Goal: Contribute content: Contribute content

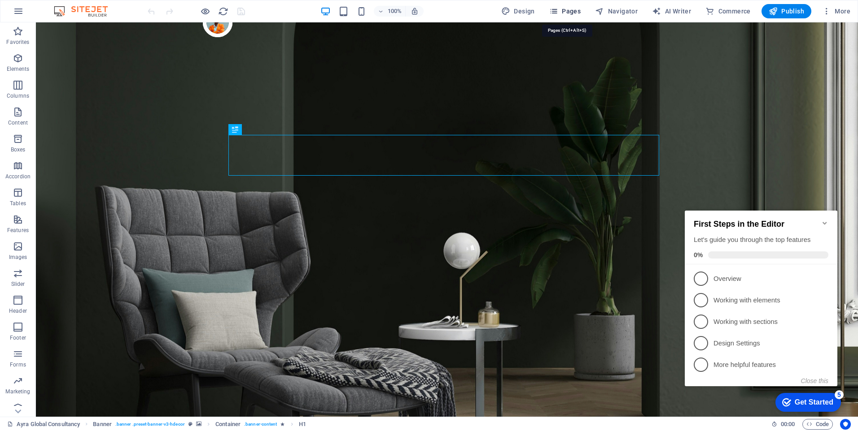
click at [567, 10] on span "Pages" at bounding box center [564, 11] width 31 height 9
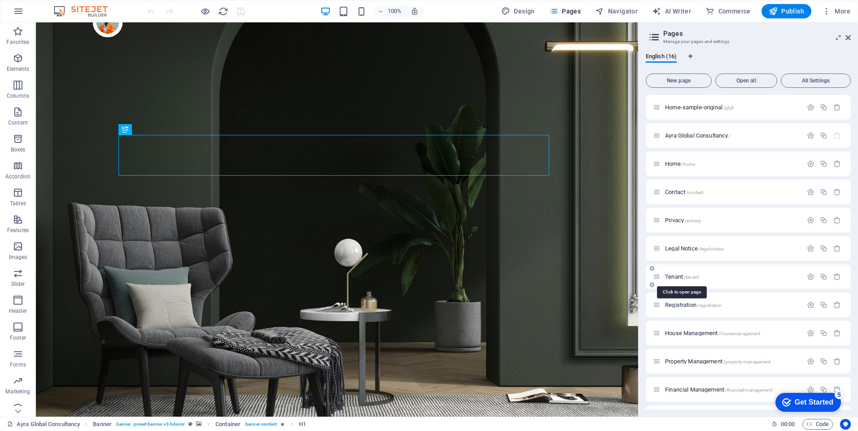
click at [676, 278] on span "Tenant /tenant" at bounding box center [682, 277] width 34 height 7
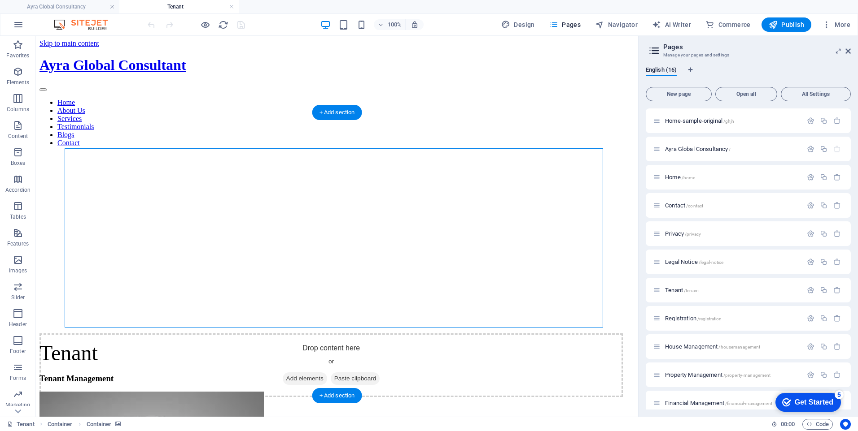
select select "px"
select select "ms"
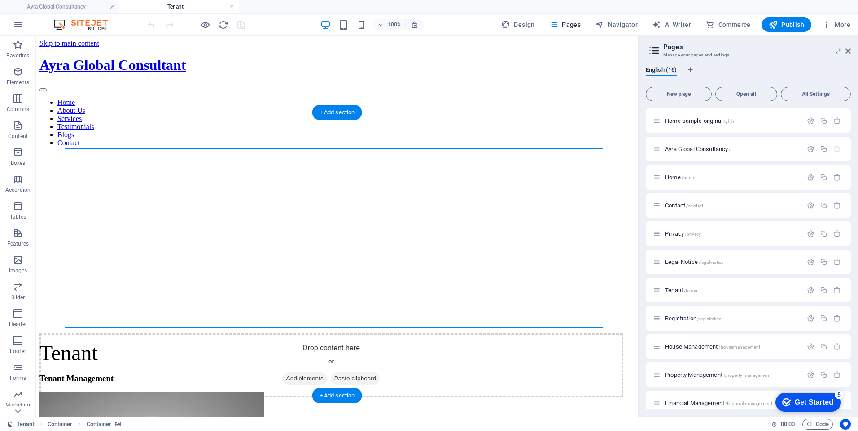
select select "s"
select select "progressive"
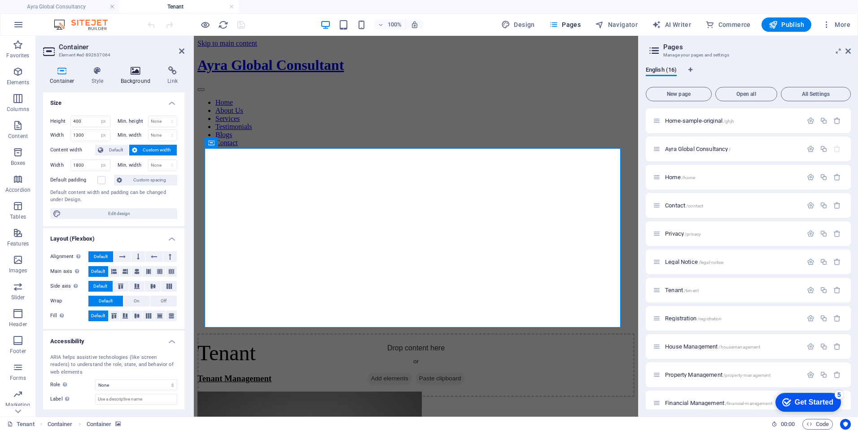
click at [135, 75] on h4 "Background" at bounding box center [137, 75] width 47 height 19
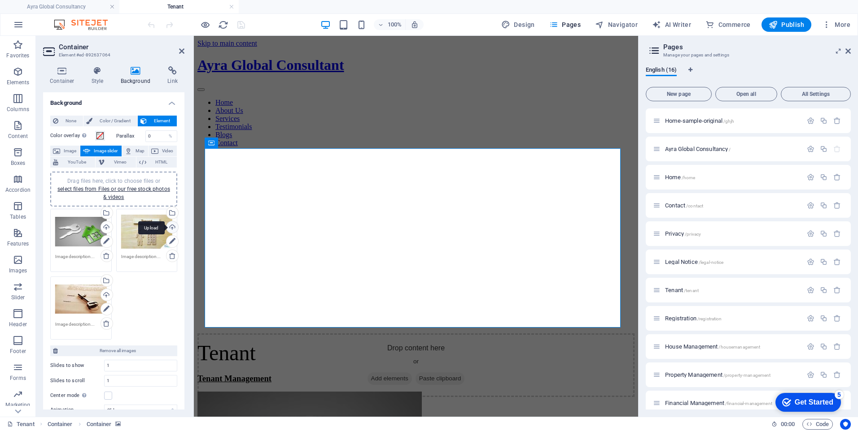
click at [172, 230] on div "Upload" at bounding box center [171, 228] width 13 height 13
click at [172, 215] on div "Select files from the file manager, stock photos, or upload file(s)" at bounding box center [171, 213] width 13 height 13
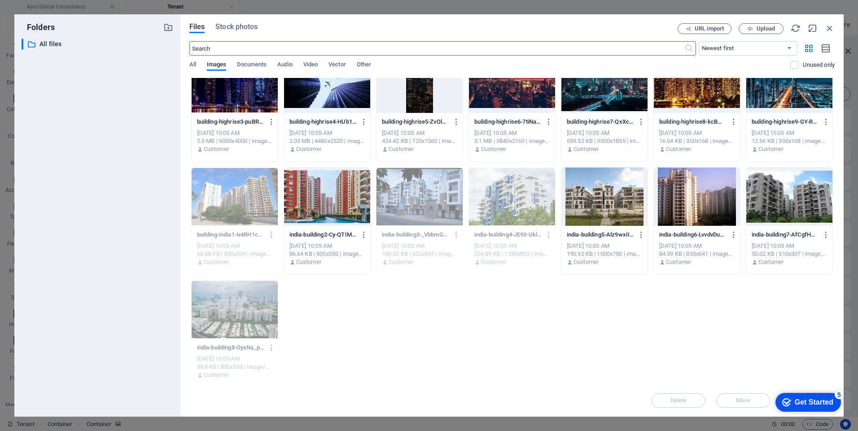
scroll to position [705, 0]
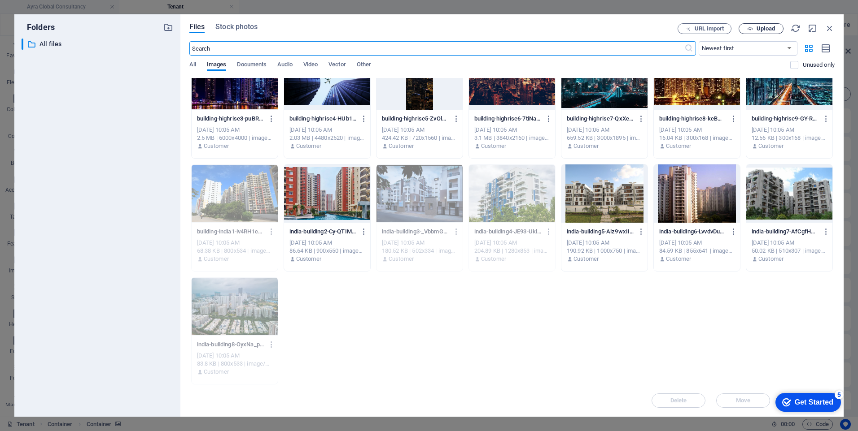
click at [767, 30] on span "Upload" at bounding box center [765, 28] width 18 height 5
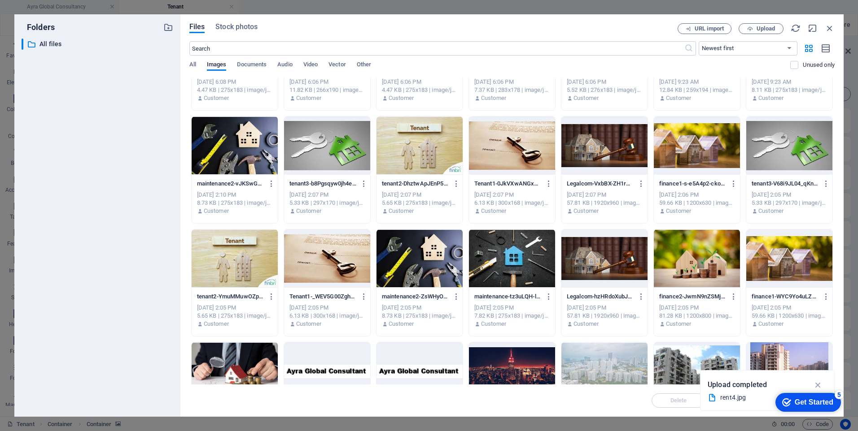
scroll to position [0, 0]
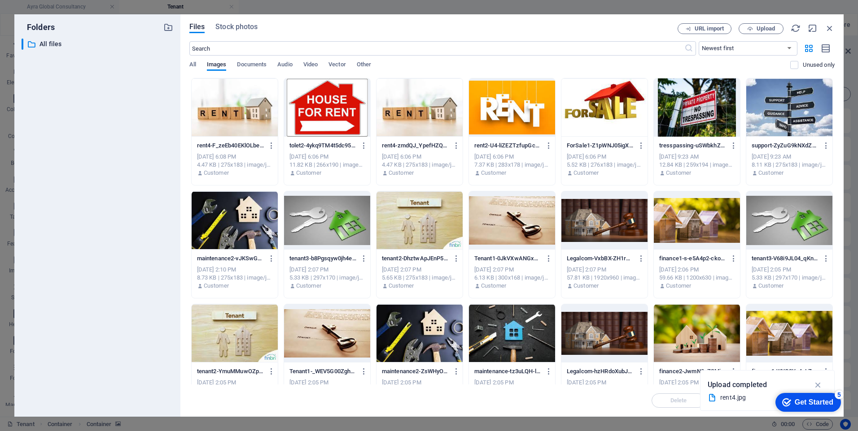
click at [227, 122] on div at bounding box center [235, 107] width 86 height 58
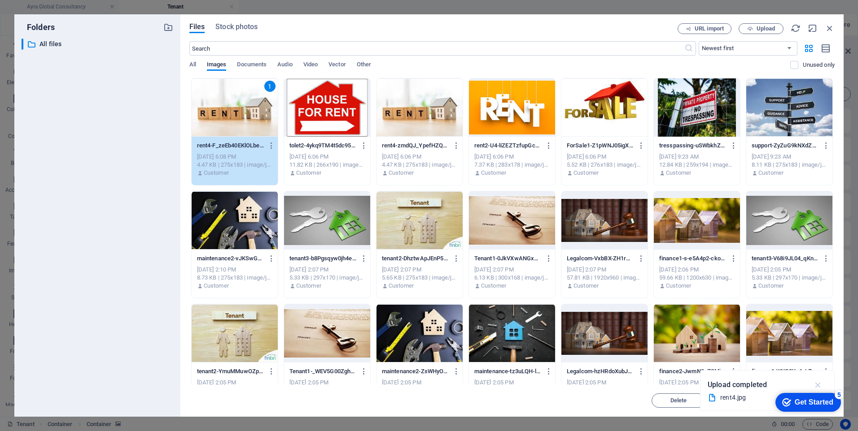
click at [816, 384] on icon "button" at bounding box center [818, 385] width 10 height 10
click at [675, 398] on span "Delete" at bounding box center [678, 400] width 17 height 5
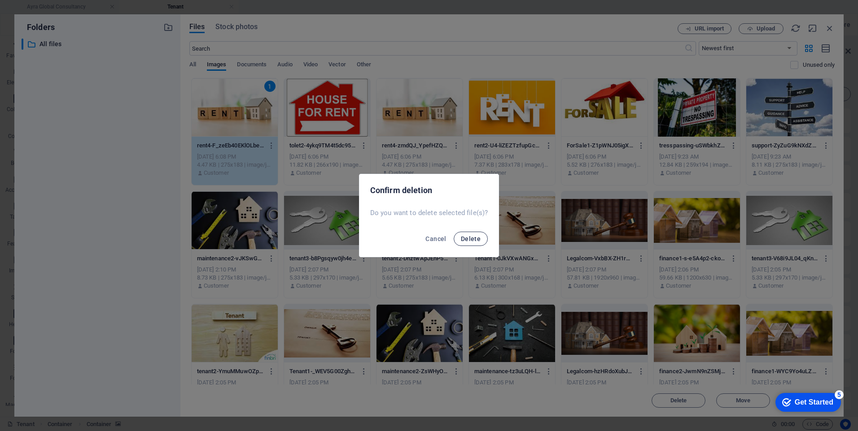
click at [466, 237] on span "Delete" at bounding box center [471, 238] width 20 height 7
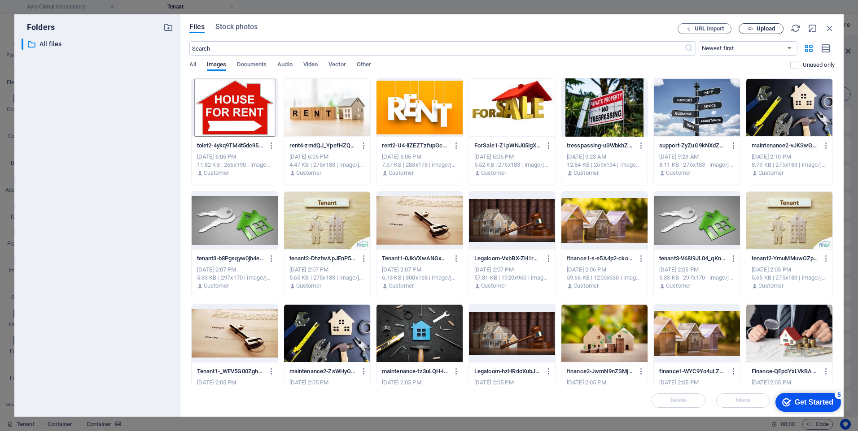
click at [751, 26] on icon "button" at bounding box center [750, 29] width 6 height 6
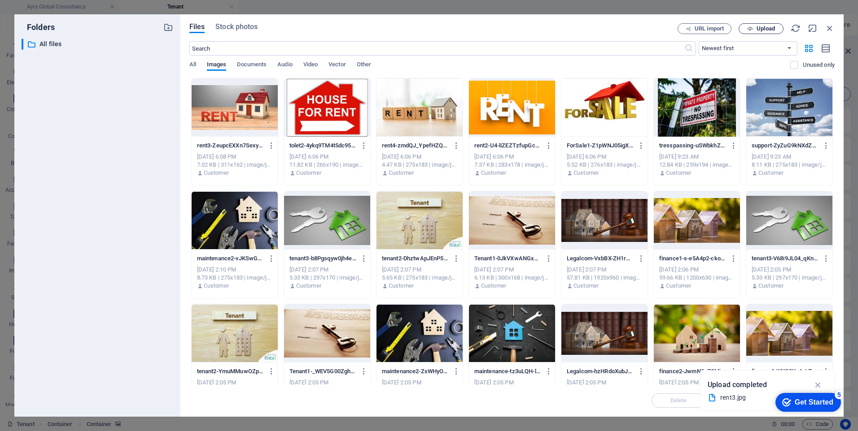
click at [758, 26] on span "Upload" at bounding box center [765, 28] width 18 height 5
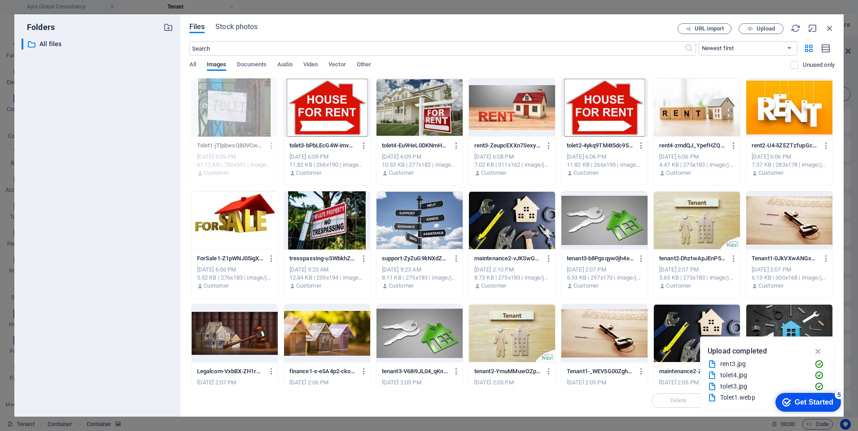
click at [323, 113] on div at bounding box center [327, 107] width 86 height 58
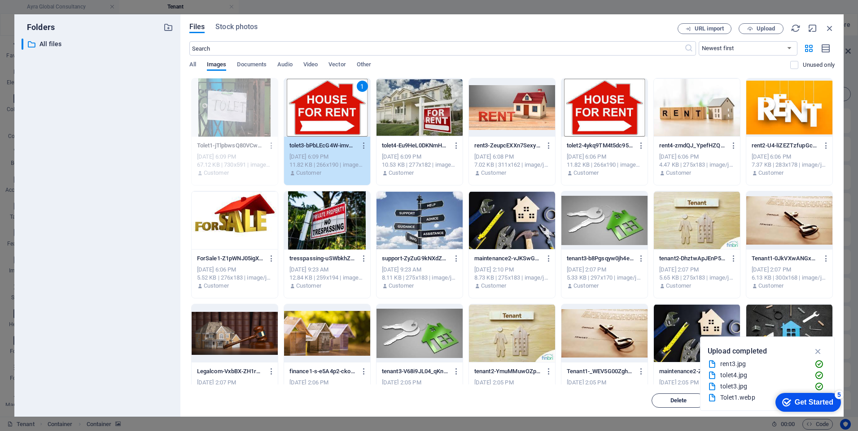
click at [685, 400] on span "Delete" at bounding box center [678, 400] width 17 height 5
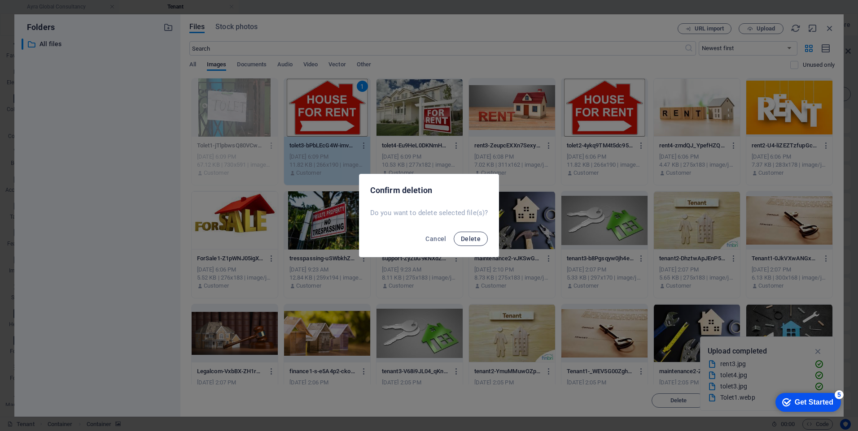
click at [482, 241] on button "Delete" at bounding box center [470, 239] width 34 height 14
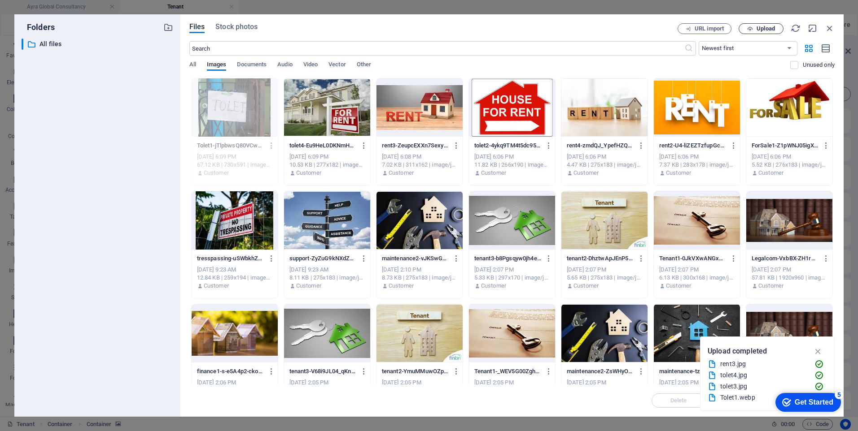
click at [765, 30] on span "Upload" at bounding box center [765, 28] width 18 height 5
click at [244, 107] on div at bounding box center [235, 107] width 86 height 58
click at [252, 124] on div at bounding box center [235, 107] width 86 height 58
click at [817, 348] on icon "button" at bounding box center [818, 352] width 10 height 10
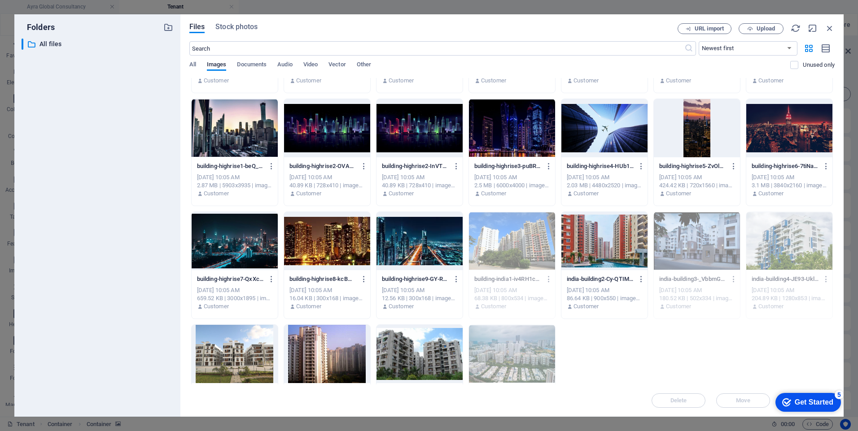
scroll to position [705, 0]
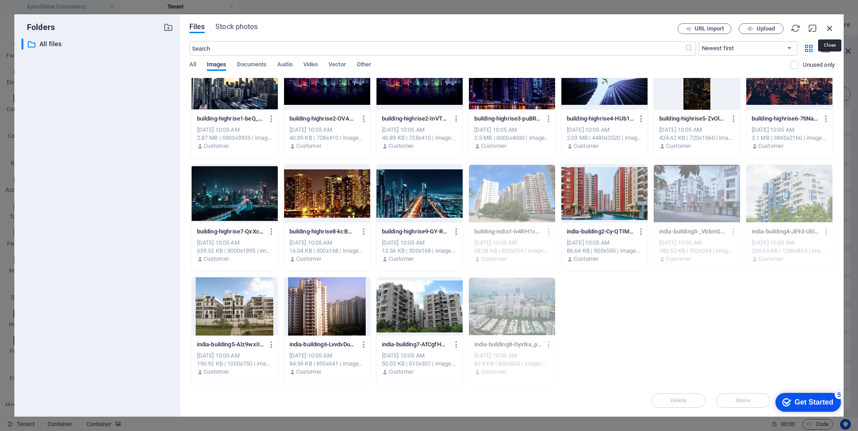
click at [829, 27] on icon "button" at bounding box center [829, 28] width 10 height 10
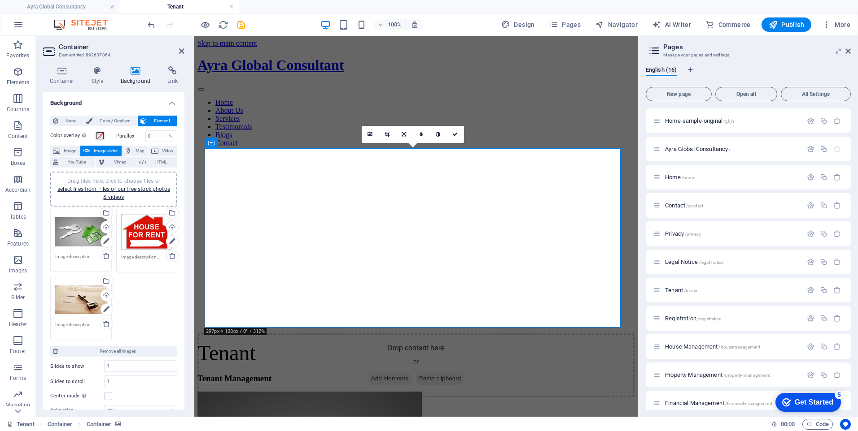
click at [124, 193] on div "Drag files here, click to choose files or select files from Files or our free s…" at bounding box center [114, 189] width 116 height 24
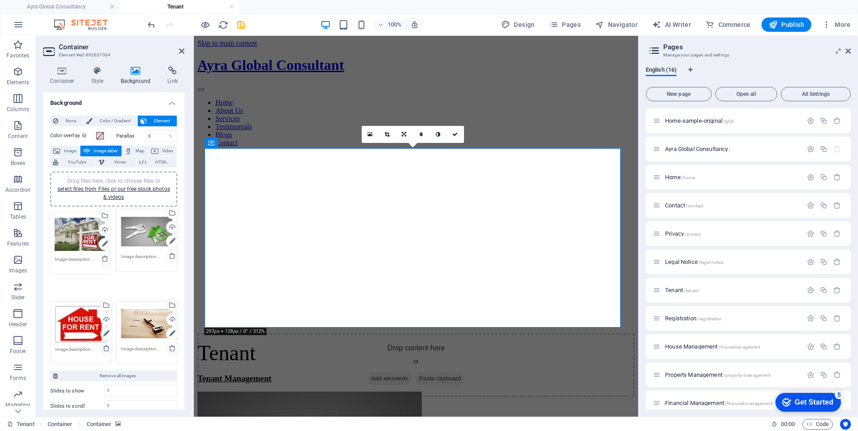
drag, startPoint x: 145, startPoint y: 296, endPoint x: 80, endPoint y: 231, distance: 92.3
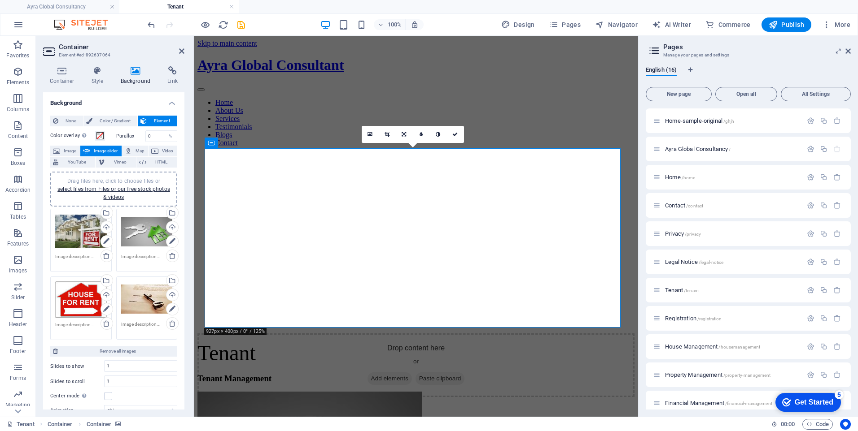
click at [135, 195] on div "Drag files here, click to choose files or select files from Files or our free s…" at bounding box center [114, 189] width 116 height 24
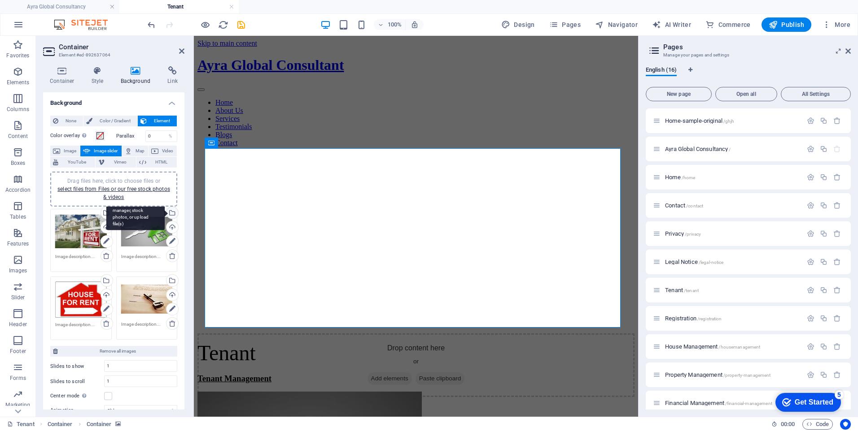
click at [165, 212] on div "Select files from the file manager, stock photos, or upload file(s)" at bounding box center [135, 214] width 58 height 34
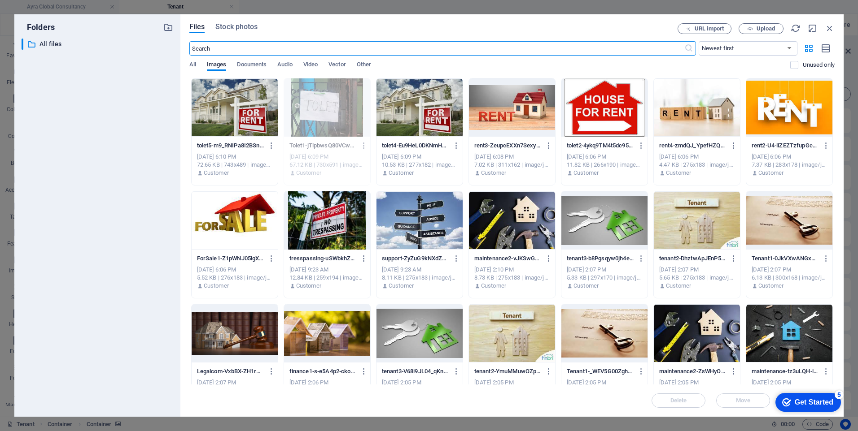
click at [247, 198] on div at bounding box center [235, 221] width 86 height 58
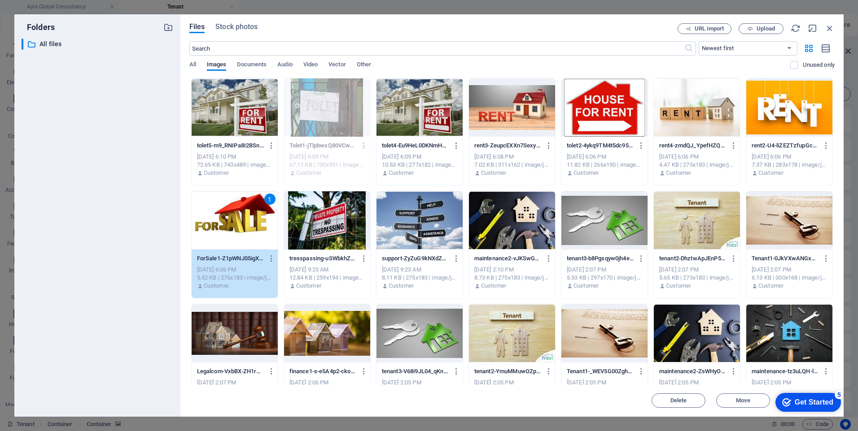
click at [247, 198] on div "1" at bounding box center [235, 221] width 86 height 58
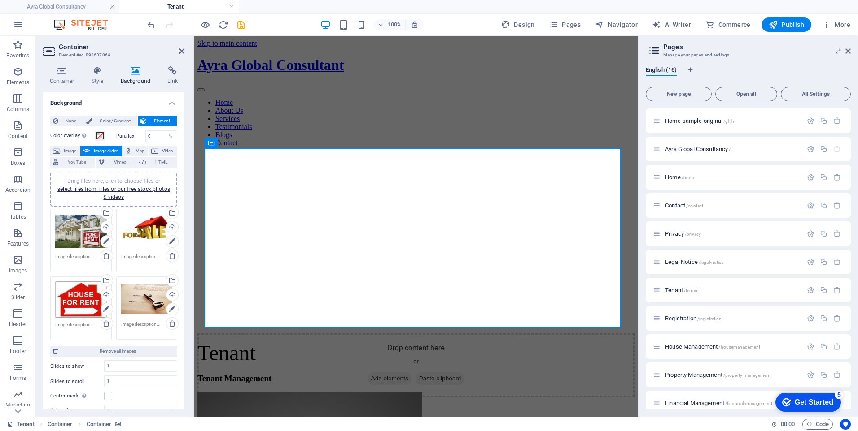
click at [76, 230] on div "Drag files here, click to choose files or select files from Files or our free s…" at bounding box center [81, 232] width 52 height 36
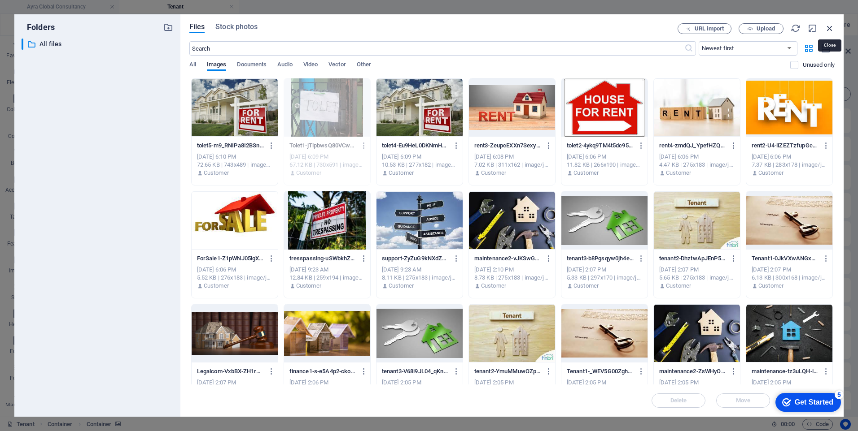
click at [831, 27] on icon "button" at bounding box center [829, 28] width 10 height 10
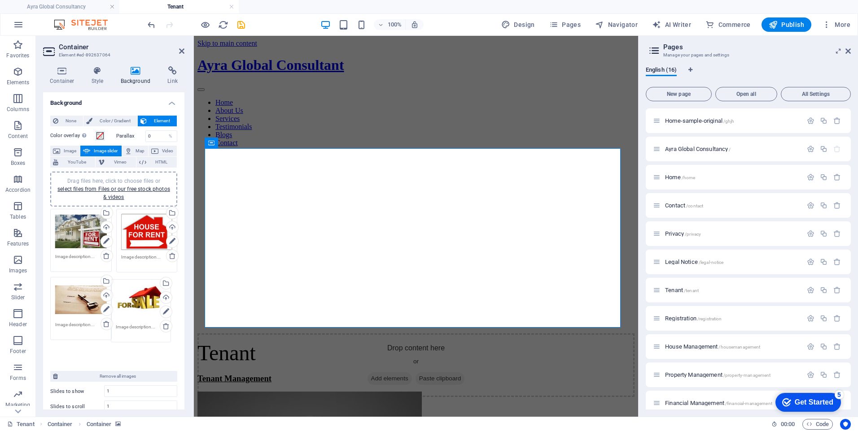
drag, startPoint x: 153, startPoint y: 226, endPoint x: 149, endPoint y: 297, distance: 70.6
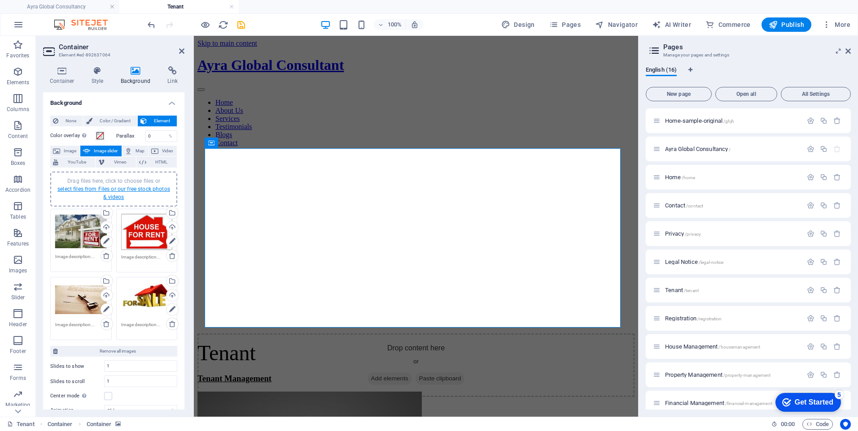
click at [127, 191] on link "select files from Files or our free stock photos & videos" at bounding box center [113, 193] width 113 height 14
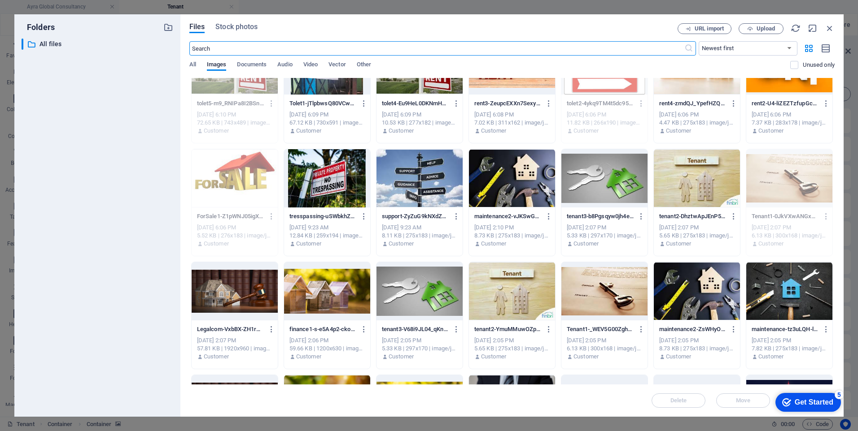
scroll to position [179, 0]
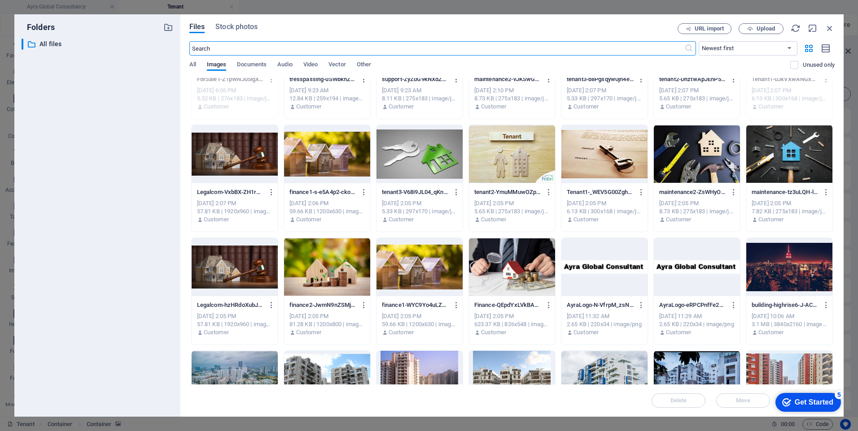
click at [510, 164] on div at bounding box center [512, 154] width 86 height 58
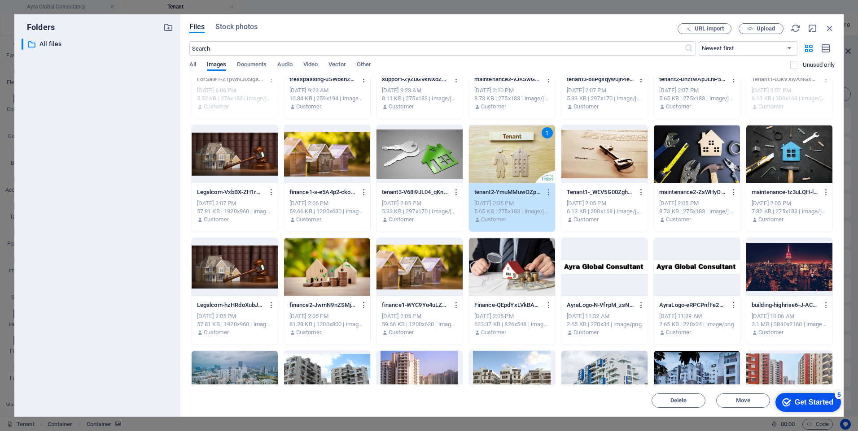
click at [510, 164] on div "1" at bounding box center [512, 154] width 86 height 58
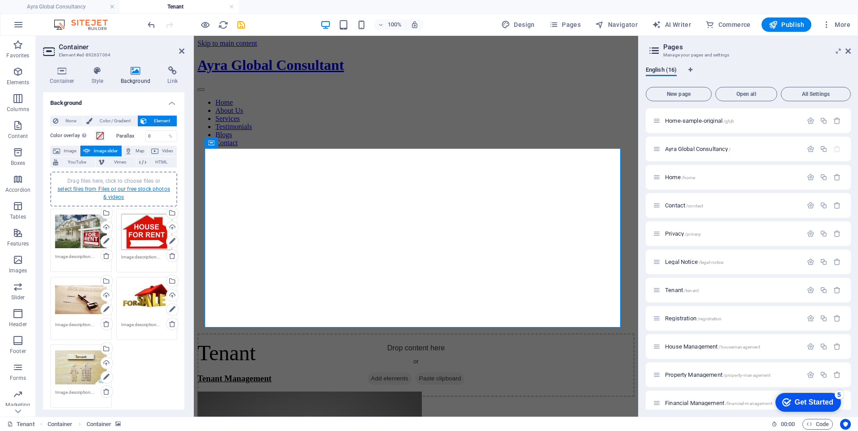
click at [128, 189] on link "select files from Files or our free stock photos & videos" at bounding box center [113, 193] width 113 height 14
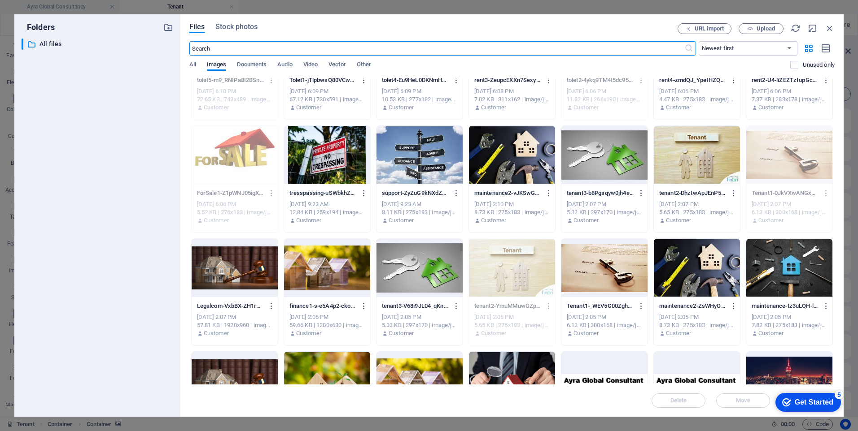
scroll to position [90, 0]
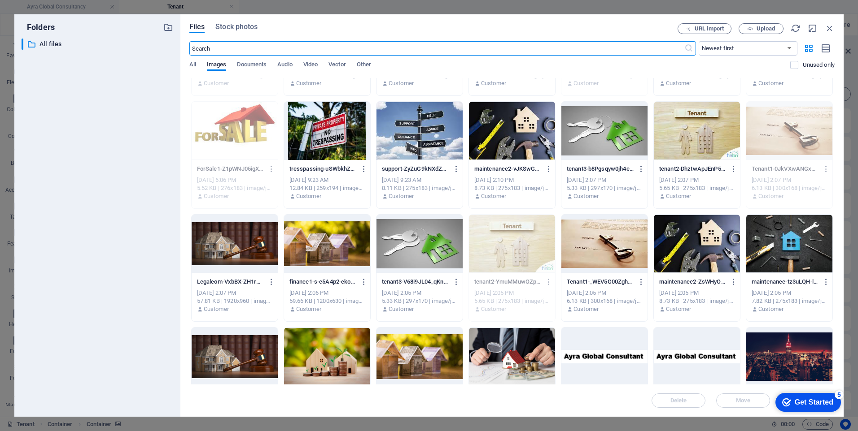
click at [426, 248] on div at bounding box center [419, 244] width 86 height 58
click at [426, 248] on div "1" at bounding box center [419, 244] width 86 height 58
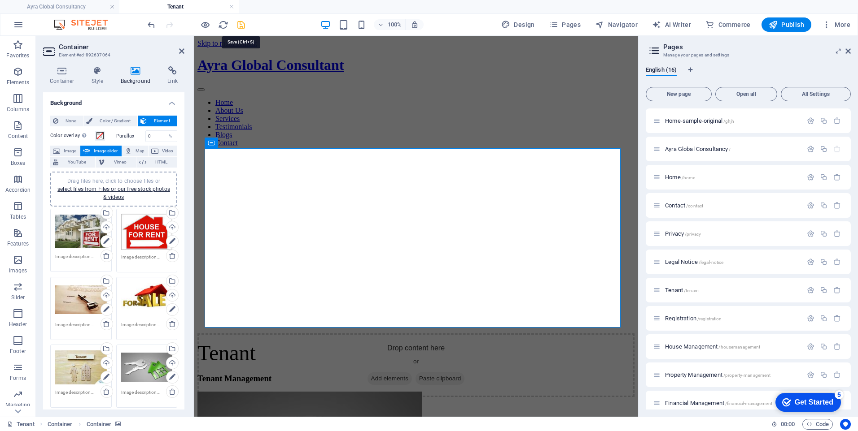
click at [244, 26] on icon "save" at bounding box center [241, 25] width 10 height 10
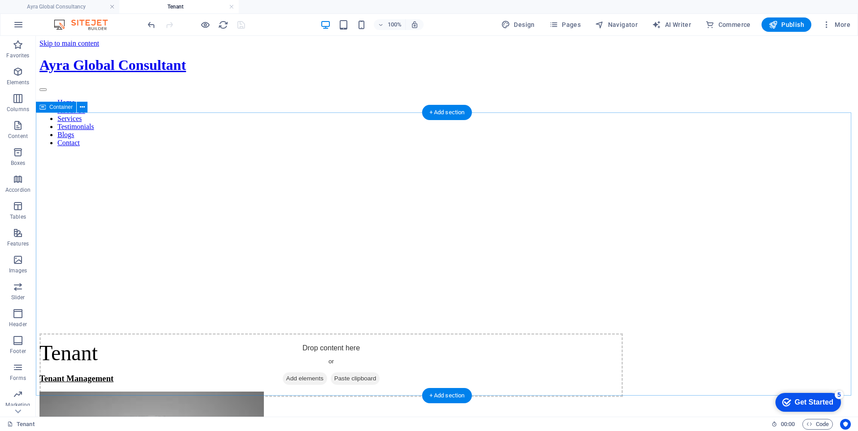
click at [90, 154] on div "Drop content here or Add elements Paste clipboard Tenant" at bounding box center [446, 259] width 814 height 211
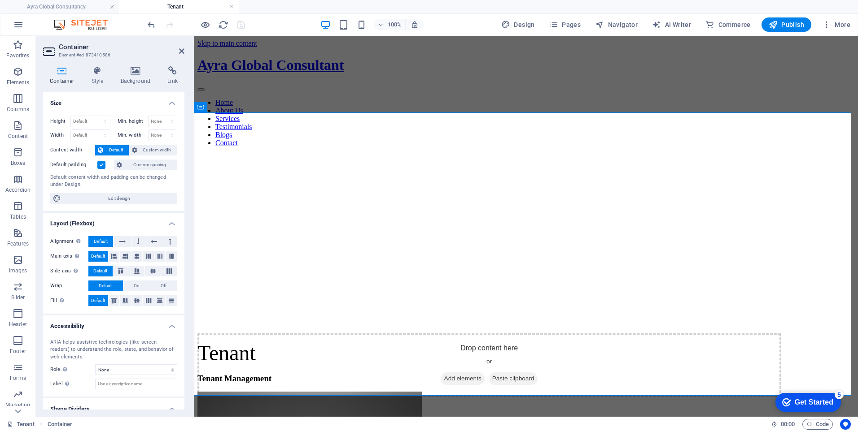
click at [134, 65] on div "Container Style Background Link Size Height Default px rem % vh vw Min. height …" at bounding box center [114, 238] width 156 height 358
click at [133, 79] on h4 "Background" at bounding box center [137, 75] width 47 height 19
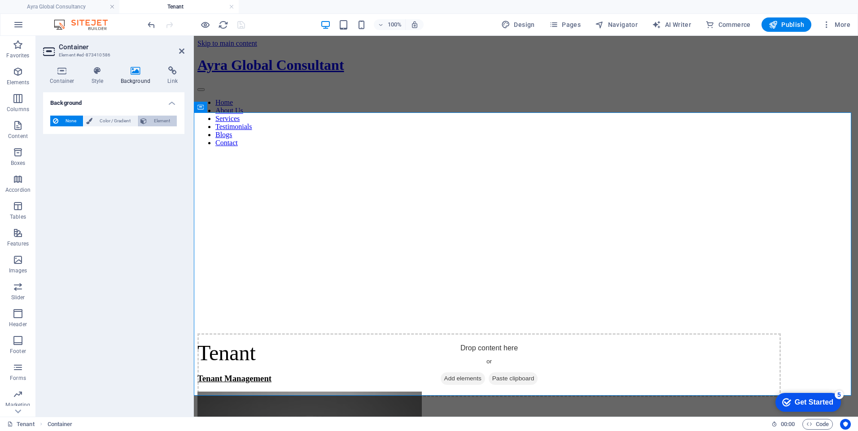
click at [156, 119] on span "Element" at bounding box center [161, 121] width 25 height 11
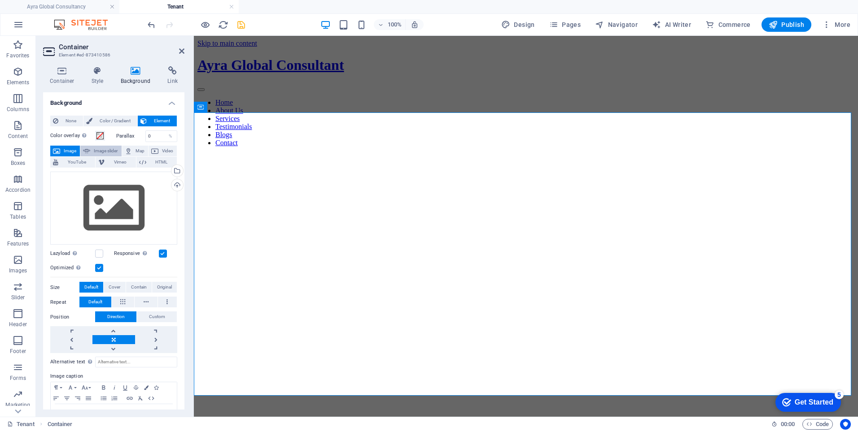
click at [99, 151] on span "Image slider" at bounding box center [106, 151] width 26 height 11
select select "ms"
select select "s"
select select "progressive"
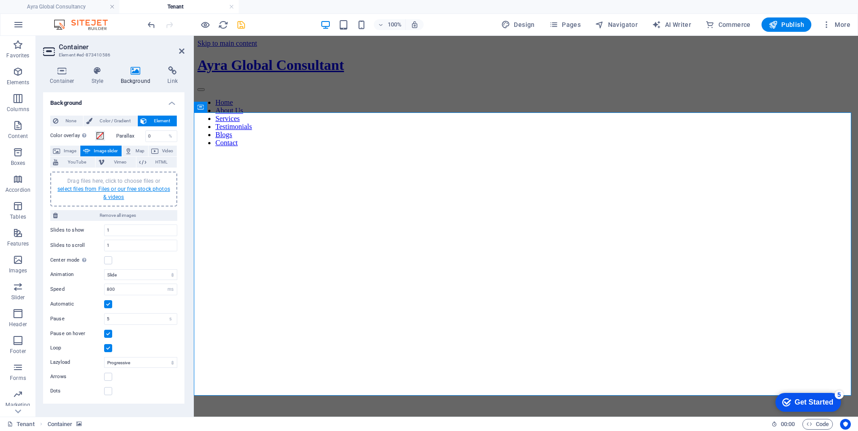
click at [118, 189] on link "select files from Files or our free stock photos & videos" at bounding box center [113, 193] width 113 height 14
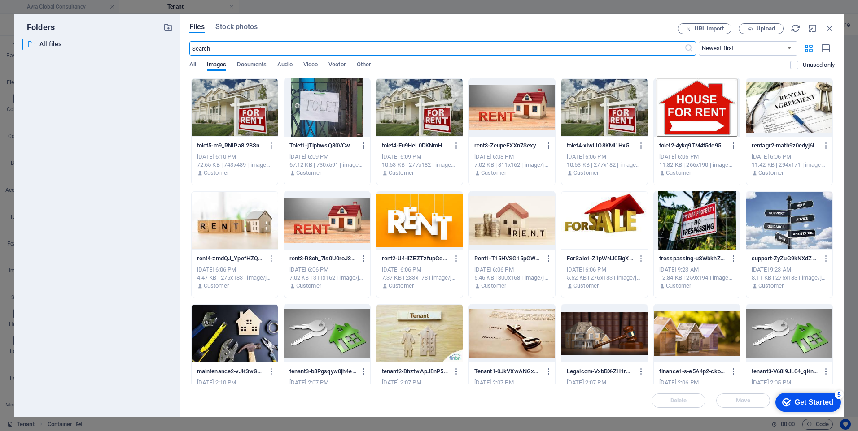
click at [231, 112] on div at bounding box center [235, 107] width 86 height 58
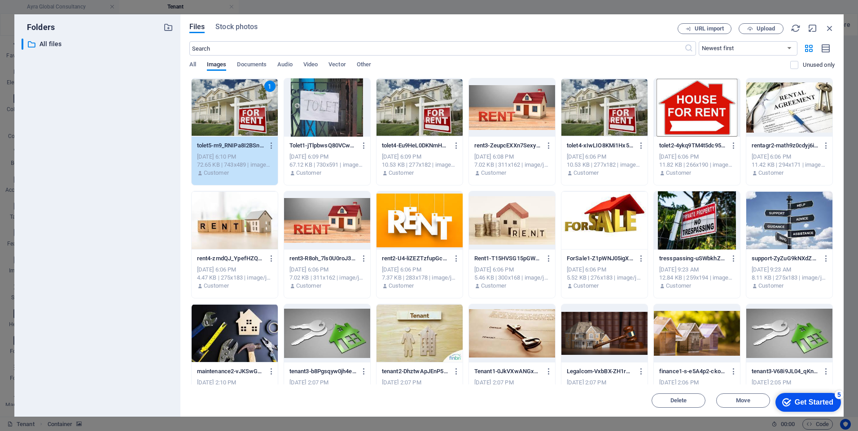
click at [507, 115] on div at bounding box center [512, 107] width 86 height 58
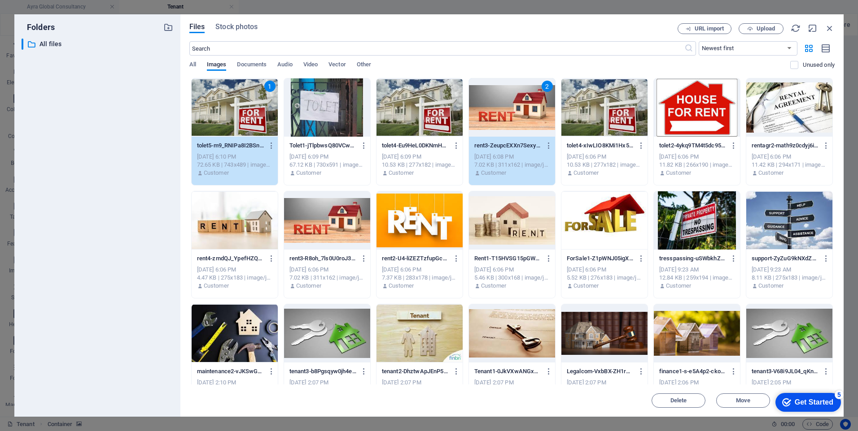
click at [711, 117] on div at bounding box center [696, 107] width 86 height 58
click at [522, 233] on div at bounding box center [512, 221] width 86 height 58
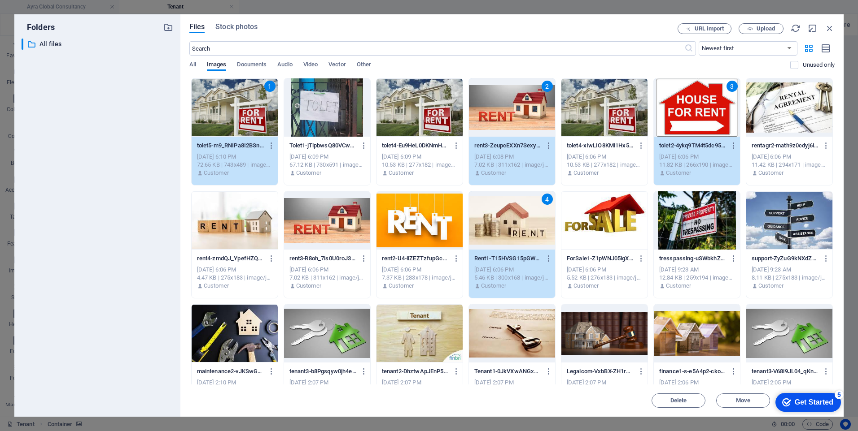
click at [410, 224] on div at bounding box center [419, 221] width 86 height 58
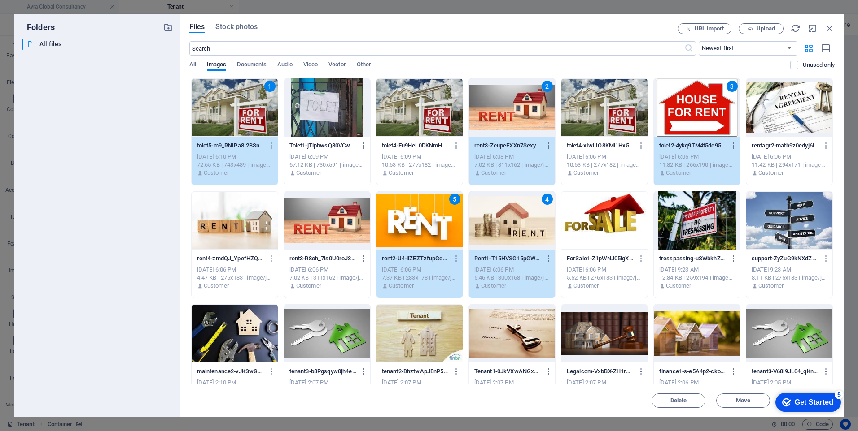
click at [247, 224] on div at bounding box center [235, 221] width 86 height 58
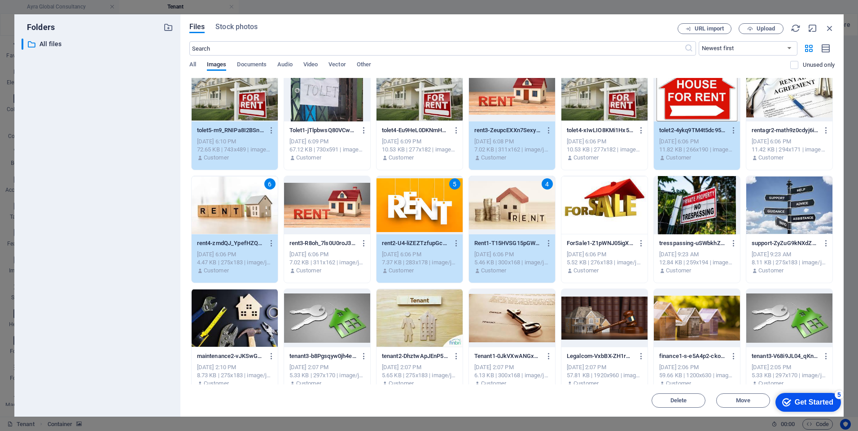
scroll to position [0, 0]
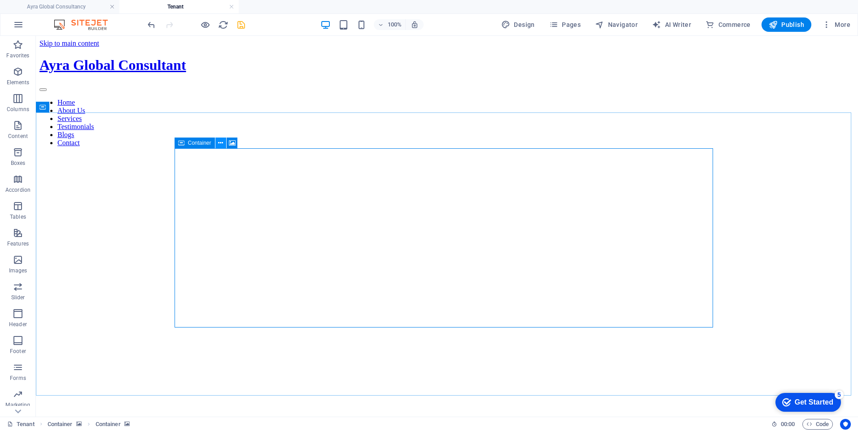
click at [220, 143] on icon at bounding box center [220, 143] width 5 height 9
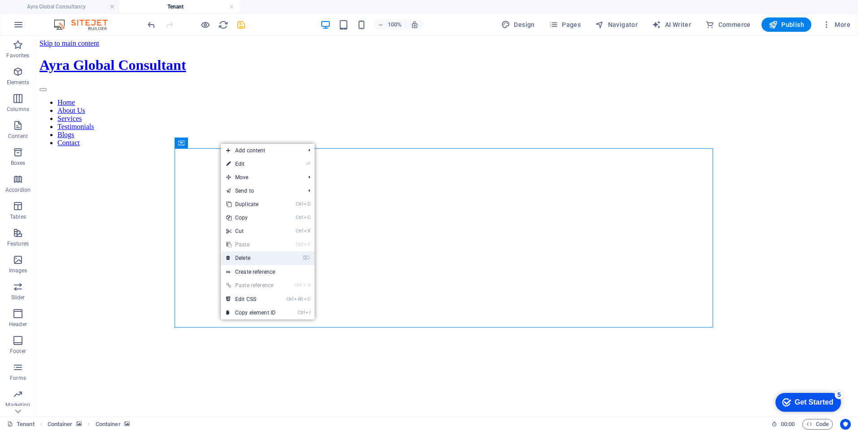
click at [247, 259] on link "⌦ Delete" at bounding box center [251, 258] width 60 height 13
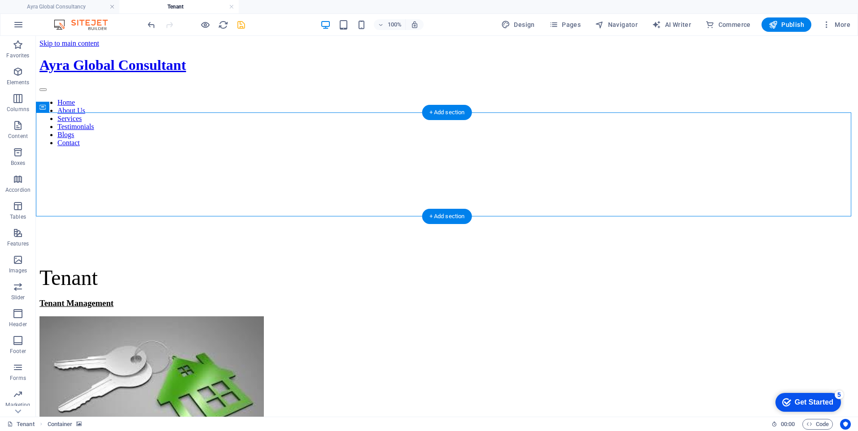
select select "ms"
select select "s"
select select "progressive"
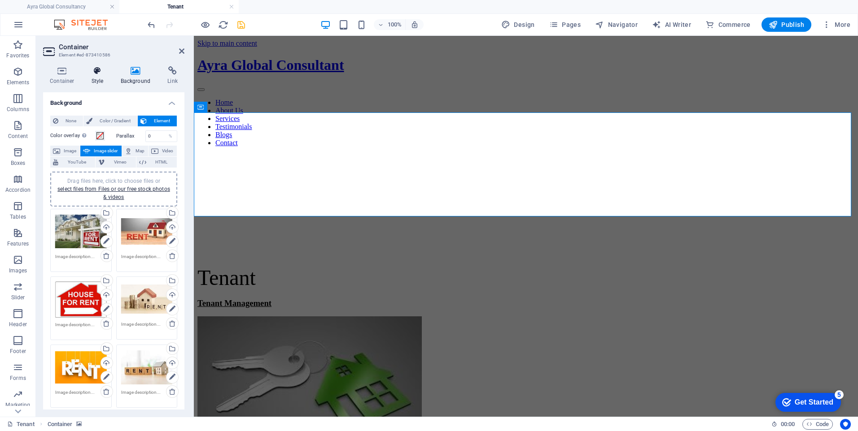
click at [94, 74] on icon at bounding box center [98, 70] width 26 height 9
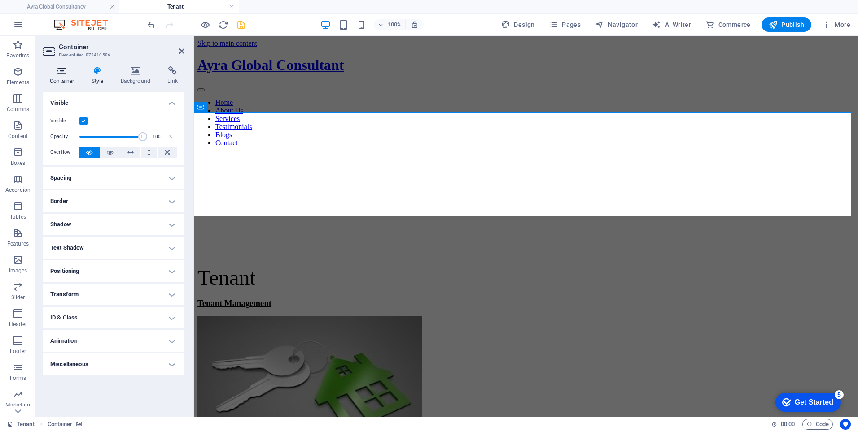
click at [64, 79] on h4 "Container" at bounding box center [64, 75] width 42 height 19
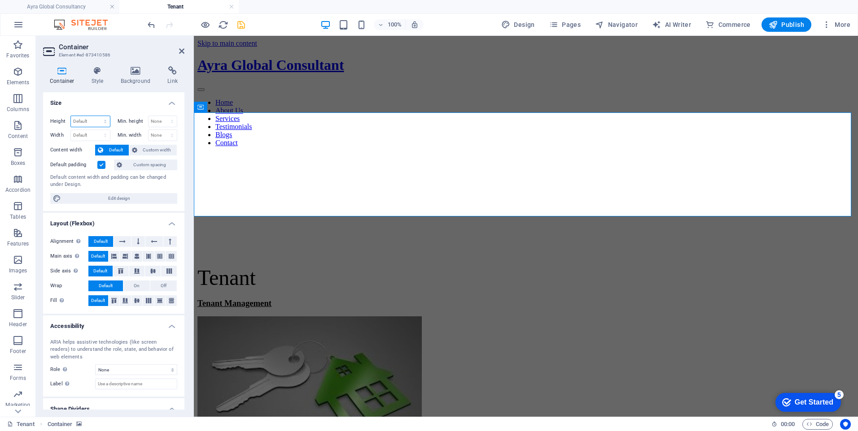
click at [93, 120] on select "Default px rem % vh vw" at bounding box center [90, 121] width 39 height 11
select select "px"
click at [96, 116] on select "Default px rem % vh vw" at bounding box center [90, 121] width 39 height 11
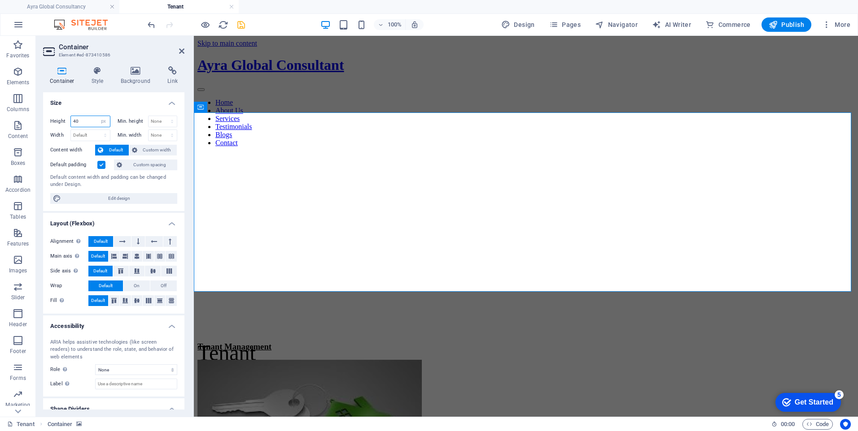
type input "4"
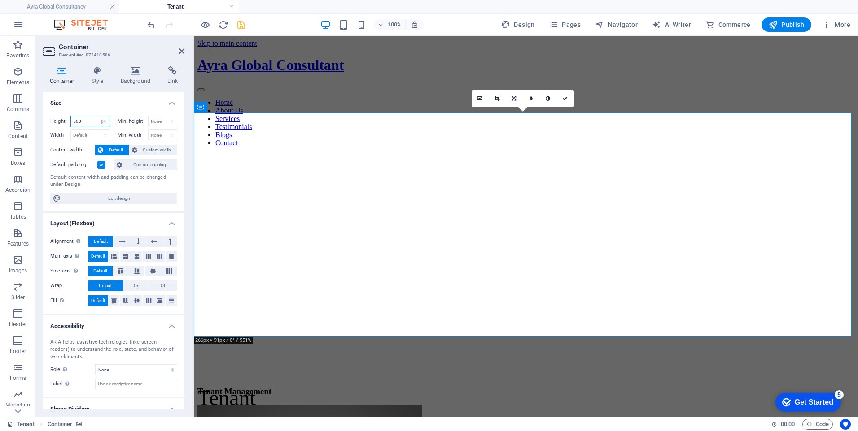
type input "500"
click at [511, 96] on icon at bounding box center [513, 98] width 4 height 5
click at [512, 115] on icon at bounding box center [513, 115] width 5 height 5
click at [511, 95] on link at bounding box center [513, 98] width 17 height 17
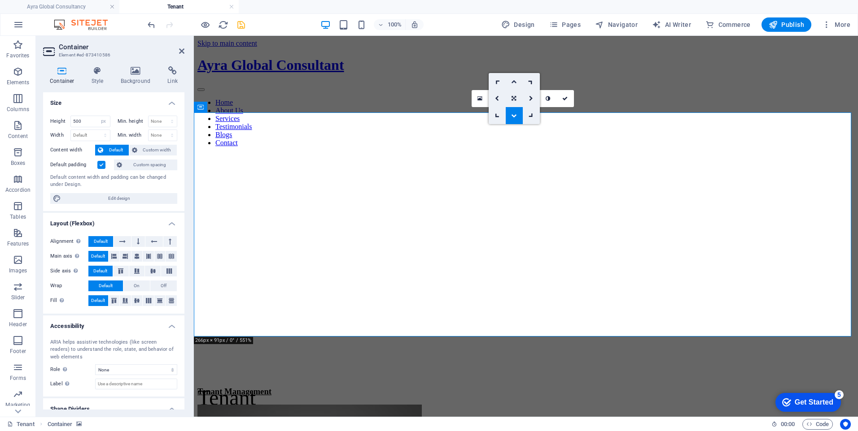
click at [512, 82] on icon at bounding box center [513, 81] width 5 height 5
click at [514, 100] on icon at bounding box center [513, 98] width 5 height 5
click at [514, 99] on icon at bounding box center [513, 98] width 4 height 5
click at [495, 78] on link at bounding box center [496, 81] width 17 height 17
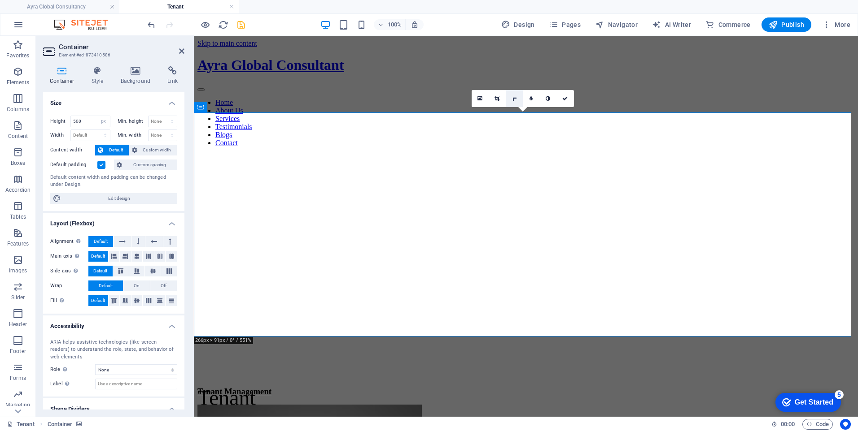
click at [513, 99] on icon at bounding box center [514, 99] width 8 height 8
click at [515, 81] on icon at bounding box center [513, 81] width 5 height 5
click at [514, 98] on icon at bounding box center [513, 98] width 5 height 5
click at [512, 100] on icon at bounding box center [513, 98] width 4 height 5
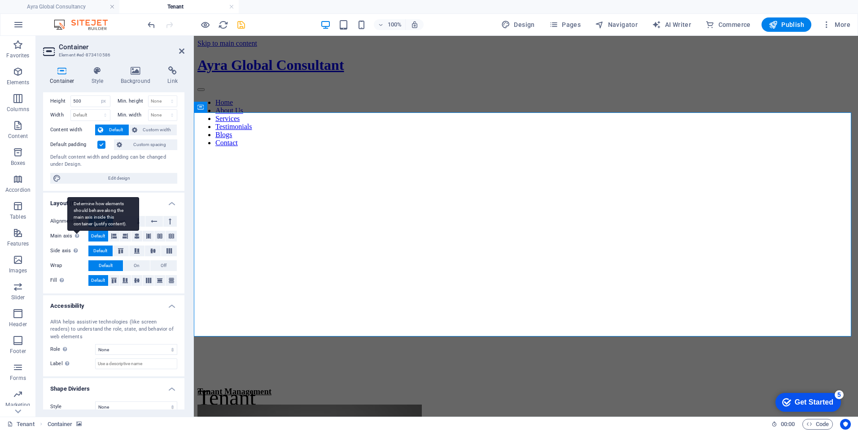
scroll to position [30, 0]
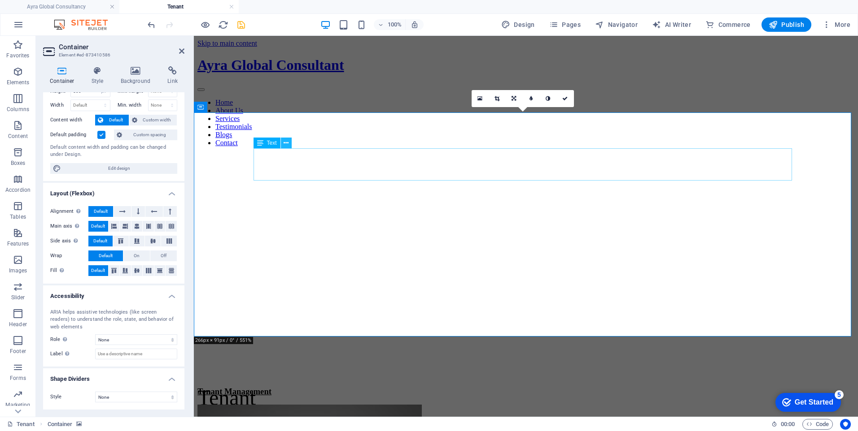
click at [285, 144] on icon at bounding box center [285, 143] width 5 height 9
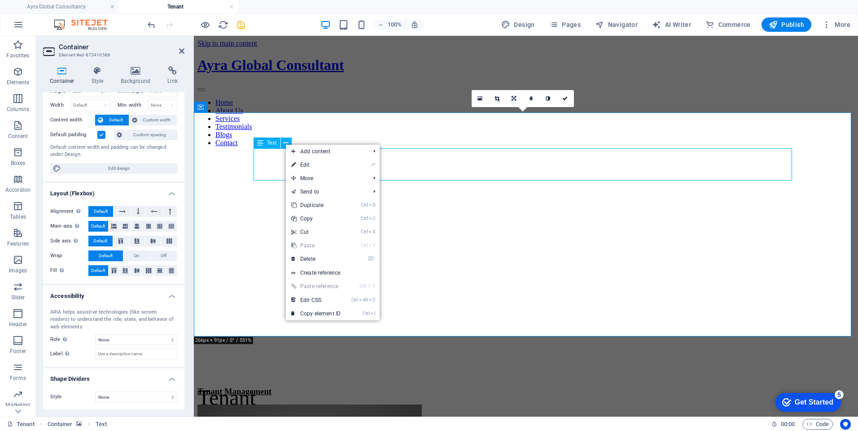
click at [275, 386] on div "Tenant" at bounding box center [525, 398] width 657 height 25
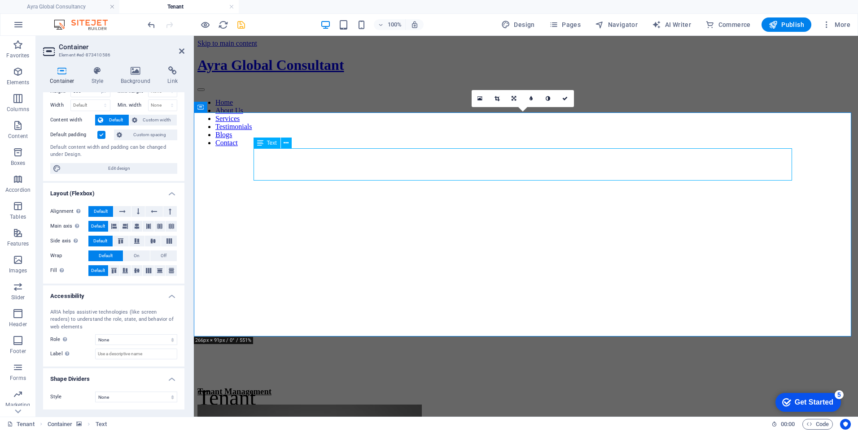
click at [275, 386] on div "Tenant" at bounding box center [525, 398] width 657 height 25
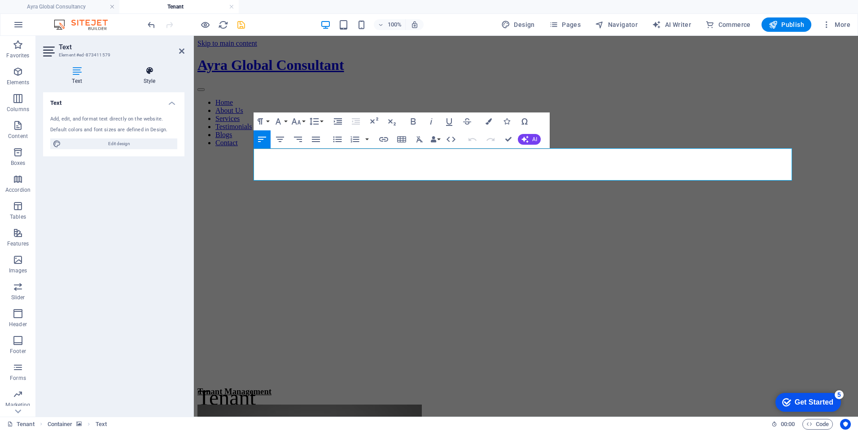
click at [152, 74] on icon at bounding box center [149, 70] width 70 height 9
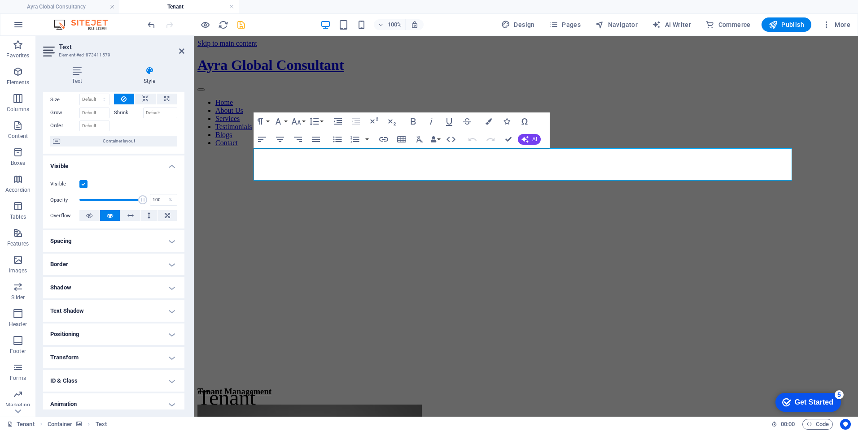
scroll to position [61, 0]
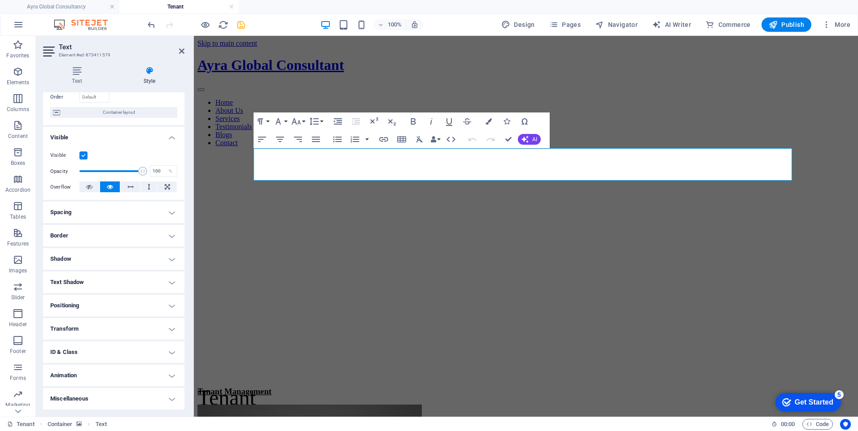
click at [169, 330] on h4 "Transform" at bounding box center [113, 329] width 141 height 22
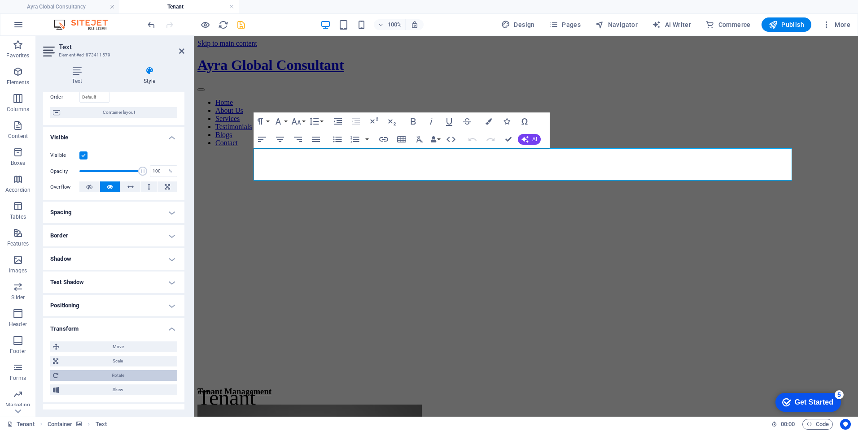
click at [122, 373] on span "Rotate" at bounding box center [117, 375] width 113 height 11
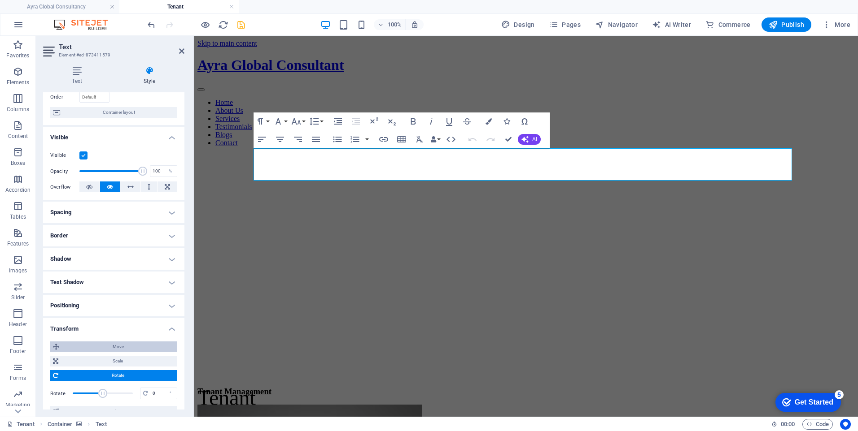
click at [121, 348] on span "Move" at bounding box center [118, 347] width 113 height 11
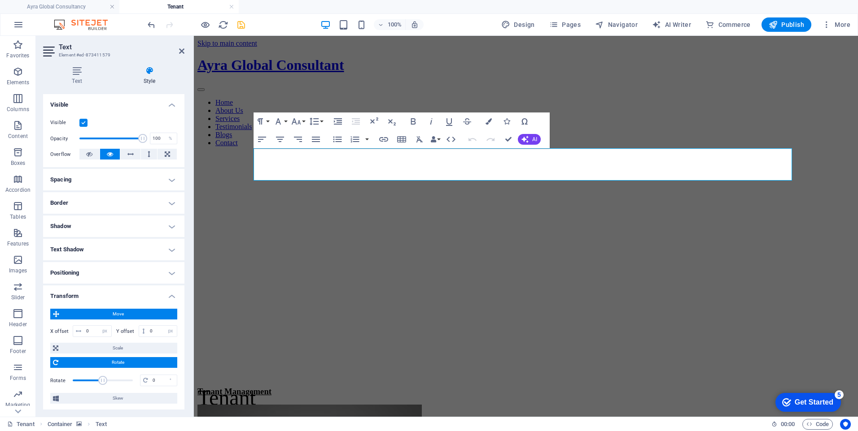
scroll to position [106, 0]
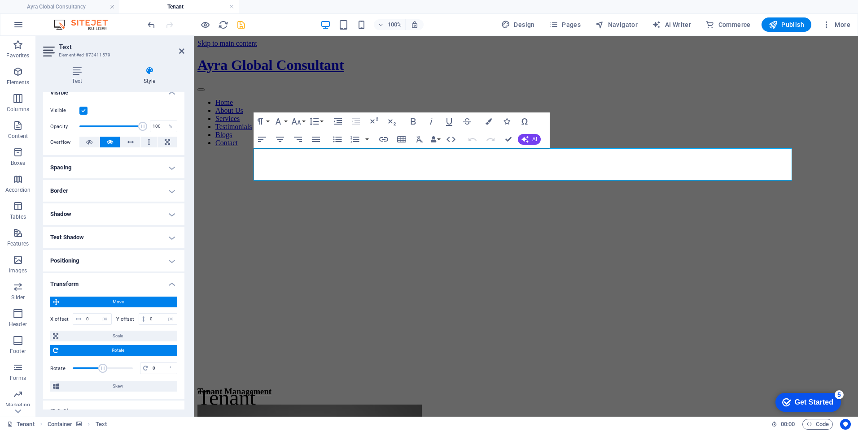
click at [123, 353] on span "Rotate" at bounding box center [117, 350] width 113 height 11
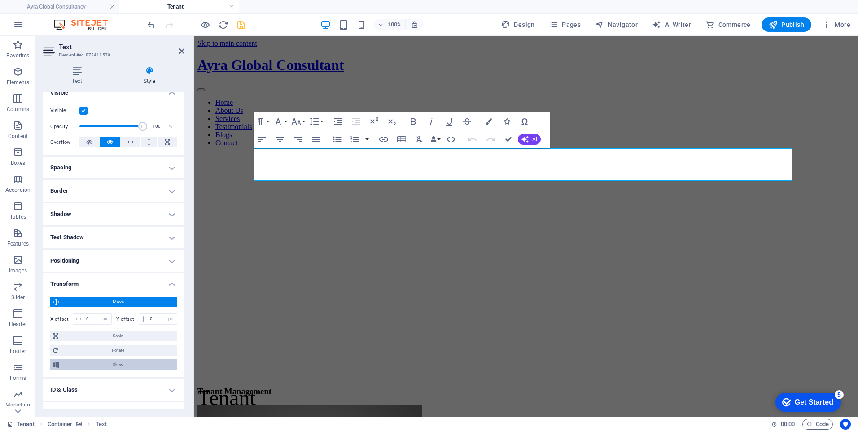
click at [127, 368] on span "Skew" at bounding box center [117, 365] width 113 height 11
click at [256, 386] on span "Tenant" at bounding box center [226, 398] width 58 height 24
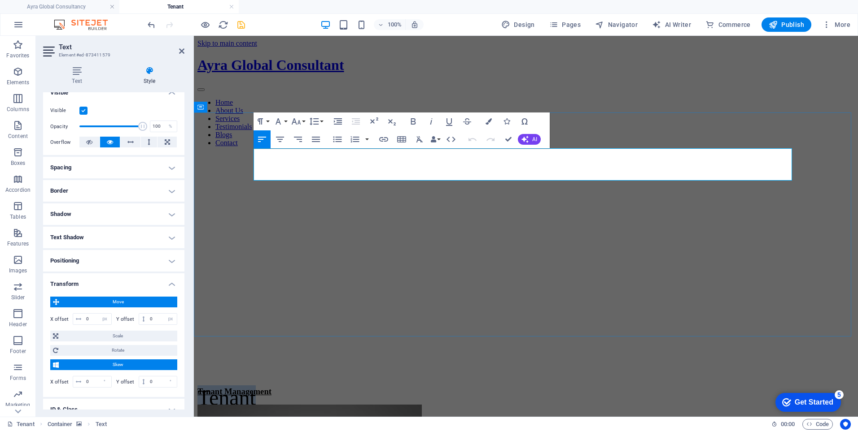
click at [256, 386] on span "Tenant" at bounding box center [226, 398] width 58 height 24
click at [121, 365] on span "Skew" at bounding box center [117, 365] width 113 height 11
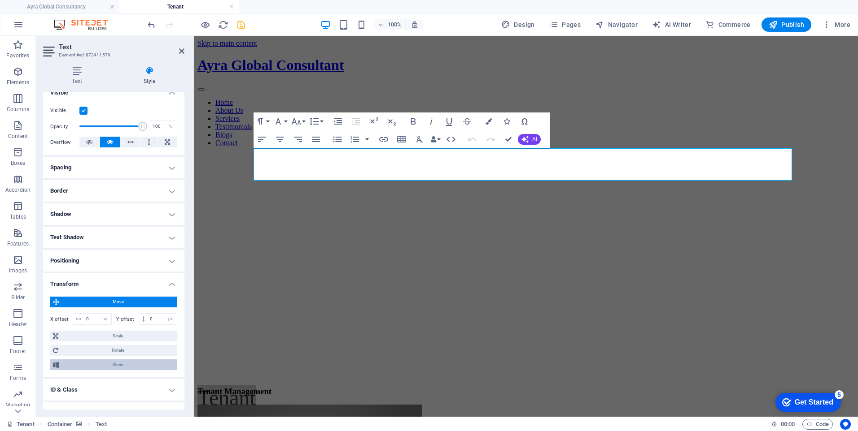
click at [121, 365] on span "Skew" at bounding box center [117, 365] width 113 height 11
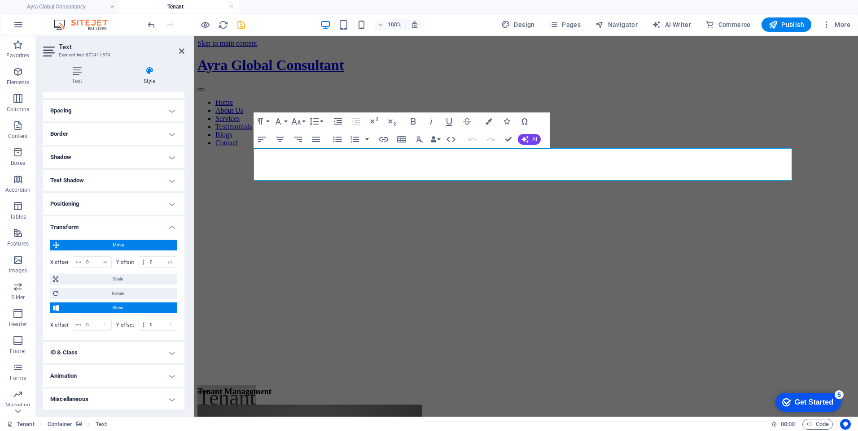
scroll to position [164, 0]
click at [170, 373] on h4 "Animation" at bounding box center [113, 376] width 141 height 22
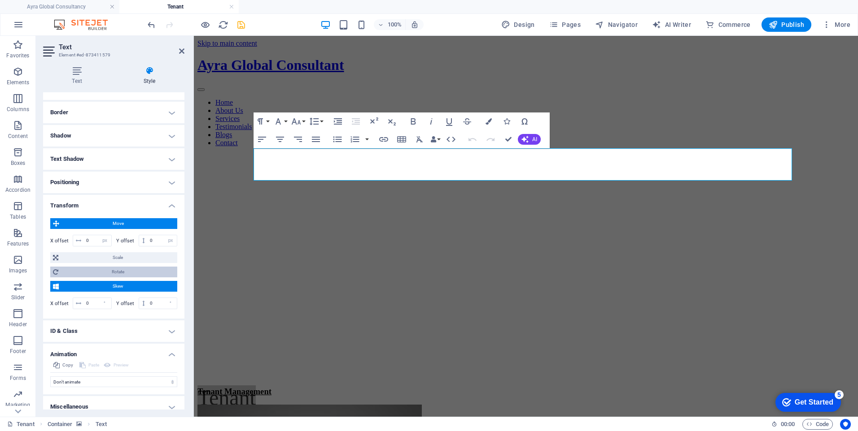
scroll to position [193, 0]
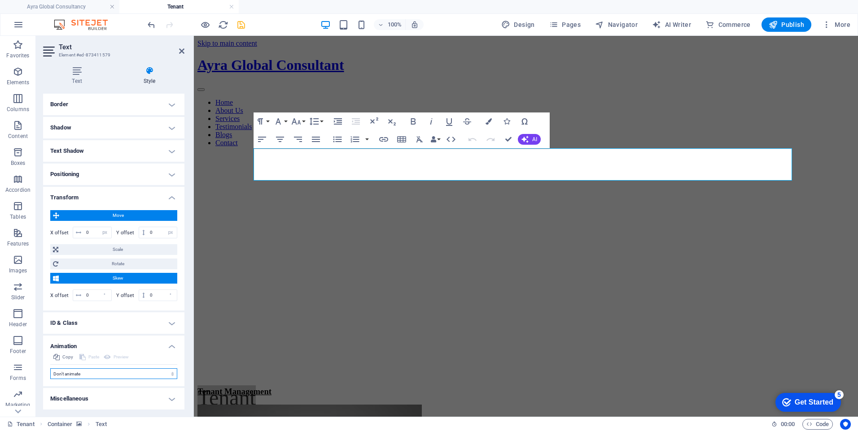
click at [171, 374] on select "Don't animate Show / Hide Slide up/down Zoom in/out Slide left to right Slide r…" at bounding box center [113, 374] width 127 height 11
select select "shrink"
click at [50, 369] on select "Don't animate Show / Hide Slide up/down Zoom in/out Slide left to right Slide r…" at bounding box center [113, 374] width 127 height 11
select select "scroll"
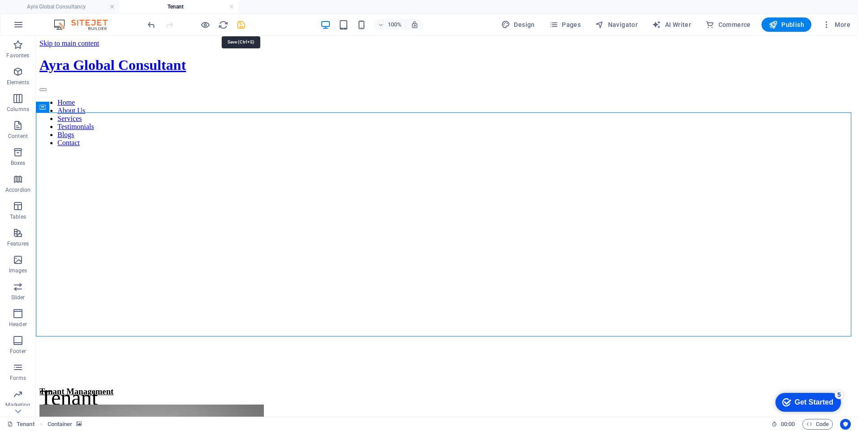
click at [244, 26] on icon "save" at bounding box center [241, 25] width 10 height 10
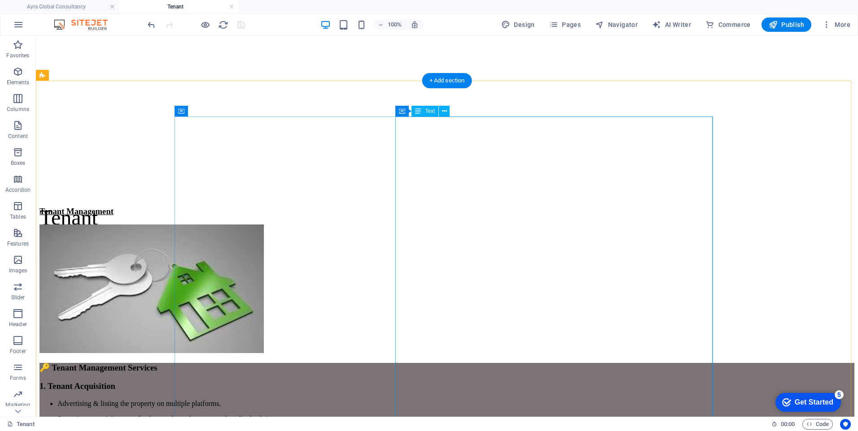
scroll to position [179, 0]
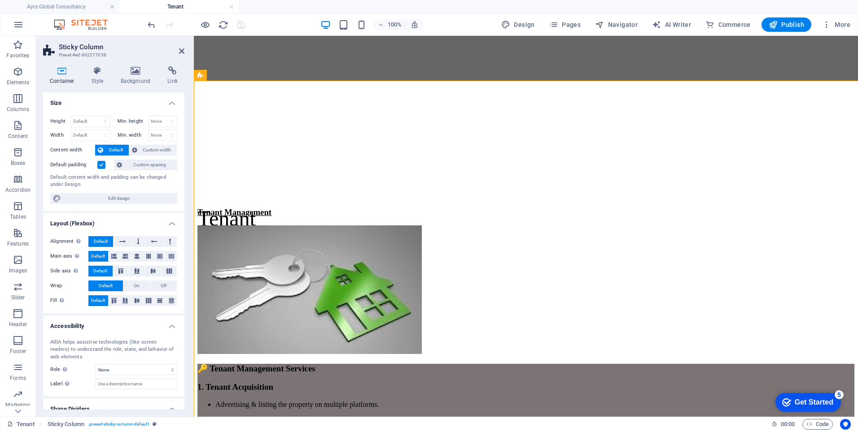
select select "%"
select select "rem"
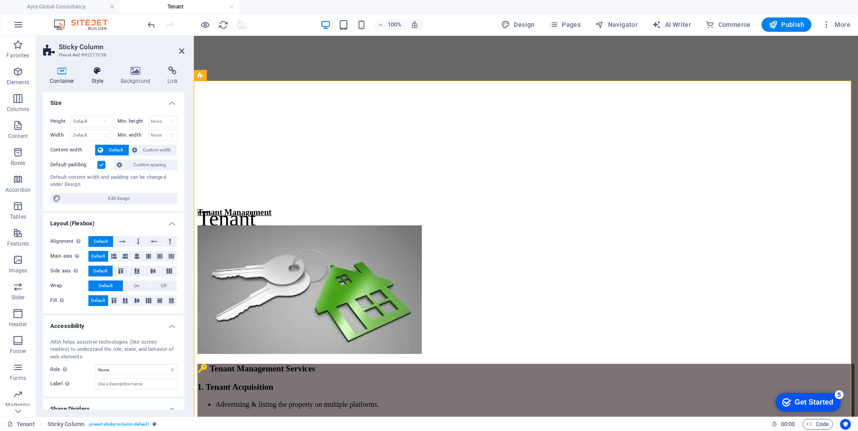
click at [91, 80] on h4 "Style" at bounding box center [99, 75] width 29 height 19
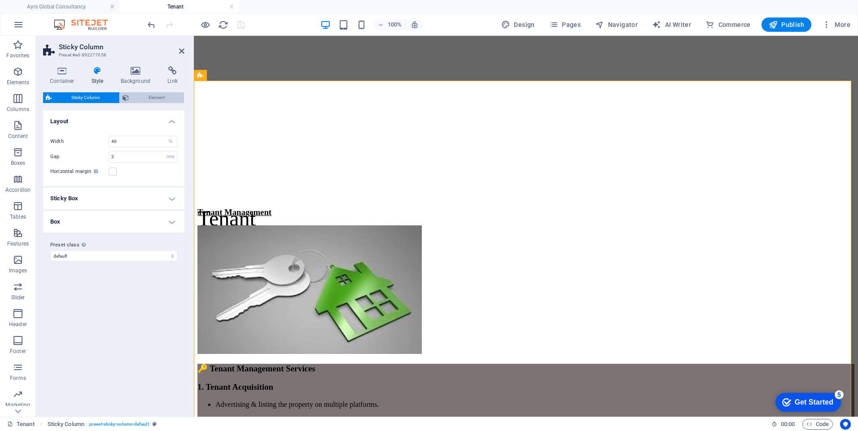
click at [152, 97] on span "Element" at bounding box center [156, 97] width 50 height 11
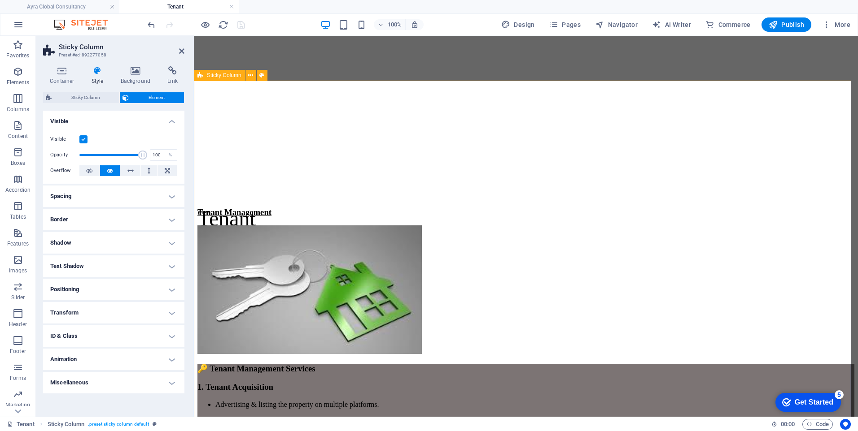
click at [142, 77] on h4 "Background" at bounding box center [137, 75] width 47 height 19
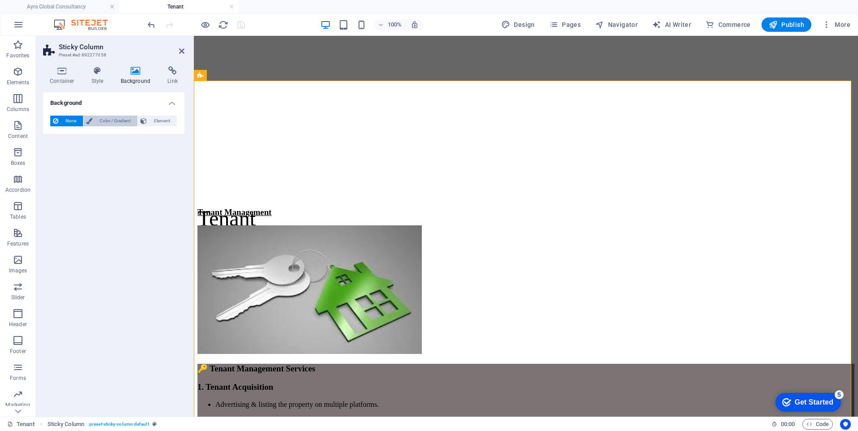
click at [98, 120] on span "Color / Gradient" at bounding box center [114, 121] width 39 height 11
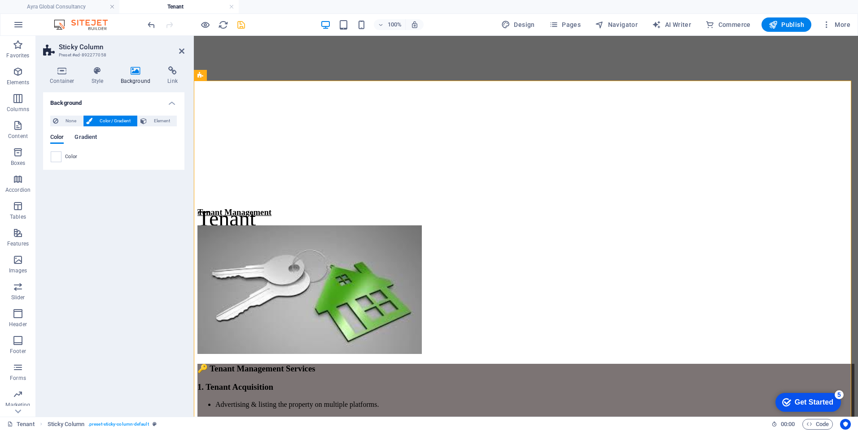
click at [90, 139] on span "Gradient" at bounding box center [85, 138] width 22 height 13
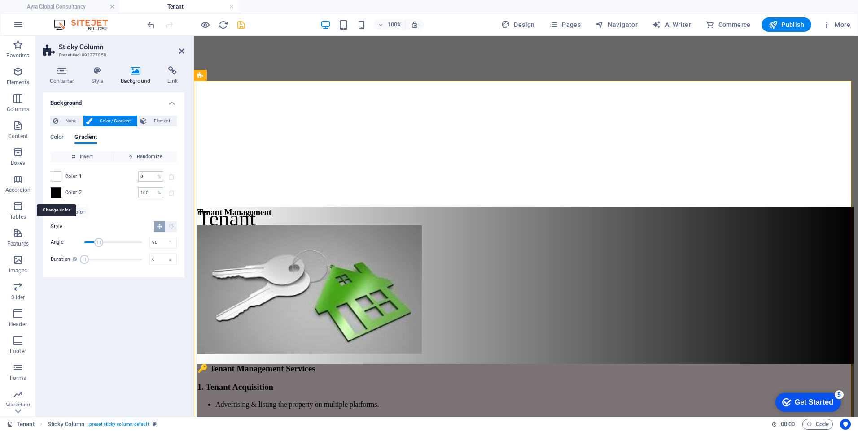
click at [59, 194] on span at bounding box center [56, 193] width 10 height 10
click at [0, 0] on span at bounding box center [0, 0] width 0 height 0
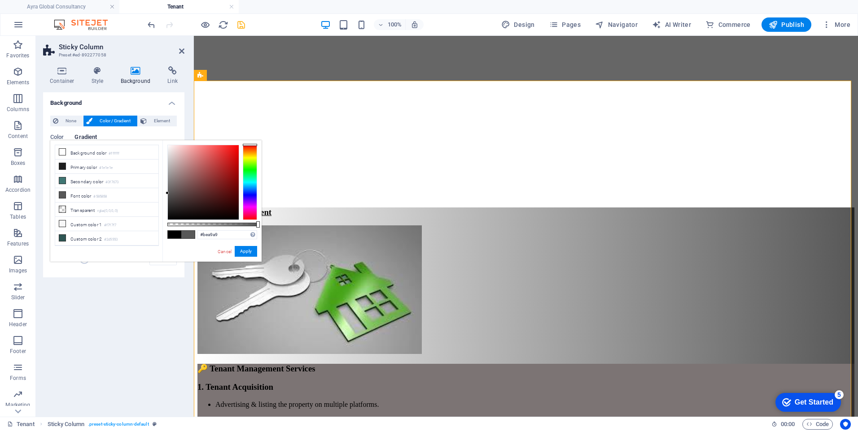
click at [175, 164] on div at bounding box center [203, 182] width 71 height 74
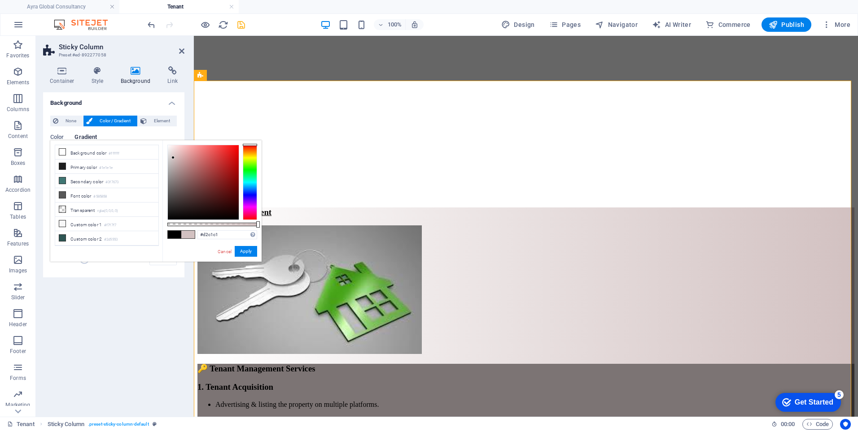
click at [173, 158] on div at bounding box center [203, 182] width 71 height 74
click at [185, 153] on div at bounding box center [203, 182] width 71 height 74
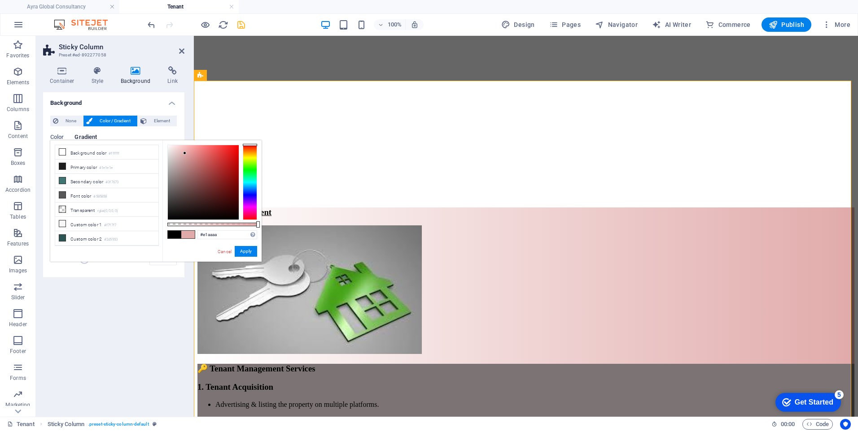
click at [190, 144] on div "#e1aaaa Supported formats #0852ed rgb(8, 82, 237) rgba(8, 82, 237, 90%) hsv(221…" at bounding box center [211, 266] width 99 height 252
click at [176, 159] on div at bounding box center [203, 182] width 71 height 74
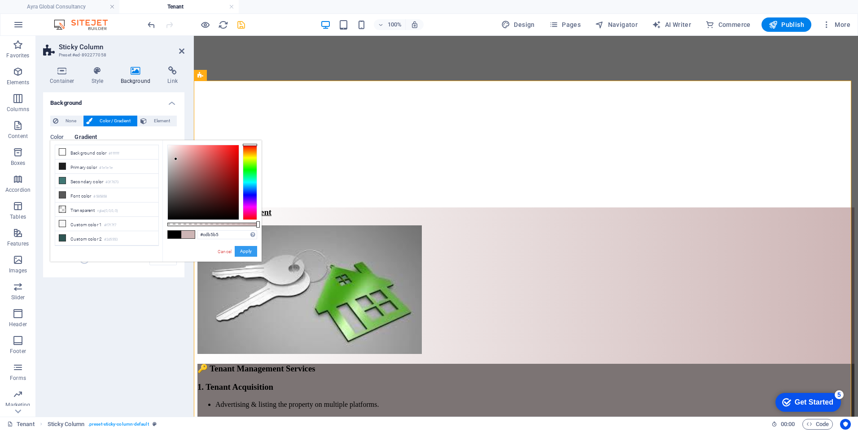
click at [240, 253] on button "Apply" at bounding box center [246, 251] width 22 height 11
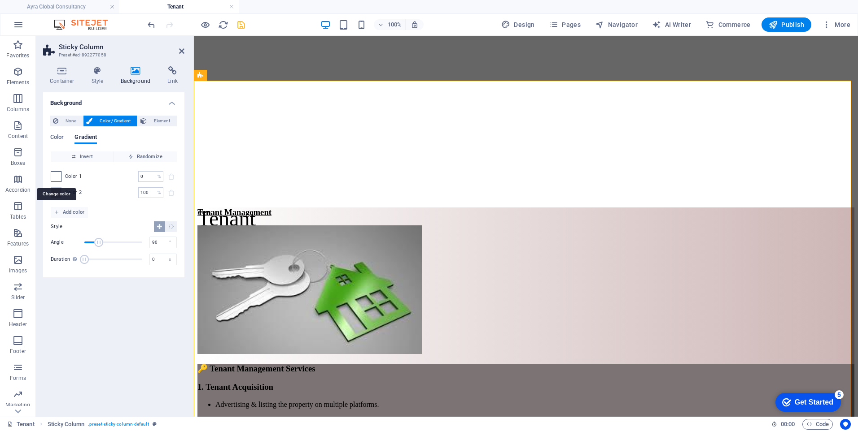
click at [58, 174] on span at bounding box center [56, 177] width 10 height 10
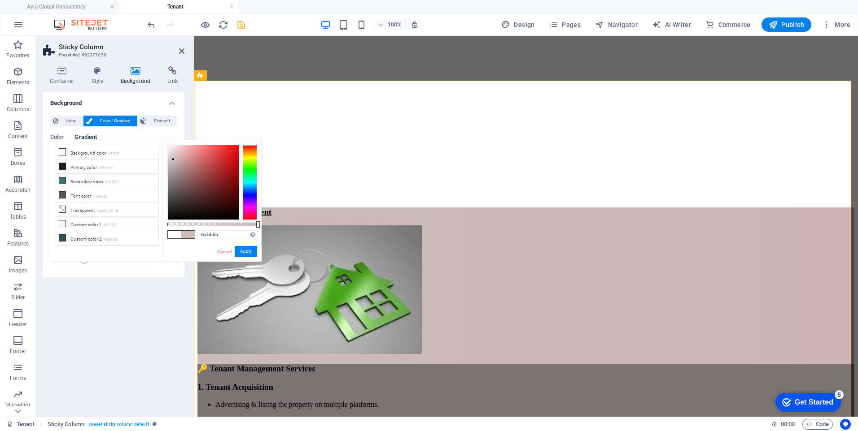
click at [173, 160] on div at bounding box center [203, 182] width 71 height 74
click at [173, 163] on div at bounding box center [203, 182] width 71 height 74
type input "#d5b9b9"
click at [177, 157] on div at bounding box center [203, 182] width 71 height 74
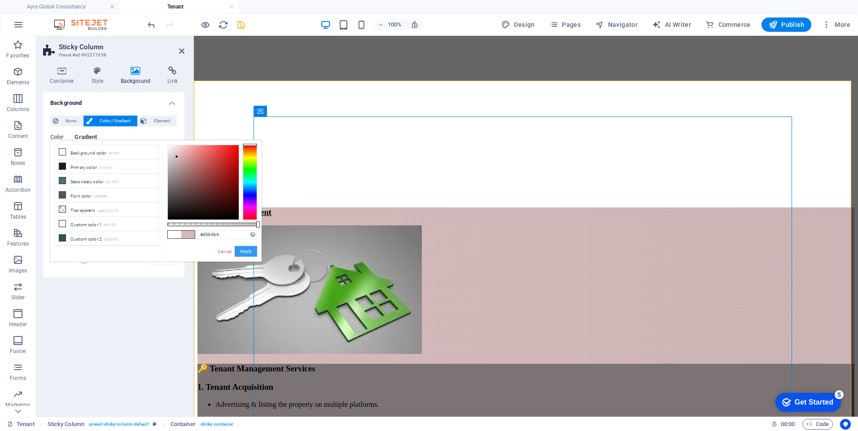
click at [246, 251] on button "Apply" at bounding box center [246, 251] width 22 height 11
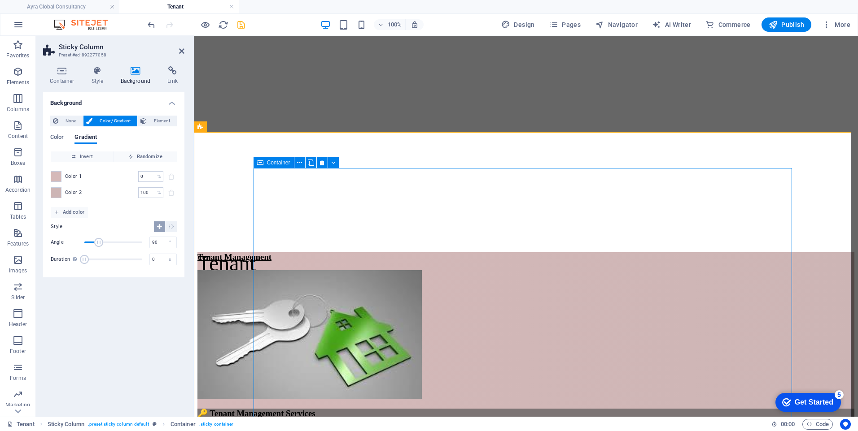
scroll to position [90, 0]
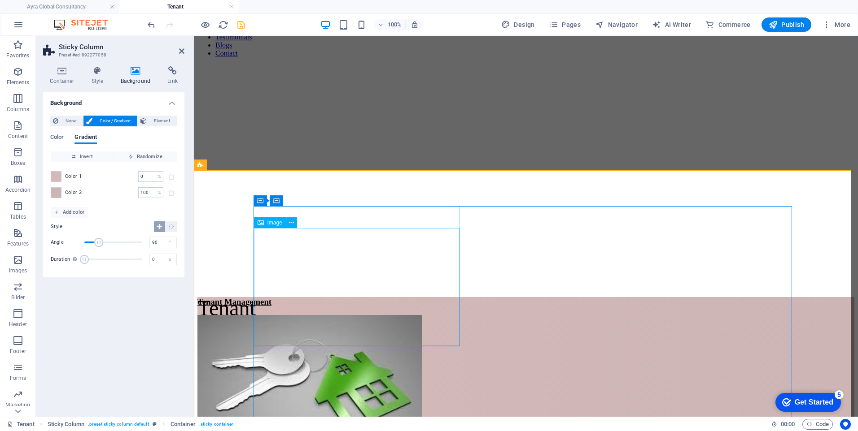
click at [326, 315] on figure at bounding box center [525, 380] width 657 height 130
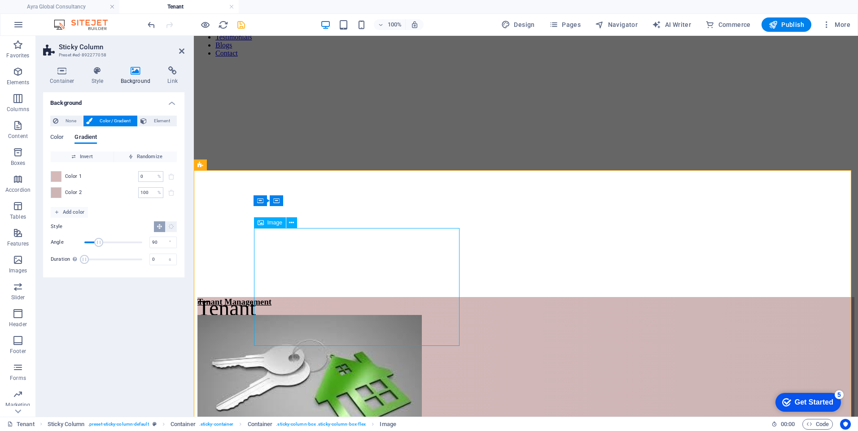
click at [326, 315] on figure at bounding box center [525, 380] width 657 height 130
select select "px"
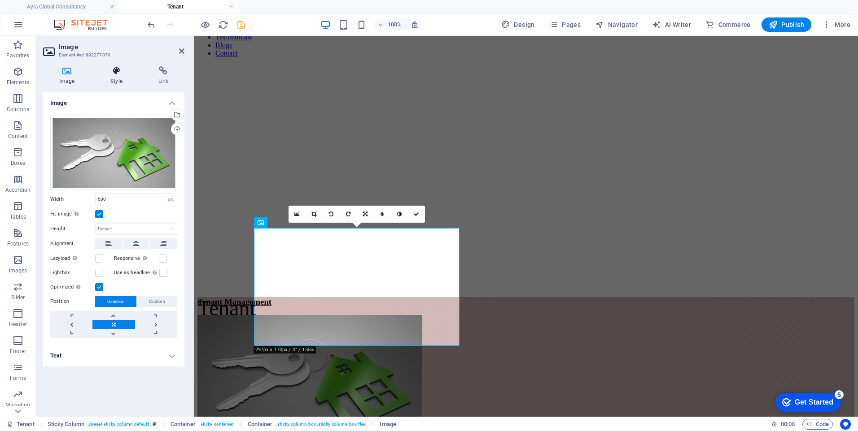
click at [110, 77] on h4 "Style" at bounding box center [118, 75] width 48 height 19
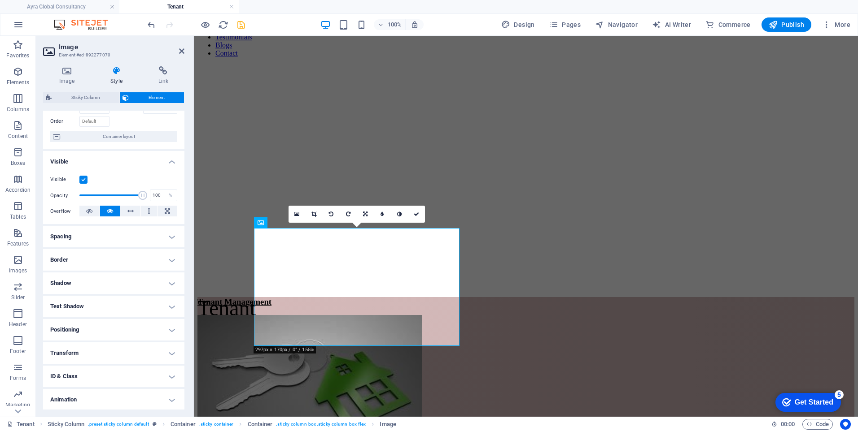
scroll to position [80, 0]
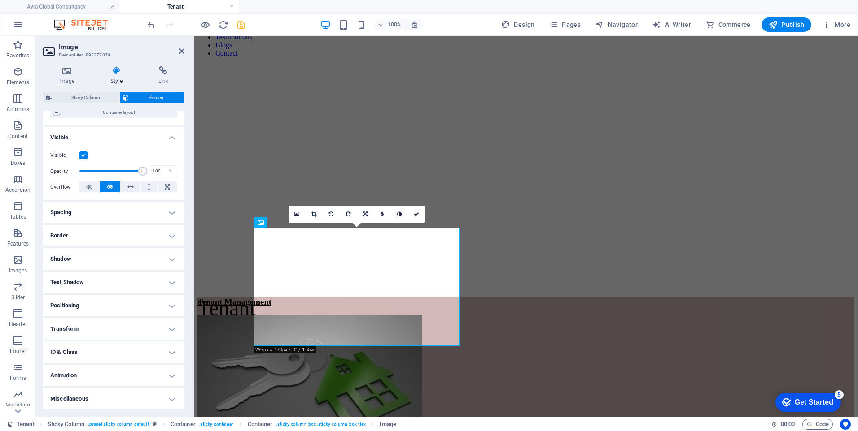
click at [168, 376] on h4 "Animation" at bounding box center [113, 376] width 141 height 22
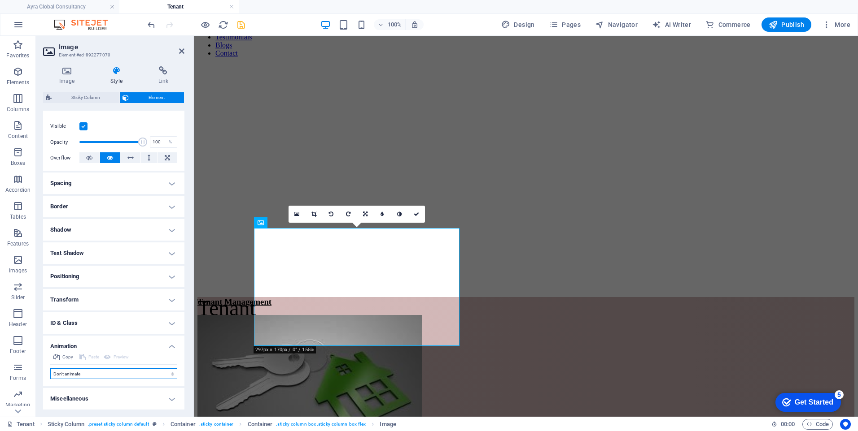
click at [163, 374] on select "Don't animate Show / Hide Slide up/down Zoom in/out Slide left to right Slide r…" at bounding box center [113, 374] width 127 height 11
select select "shrink"
click at [50, 369] on select "Don't animate Show / Hide Slide up/down Zoom in/out Slide left to right Slide r…" at bounding box center [113, 374] width 127 height 11
select select "scroll"
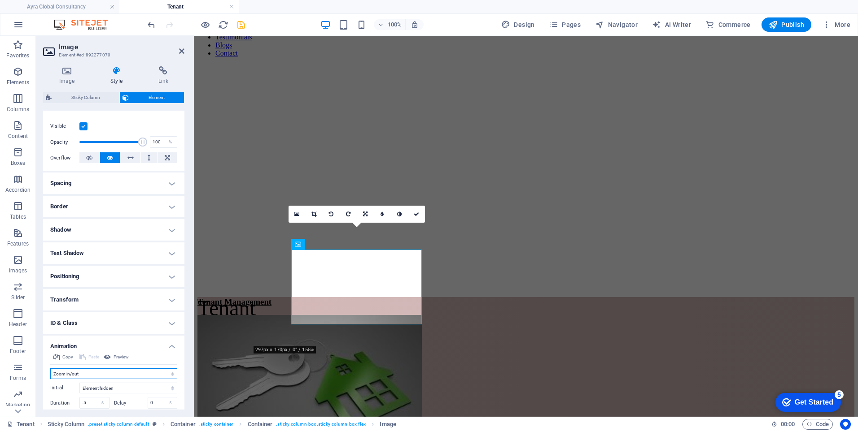
click at [171, 374] on select "Don't animate Show / Hide Slide up/down Zoom in/out Slide left to right Slide r…" at bounding box center [113, 374] width 127 height 11
click at [50, 369] on select "Don't animate Show / Hide Slide up/down Zoom in/out Slide left to right Slide r…" at bounding box center [113, 374] width 127 height 11
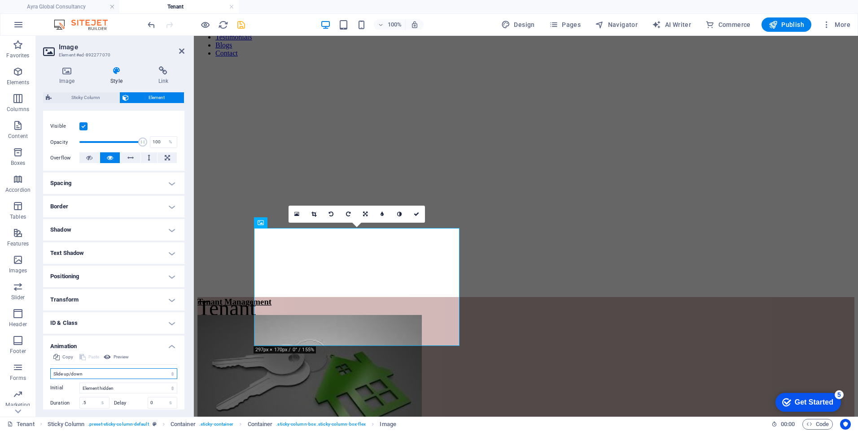
click at [166, 377] on select "Don't animate Show / Hide Slide up/down Zoom in/out Slide left to right Slide r…" at bounding box center [113, 374] width 127 height 11
click at [50, 369] on select "Don't animate Show / Hide Slide up/down Zoom in/out Slide left to right Slide r…" at bounding box center [113, 374] width 127 height 11
click at [170, 375] on select "Don't animate Show / Hide Slide up/down Zoom in/out Slide left to right Slide r…" at bounding box center [113, 374] width 127 height 11
click at [50, 369] on select "Don't animate Show / Hide Slide up/down Zoom in/out Slide left to right Slide r…" at bounding box center [113, 374] width 127 height 11
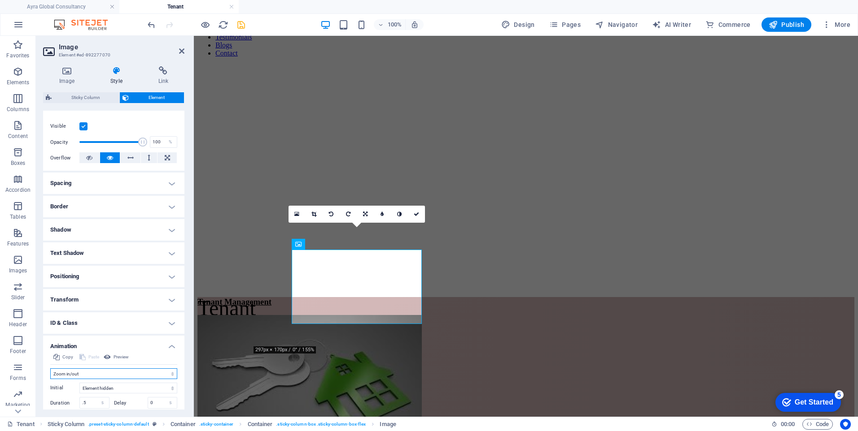
click at [170, 376] on select "Don't animate Show / Hide Slide up/down Zoom in/out Slide left to right Slide r…" at bounding box center [113, 374] width 127 height 11
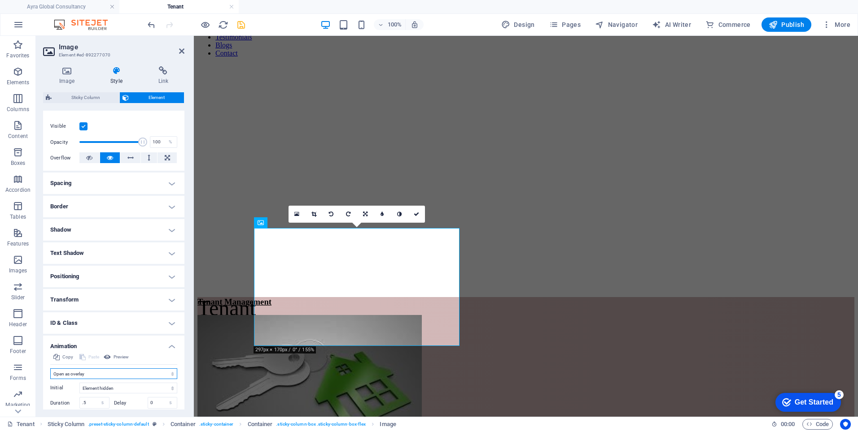
click at [50, 369] on select "Don't animate Show / Hide Slide up/down Zoom in/out Slide left to right Slide r…" at bounding box center [113, 374] width 127 height 11
click at [170, 378] on select "Don't animate Show / Hide Slide up/down Zoom in/out Slide left to right Slide r…" at bounding box center [113, 374] width 127 height 11
select select "shrink"
click at [50, 369] on select "Don't animate Show / Hide Slide up/down Zoom in/out Slide left to right Slide r…" at bounding box center [113, 374] width 127 height 11
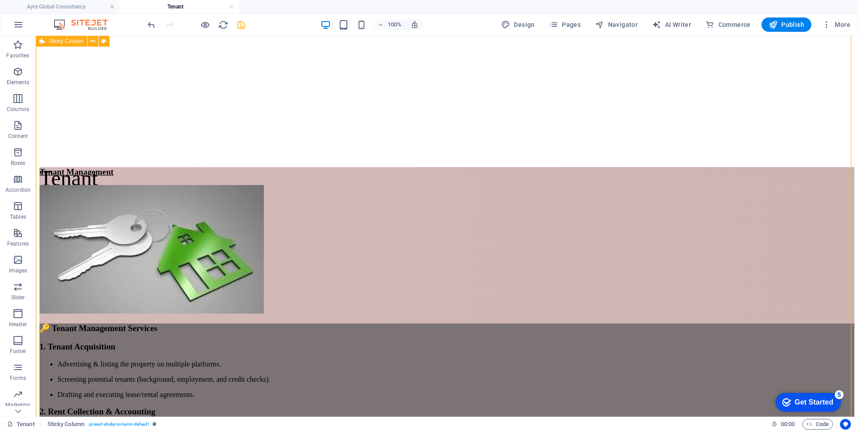
scroll to position [135, 0]
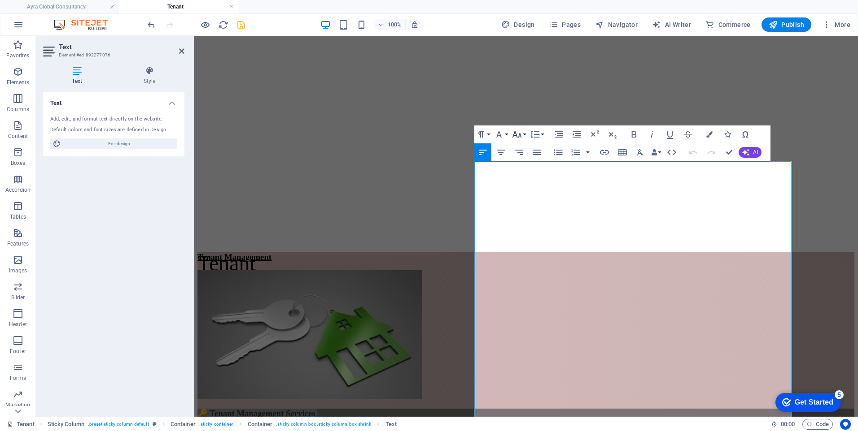
click at [525, 134] on button "Font Size" at bounding box center [518, 135] width 17 height 18
click at [527, 217] on link "14" at bounding box center [526, 219] width 32 height 13
click at [558, 152] on icon "button" at bounding box center [558, 153] width 9 height 6
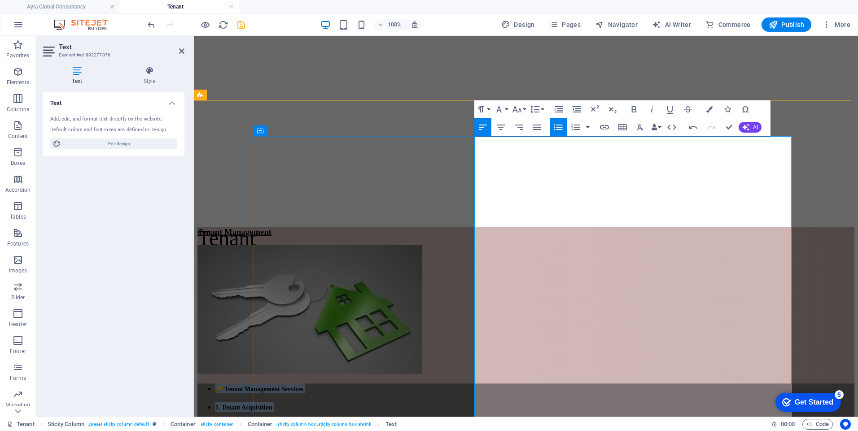
click at [558, 384] on h3 "🔑 Tenant Management Services" at bounding box center [534, 389] width 639 height 10
click at [557, 126] on icon "button" at bounding box center [558, 127] width 11 height 11
click at [708, 108] on icon "button" at bounding box center [709, 109] width 6 height 6
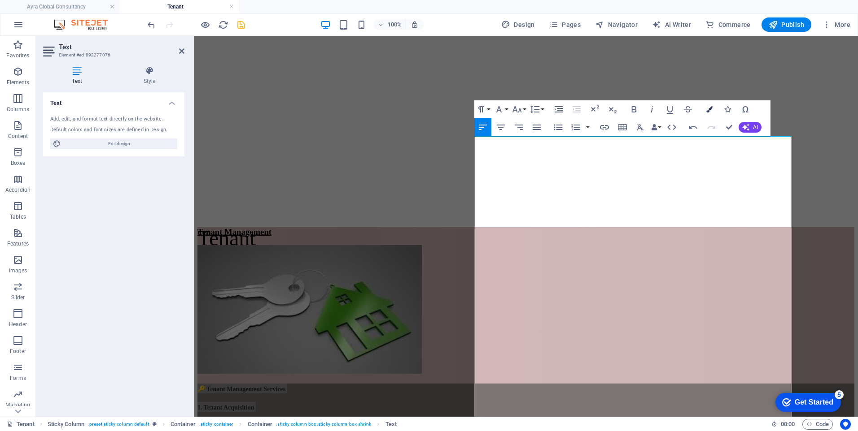
scroll to position [260, 0]
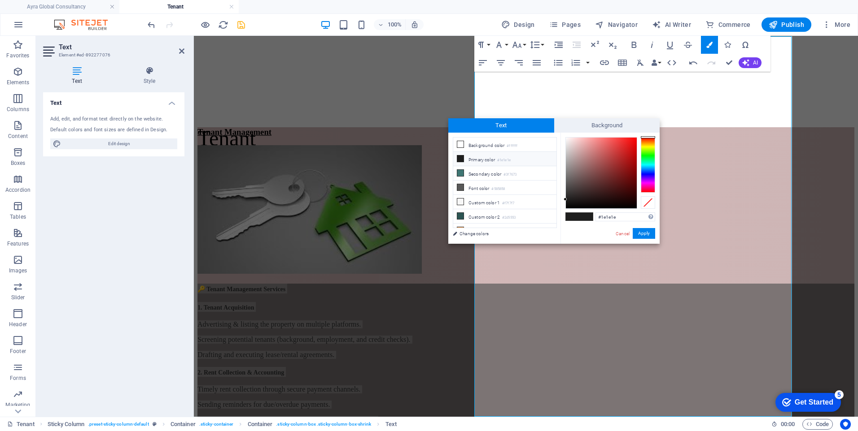
type input "#130d0d"
click at [587, 203] on div at bounding box center [601, 173] width 71 height 71
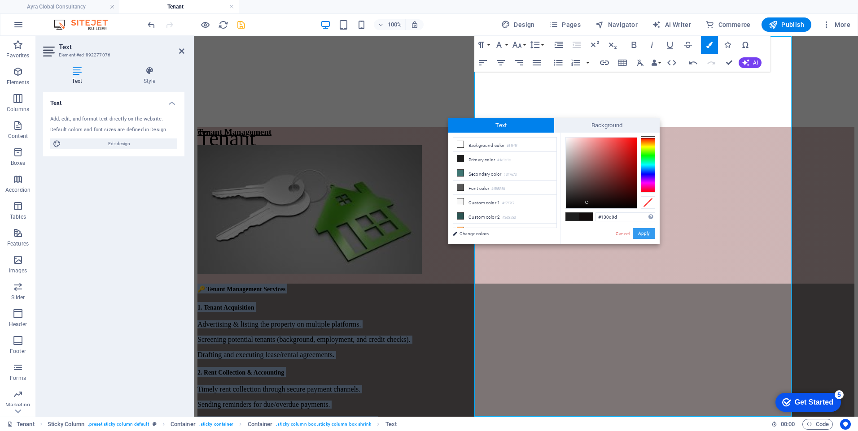
click at [645, 232] on button "Apply" at bounding box center [643, 233] width 22 height 11
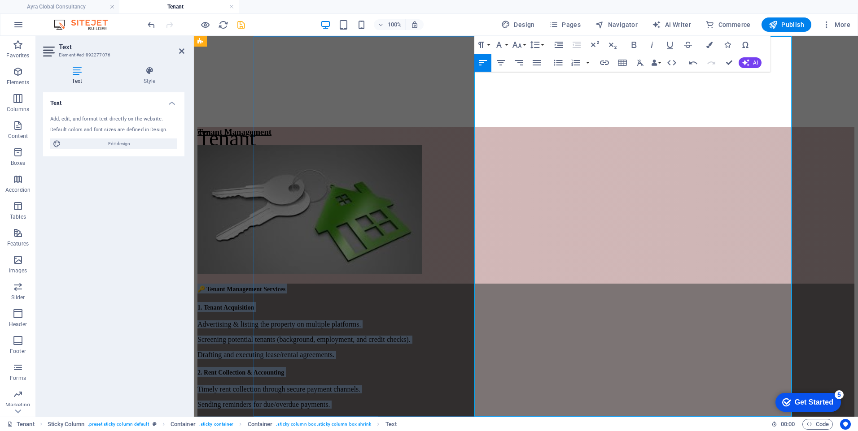
click at [387, 267] on div "Tenant Management 🔑 Tenant Management Services 1. Tenant Acquisition Advertisin…" at bounding box center [525, 413] width 657 height 573
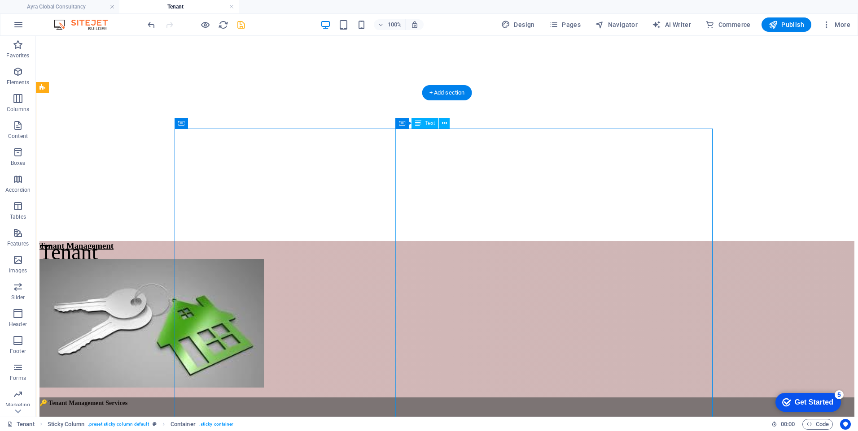
scroll to position [125, 0]
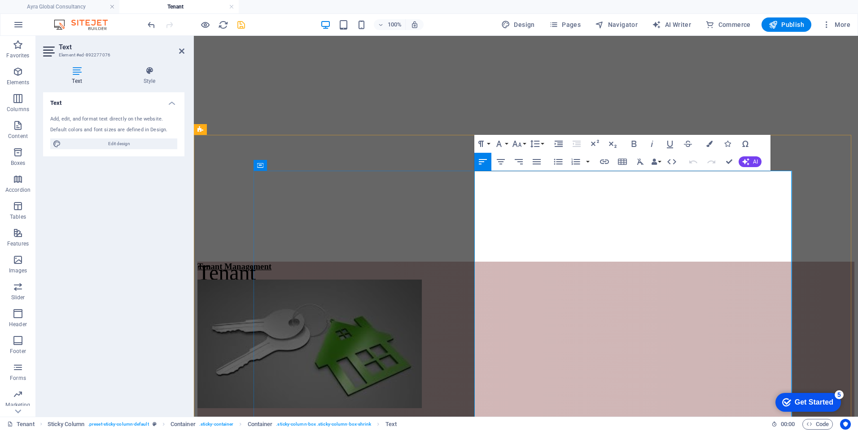
drag, startPoint x: 479, startPoint y: 260, endPoint x: 489, endPoint y: 274, distance: 17.6
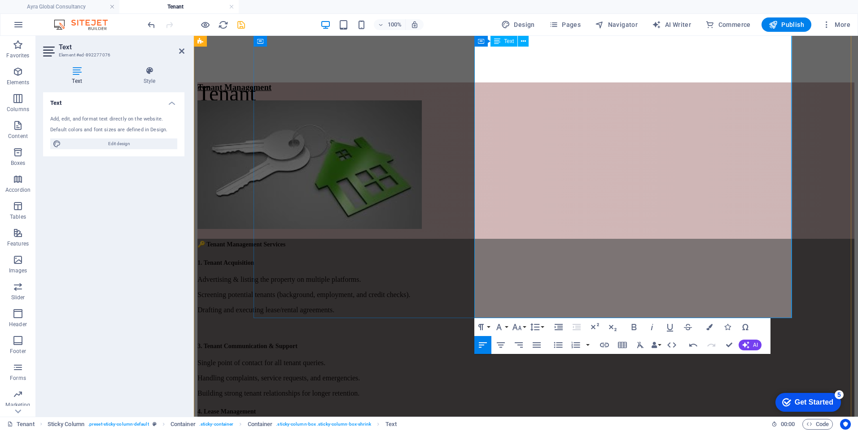
scroll to position [349, 0]
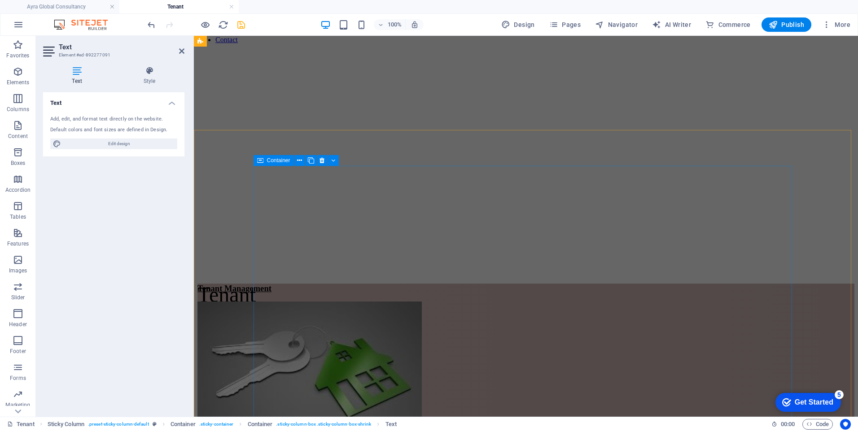
scroll to position [80, 0]
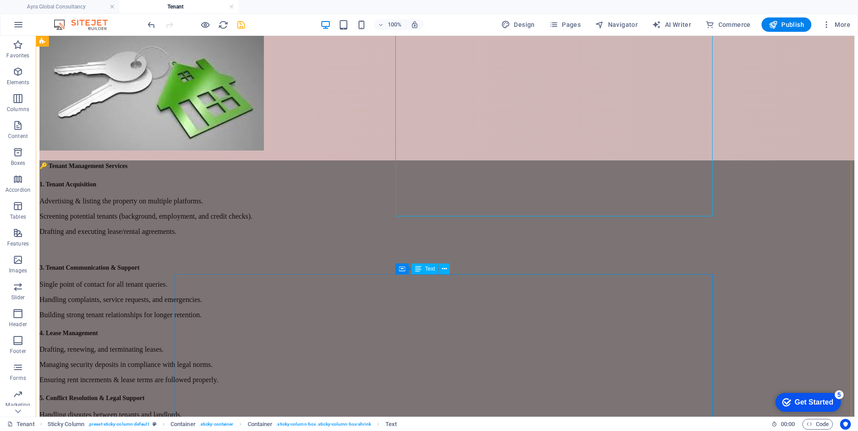
scroll to position [443, 0]
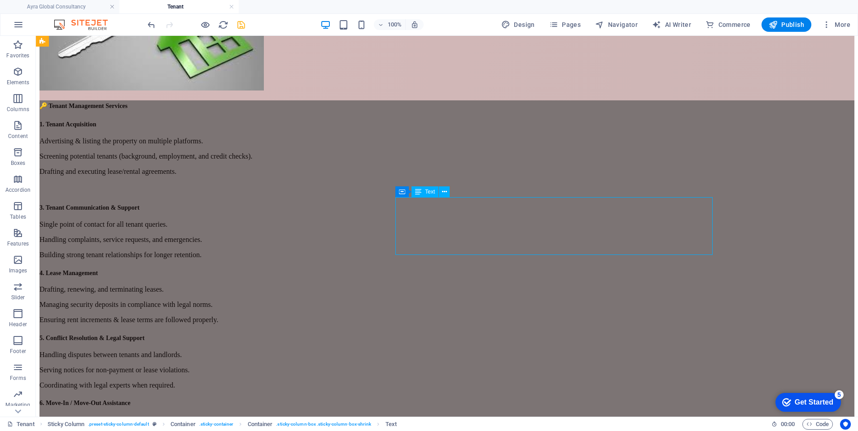
drag, startPoint x: 647, startPoint y: 250, endPoint x: 589, endPoint y: 246, distance: 58.0
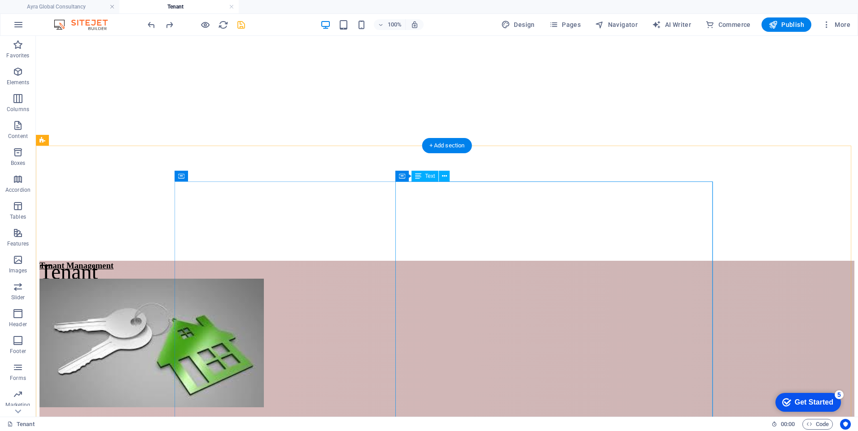
scroll to position [174, 0]
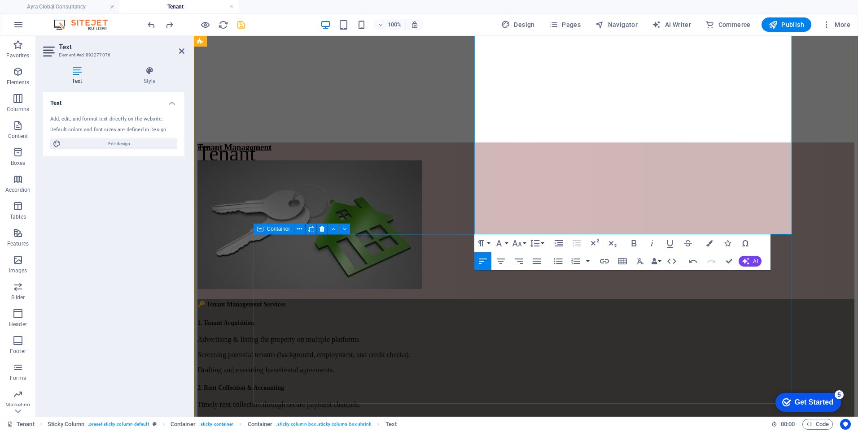
scroll to position [353, 0]
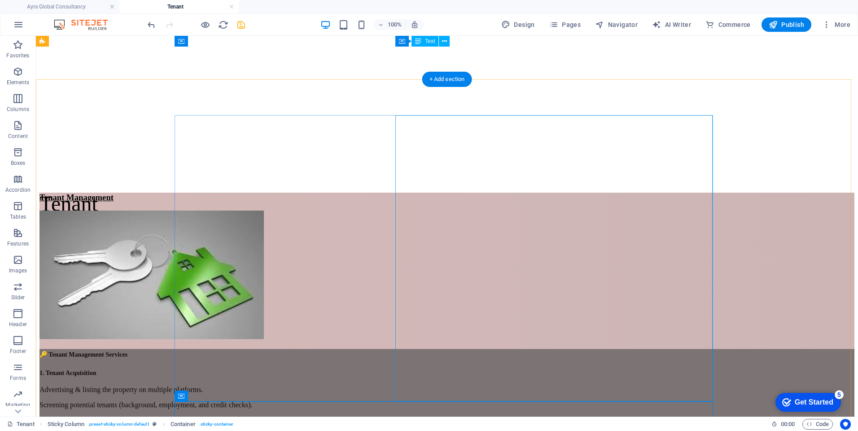
scroll to position [174, 0]
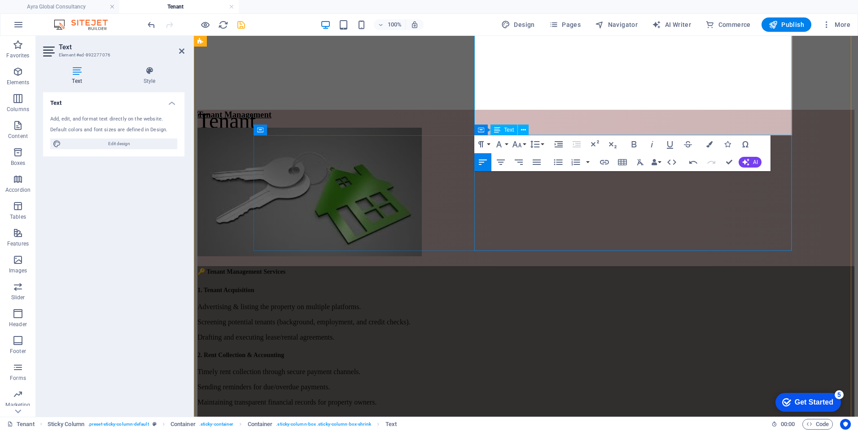
scroll to position [353, 0]
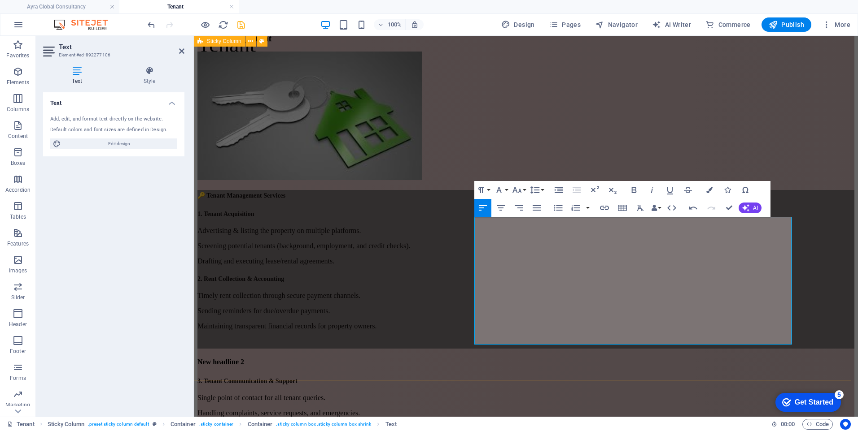
click at [227, 181] on div "Tenant Management 🔑 Tenant Management Services 1. Tenant Acquisition Advertisin…" at bounding box center [525, 350] width 657 height 632
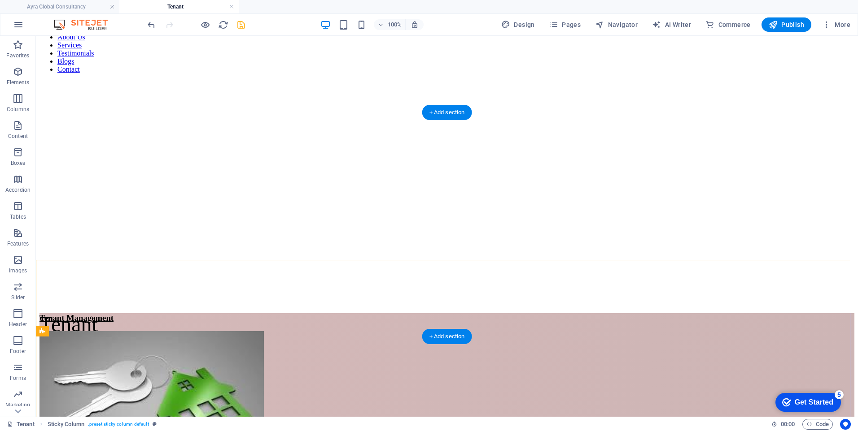
scroll to position [179, 0]
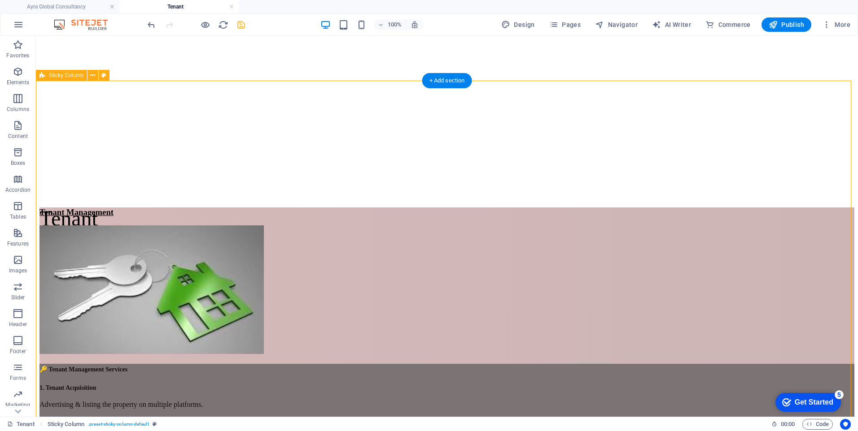
click at [239, 24] on icon "save" at bounding box center [241, 25] width 10 height 10
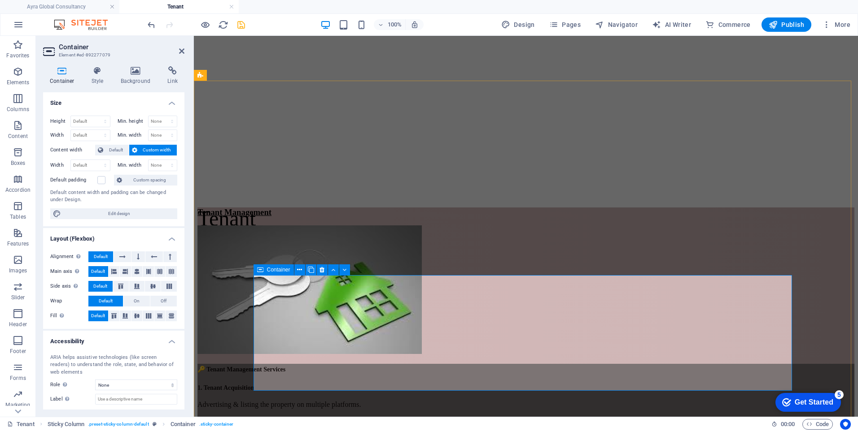
click at [129, 75] on icon at bounding box center [136, 70] width 44 height 9
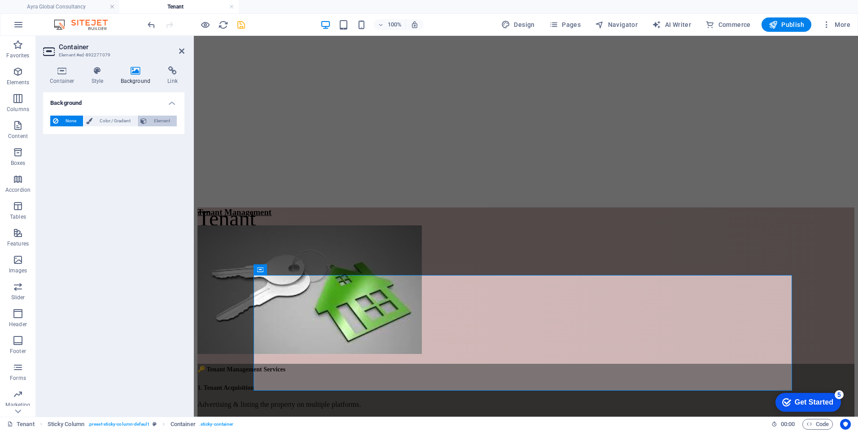
click at [152, 122] on span "Element" at bounding box center [161, 121] width 25 height 11
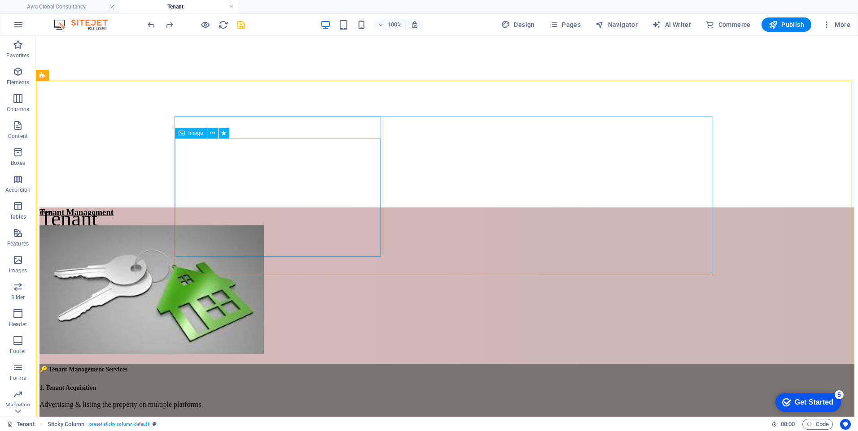
click at [313, 226] on figure at bounding box center [446, 291] width 814 height 130
select select "shrink"
select select "s"
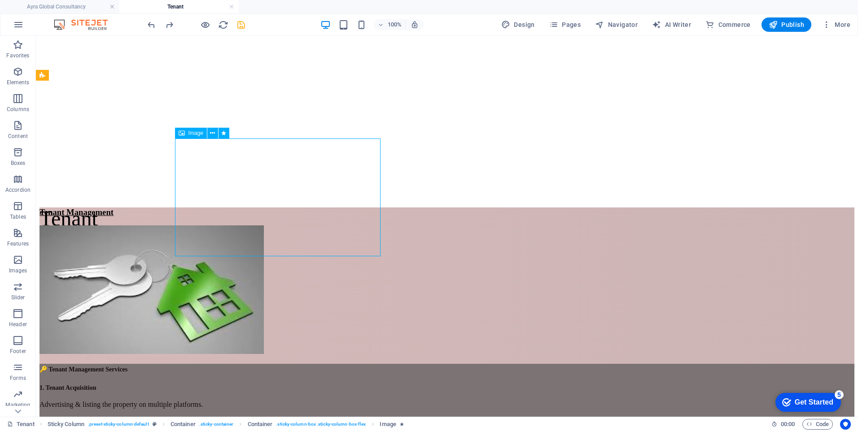
select select "scroll"
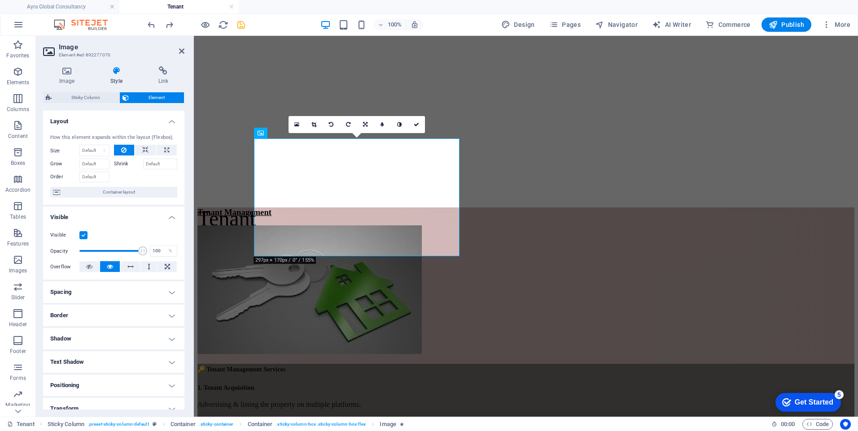
click at [157, 96] on span "Element" at bounding box center [156, 97] width 50 height 11
click at [61, 72] on icon at bounding box center [67, 70] width 48 height 9
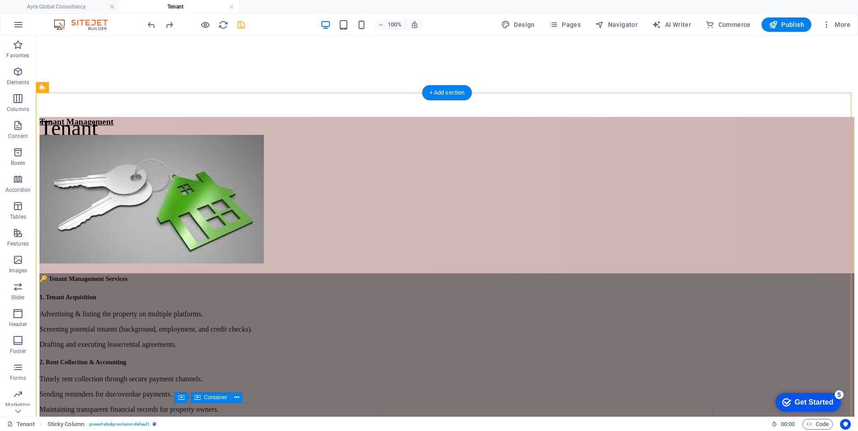
scroll to position [314, 0]
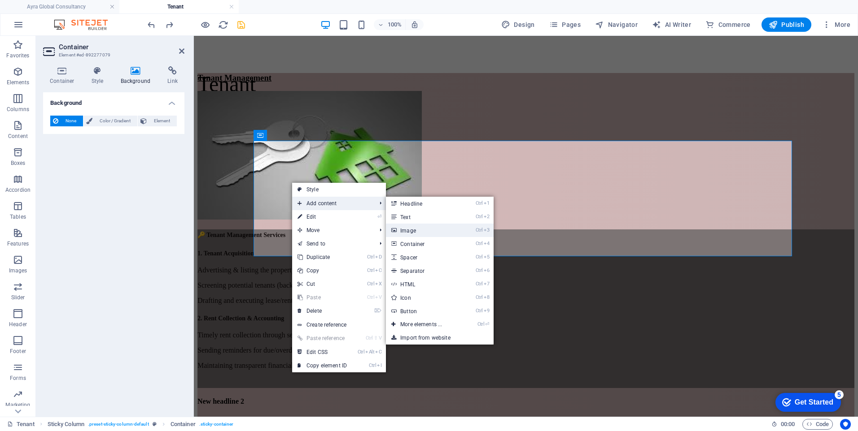
click at [409, 234] on link "Ctrl 3 Image" at bounding box center [423, 230] width 74 height 13
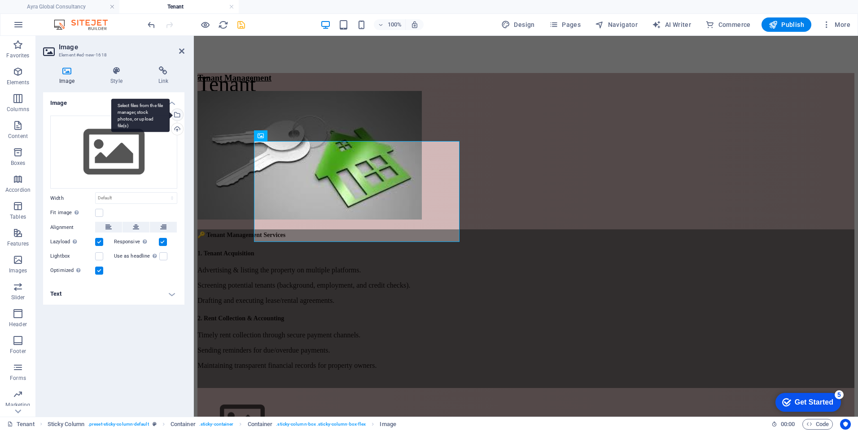
click at [178, 113] on div "Select files from the file manager, stock photos, or upload file(s)" at bounding box center [176, 115] width 13 height 13
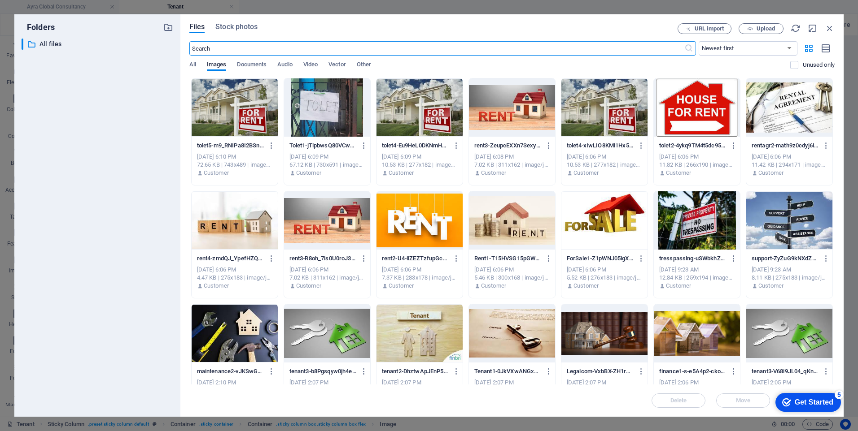
click at [313, 223] on div at bounding box center [327, 221] width 86 height 58
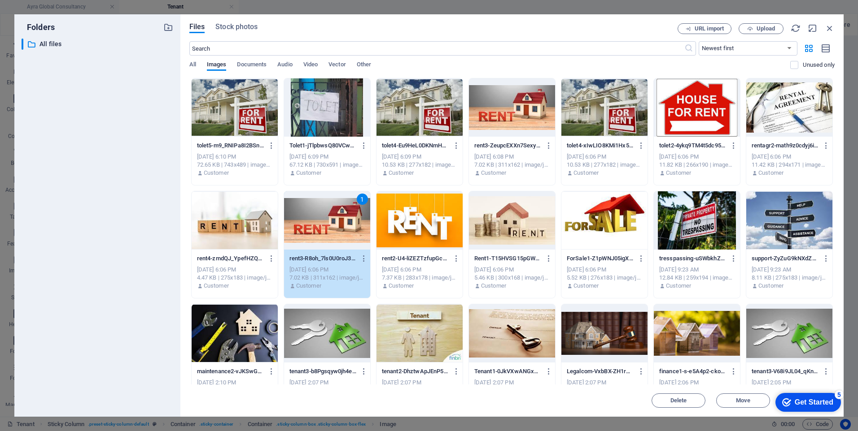
click at [313, 223] on div "1" at bounding box center [327, 221] width 86 height 58
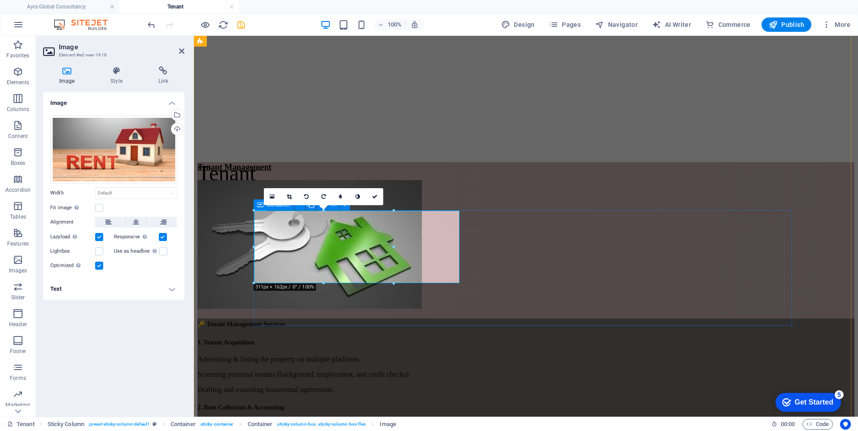
scroll to position [224, 0]
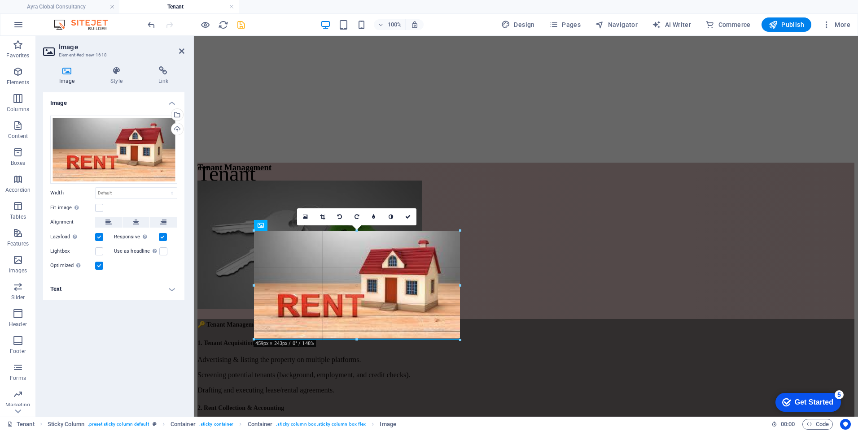
drag, startPoint x: 394, startPoint y: 304, endPoint x: 459, endPoint y: 340, distance: 75.1
type input "459"
select select "px"
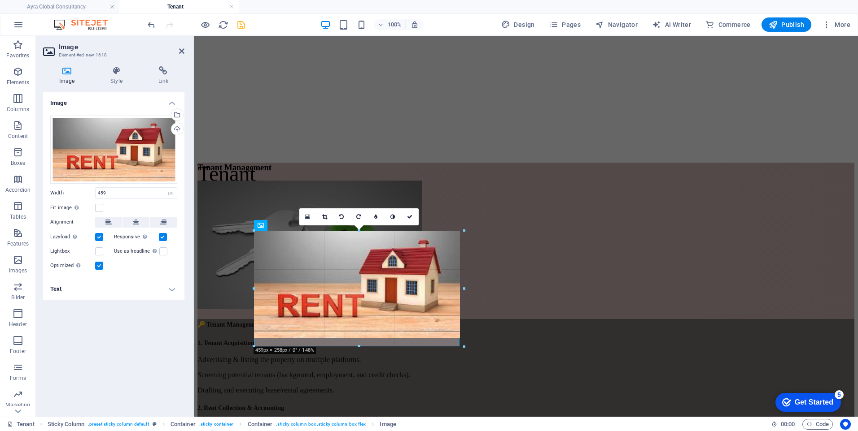
drag, startPoint x: 355, startPoint y: 339, endPoint x: 356, endPoint y: 348, distance: 8.5
click at [356, 348] on div at bounding box center [359, 346] width 210 height 3
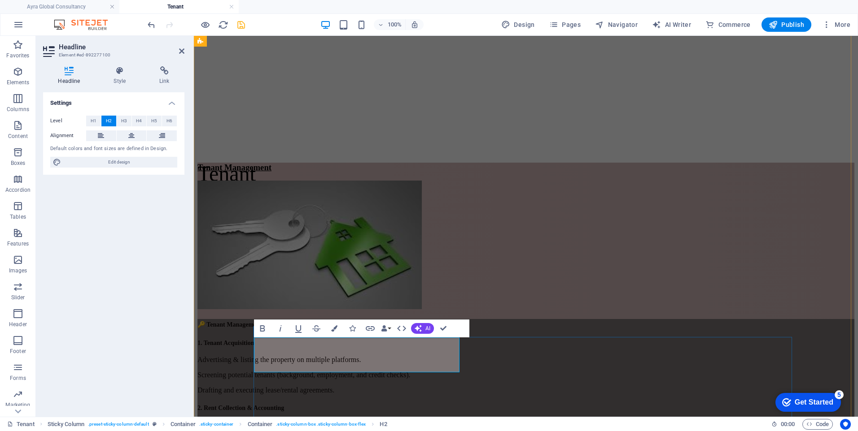
scroll to position [314, 0]
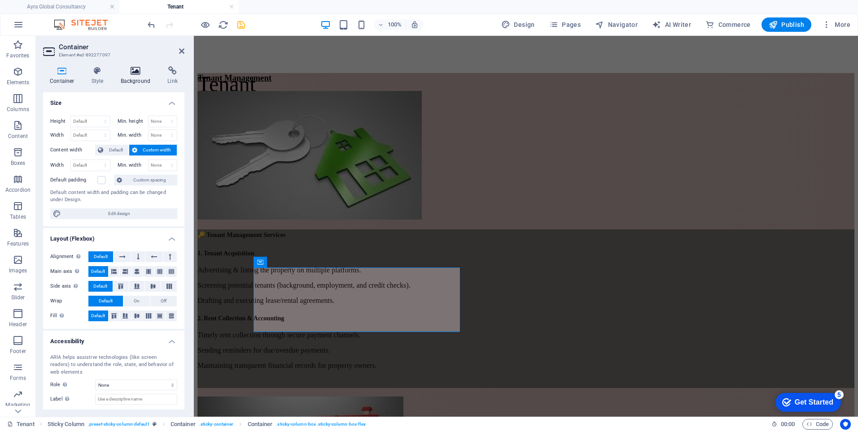
click at [137, 80] on h4 "Background" at bounding box center [137, 75] width 47 height 19
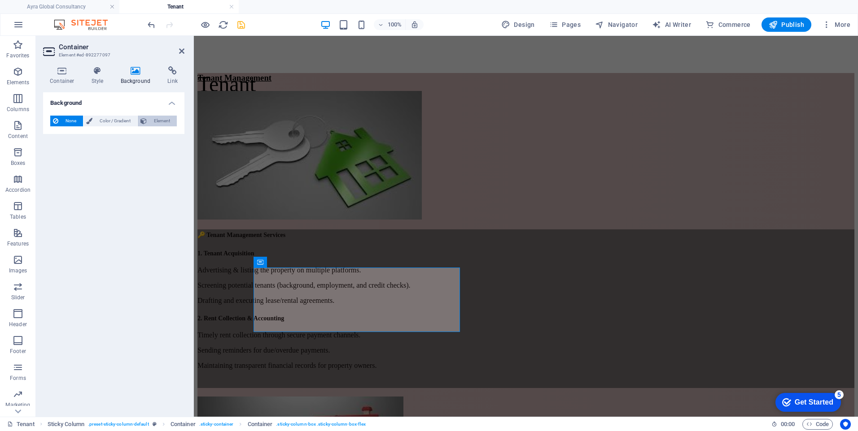
click at [151, 122] on span "Element" at bounding box center [161, 121] width 25 height 11
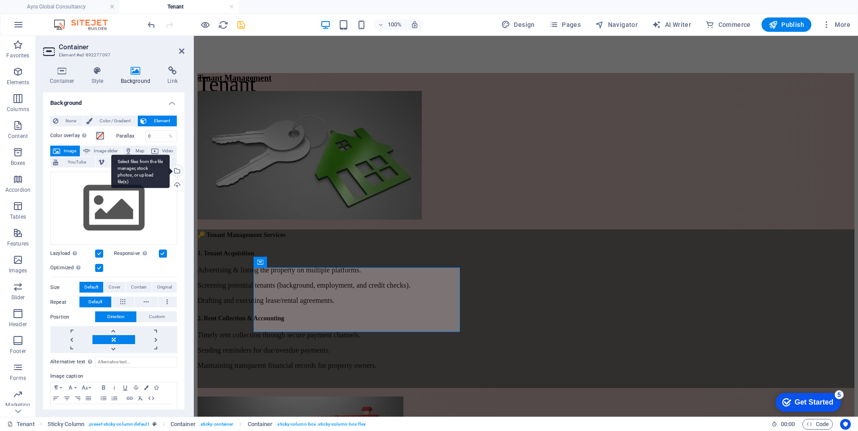
click at [176, 170] on div "Select files from the file manager, stock photos, or upload file(s)" at bounding box center [176, 171] width 13 height 13
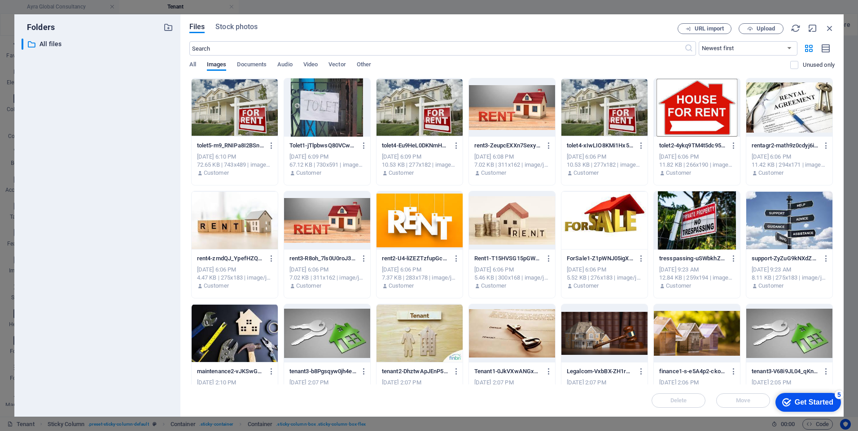
click at [516, 117] on div at bounding box center [512, 107] width 86 height 58
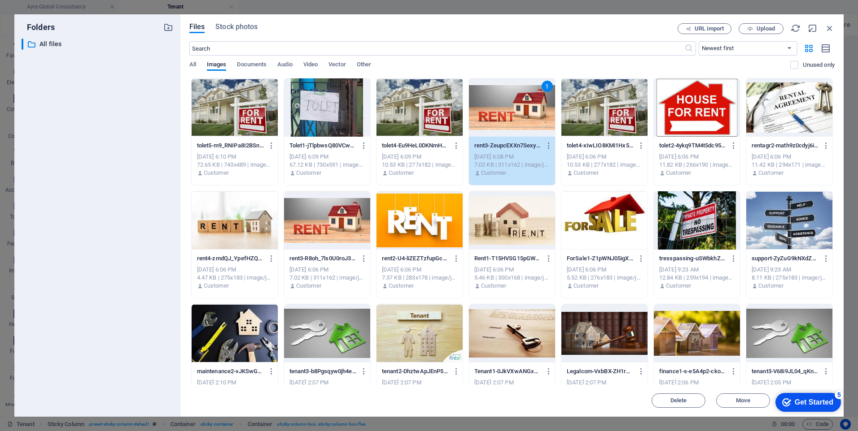
click at [516, 117] on div "1" at bounding box center [512, 107] width 86 height 58
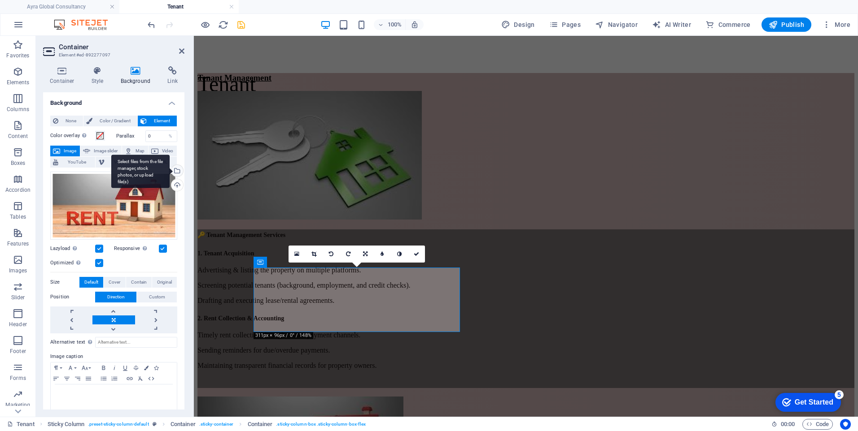
click at [175, 173] on div "Select files from the file manager, stock photos, or upload file(s)" at bounding box center [176, 171] width 13 height 13
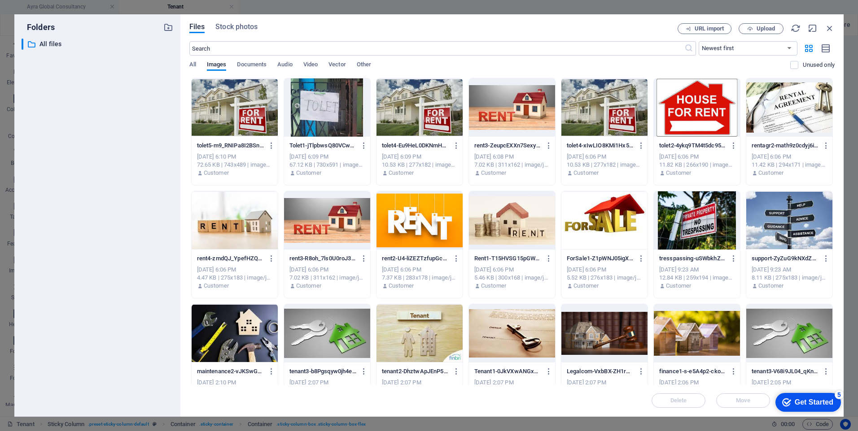
click at [774, 103] on div at bounding box center [789, 107] width 86 height 58
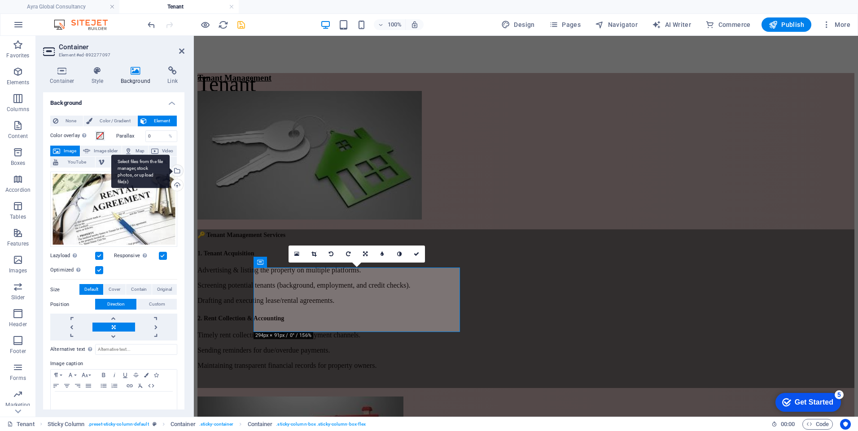
click at [177, 170] on div "Select files from the file manager, stock photos, or upload file(s)" at bounding box center [176, 171] width 13 height 13
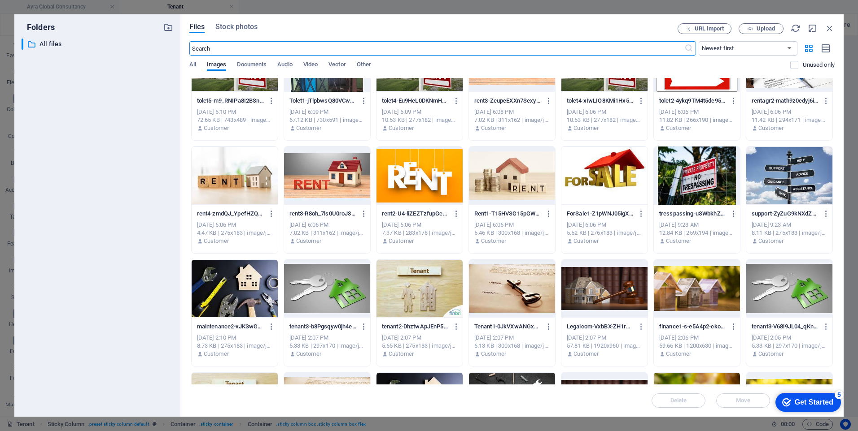
scroll to position [0, 0]
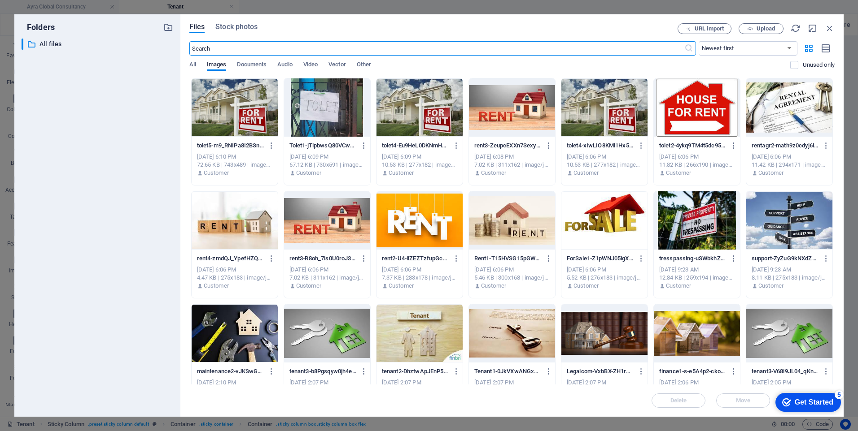
click at [806, 105] on div at bounding box center [789, 107] width 86 height 58
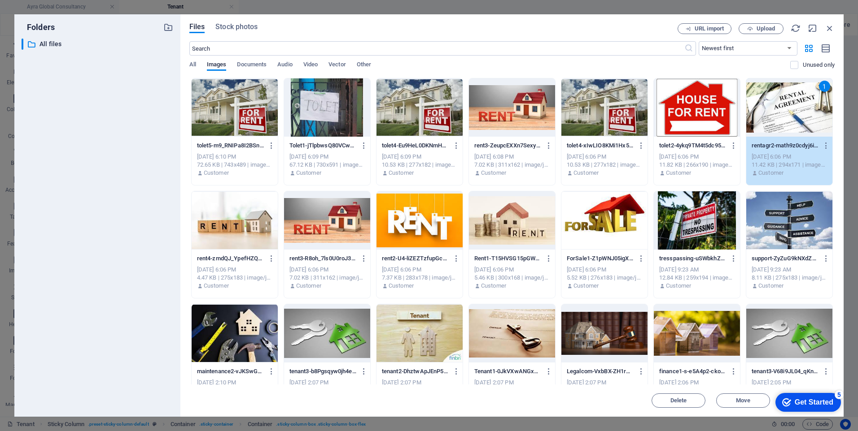
click at [806, 105] on div "1" at bounding box center [789, 107] width 86 height 58
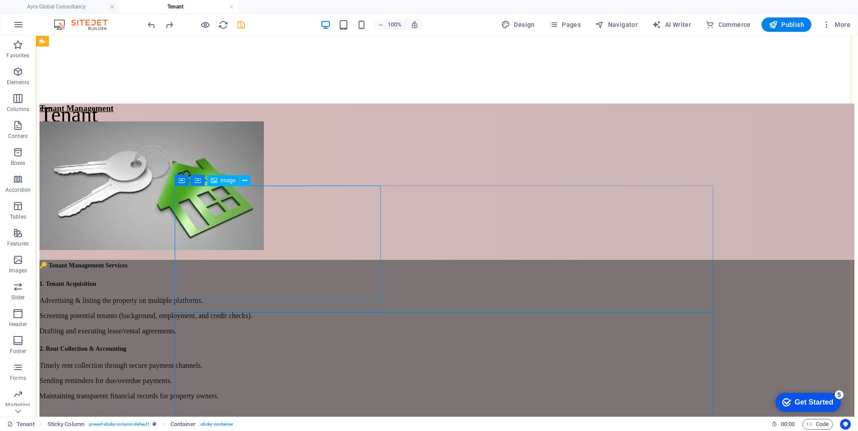
scroll to position [269, 0]
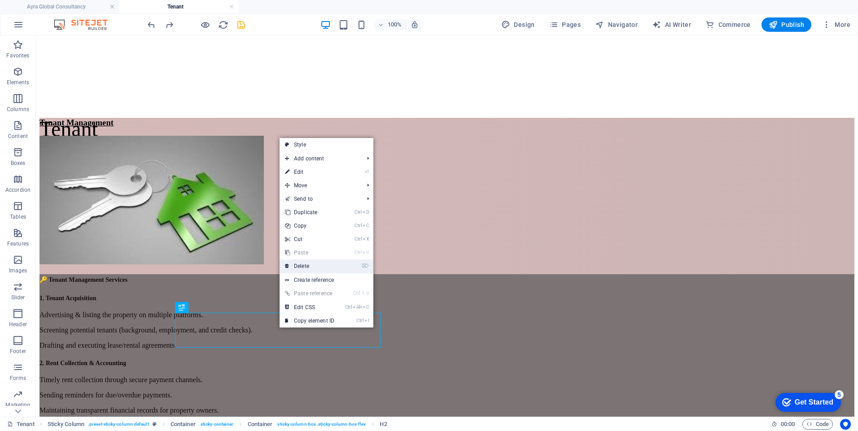
click at [314, 266] on link "⌦ Delete" at bounding box center [309, 266] width 60 height 13
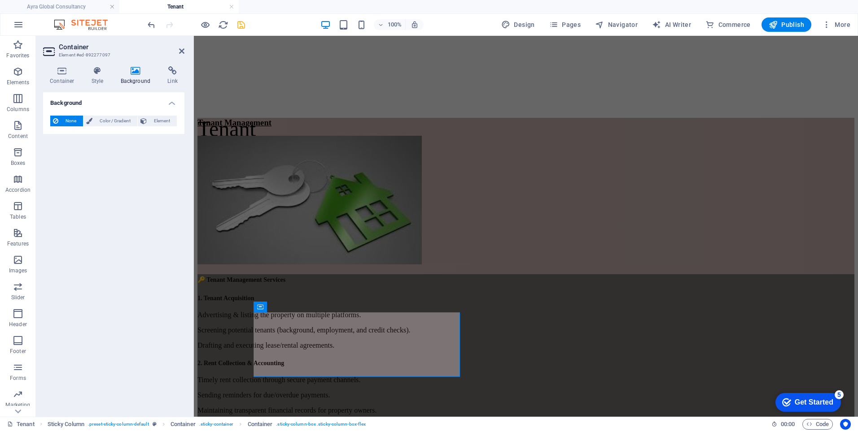
click at [138, 76] on h4 "Background" at bounding box center [137, 75] width 47 height 19
click at [133, 78] on h4 "Background" at bounding box center [137, 75] width 47 height 19
click at [152, 120] on span "Element" at bounding box center [161, 121] width 25 height 11
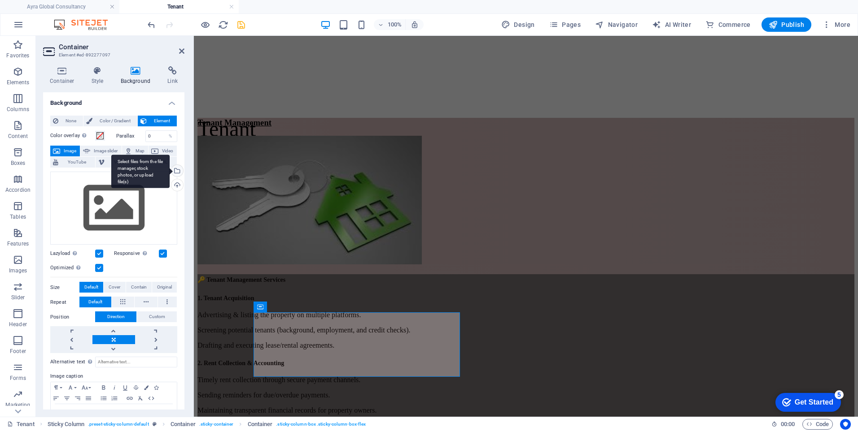
click at [177, 172] on div "Select files from the file manager, stock photos, or upload file(s)" at bounding box center [176, 171] width 13 height 13
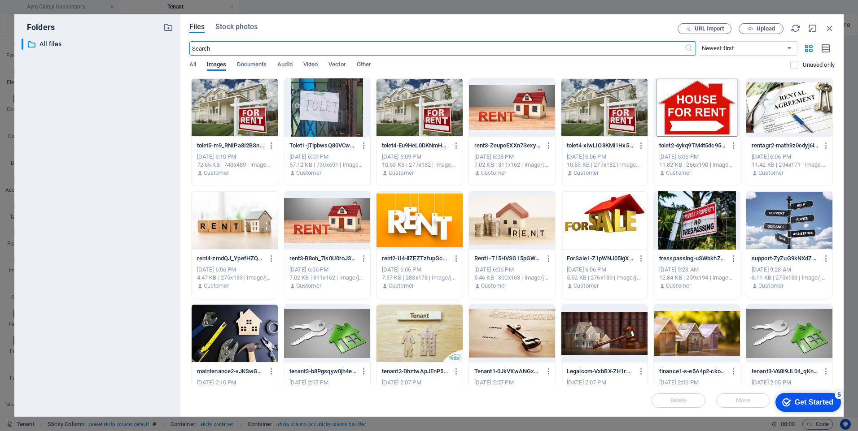
click at [514, 234] on div at bounding box center [512, 221] width 86 height 58
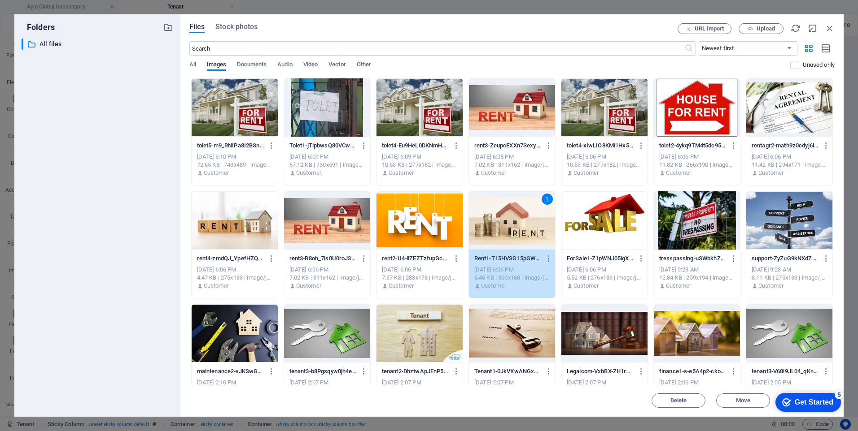
click at [514, 234] on div "1" at bounding box center [512, 221] width 86 height 58
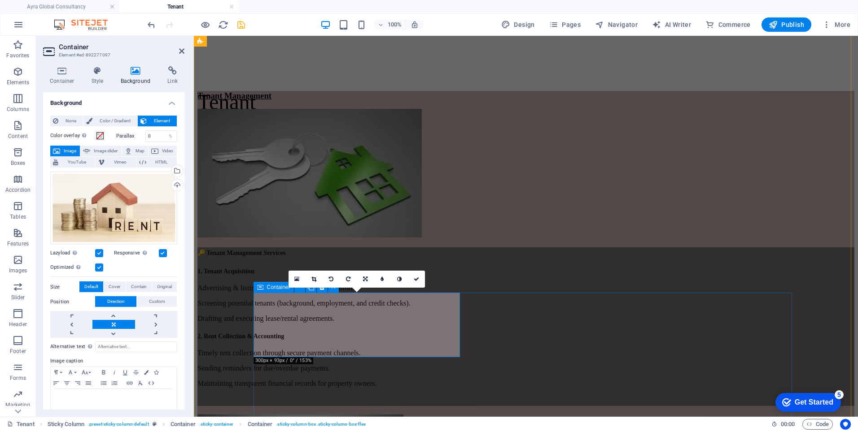
scroll to position [314, 0]
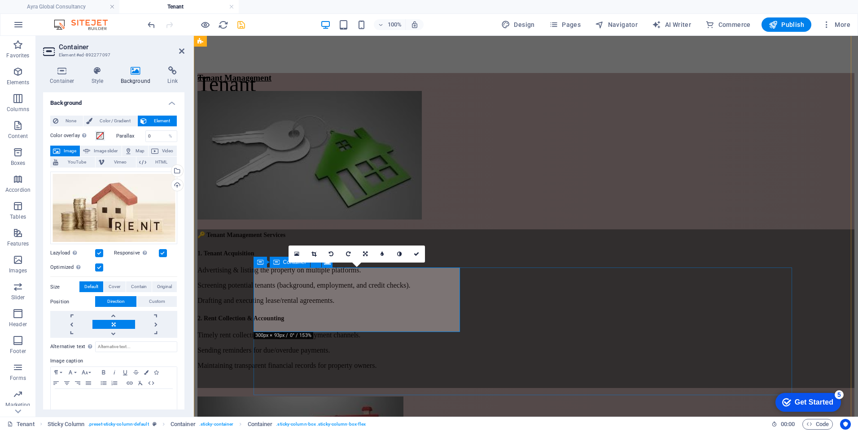
click at [368, 255] on link at bounding box center [365, 254] width 17 height 17
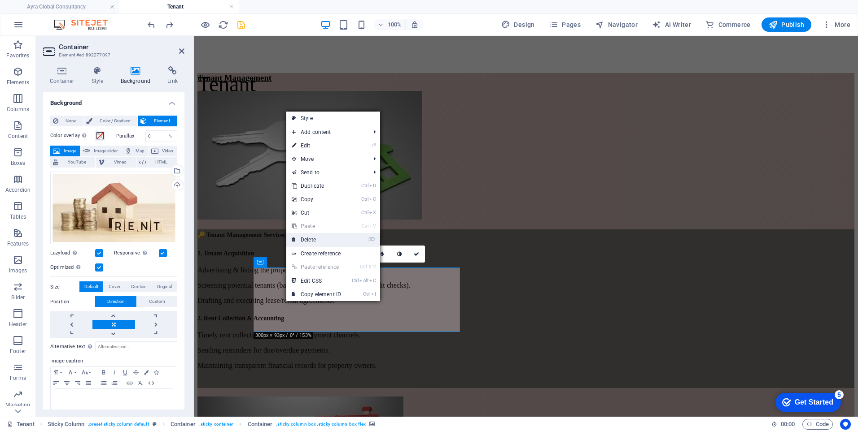
click at [313, 238] on link "⌦ Delete" at bounding box center [316, 239] width 60 height 13
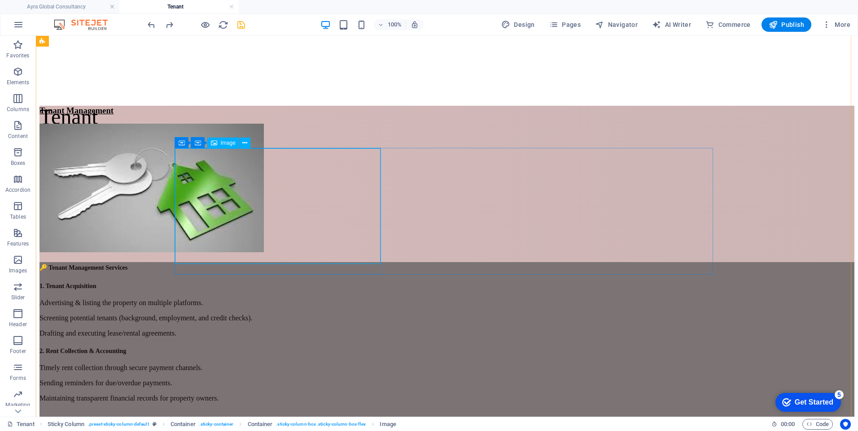
scroll to position [269, 0]
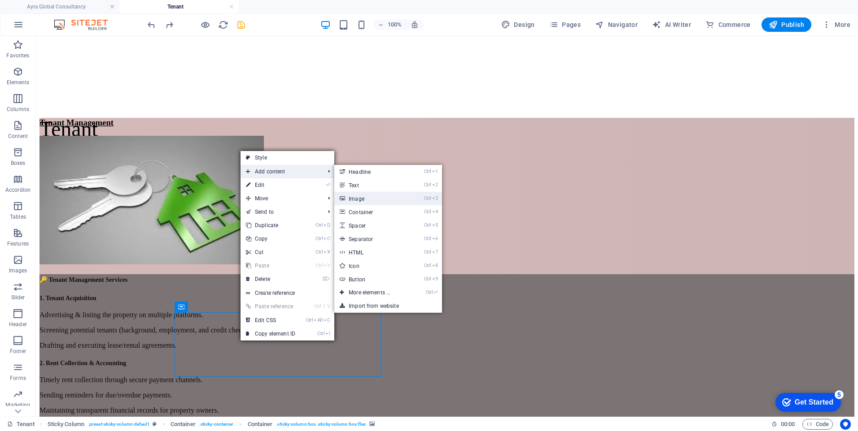
click at [360, 196] on link "Ctrl 3 Image" at bounding box center [371, 198] width 74 height 13
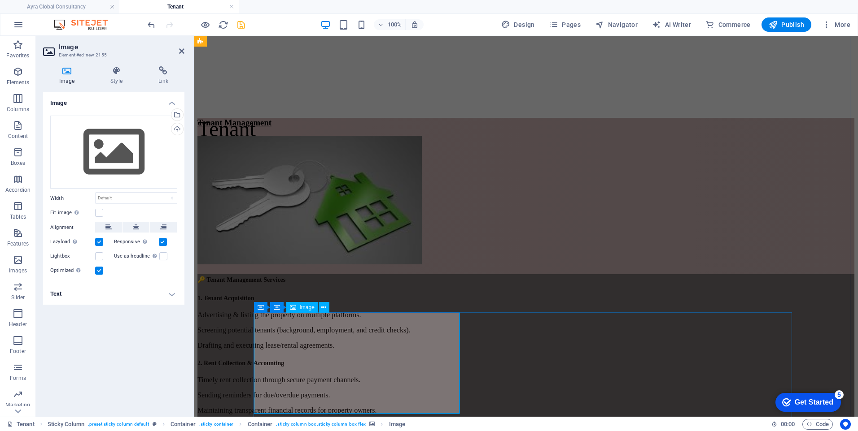
click at [321, 306] on icon at bounding box center [321, 307] width 5 height 9
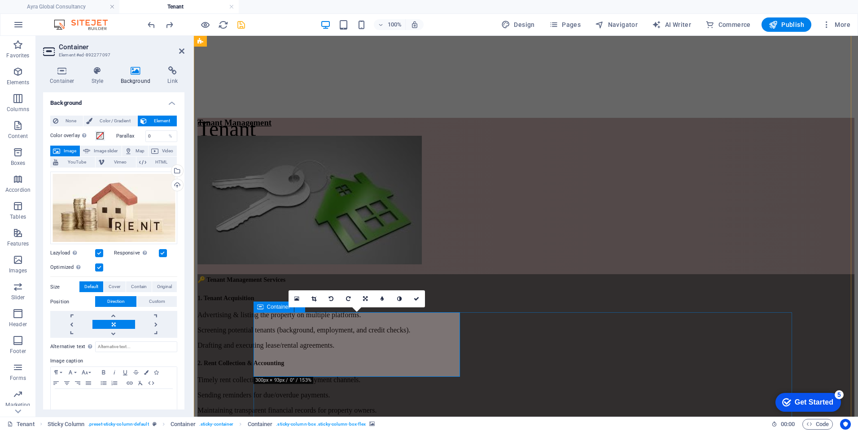
drag, startPoint x: 321, startPoint y: 377, endPoint x: 321, endPoint y: 383, distance: 6.3
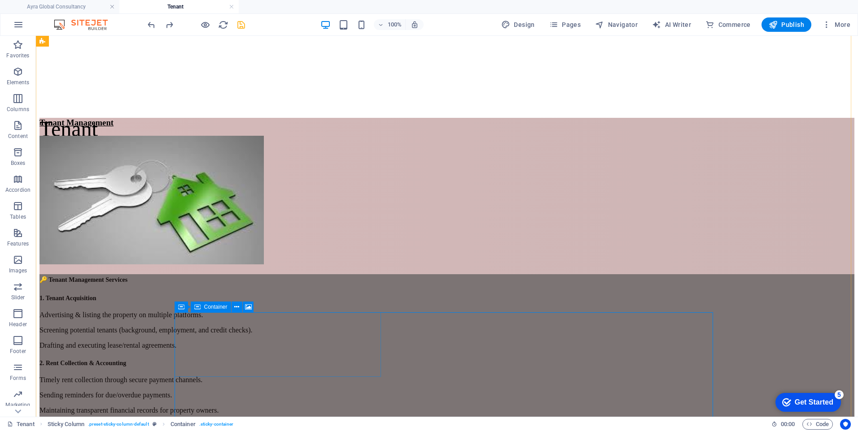
click at [247, 308] on icon at bounding box center [248, 307] width 7 height 9
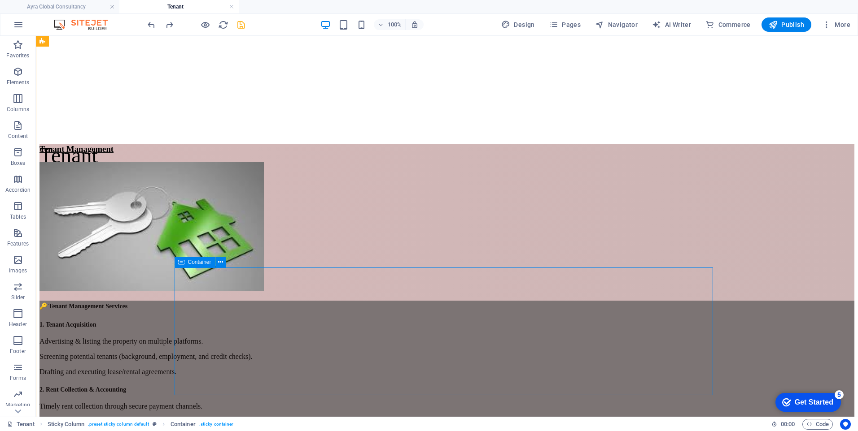
scroll to position [314, 0]
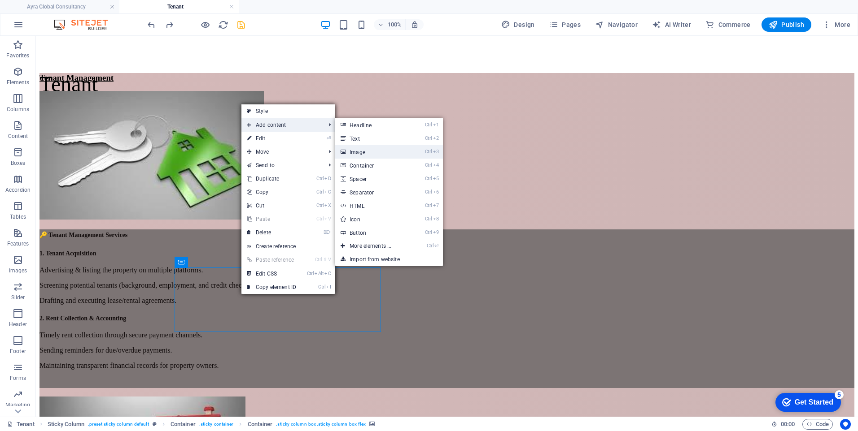
click at [351, 153] on link "Ctrl 3 Image" at bounding box center [372, 151] width 74 height 13
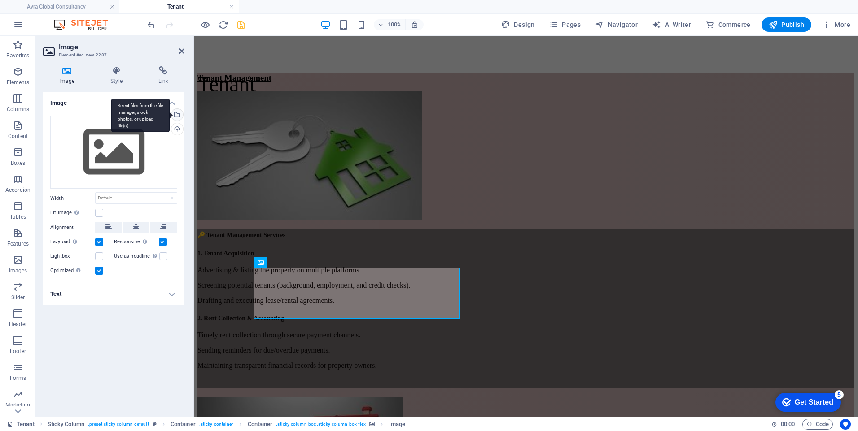
click at [170, 116] on div "Select files from the file manager, stock photos, or upload file(s)" at bounding box center [140, 116] width 58 height 34
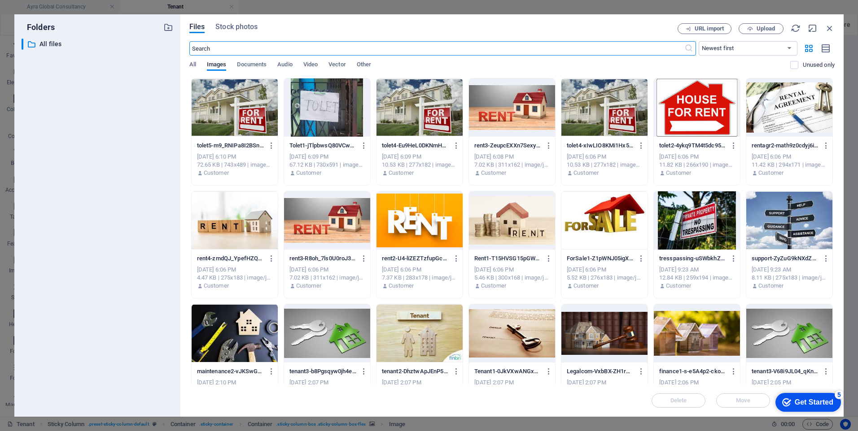
click at [515, 221] on div at bounding box center [512, 221] width 86 height 58
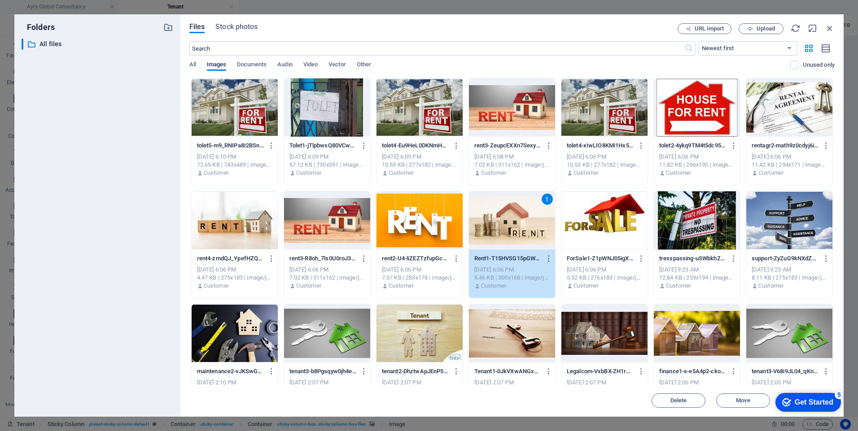
click at [515, 221] on div "1" at bounding box center [512, 221] width 86 height 58
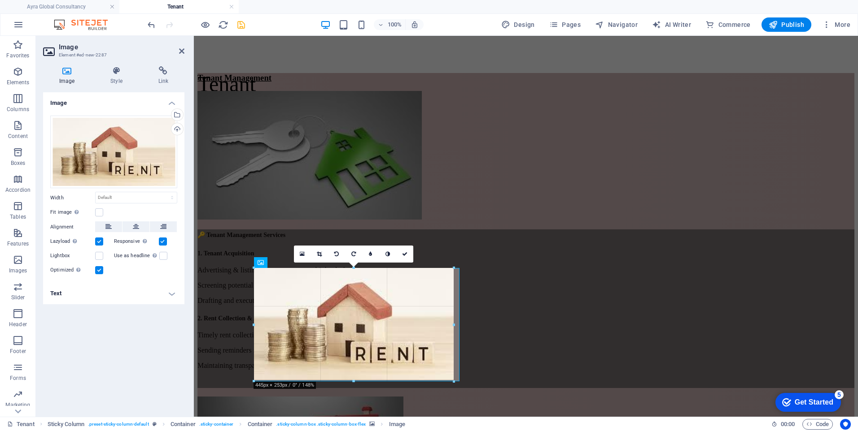
drag, startPoint x: 321, startPoint y: 306, endPoint x: 453, endPoint y: 383, distance: 153.5
type input "445"
select select "px"
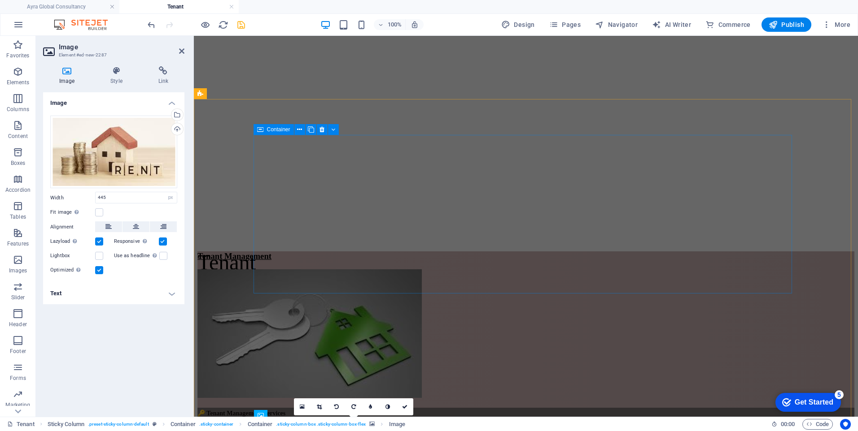
scroll to position [135, 0]
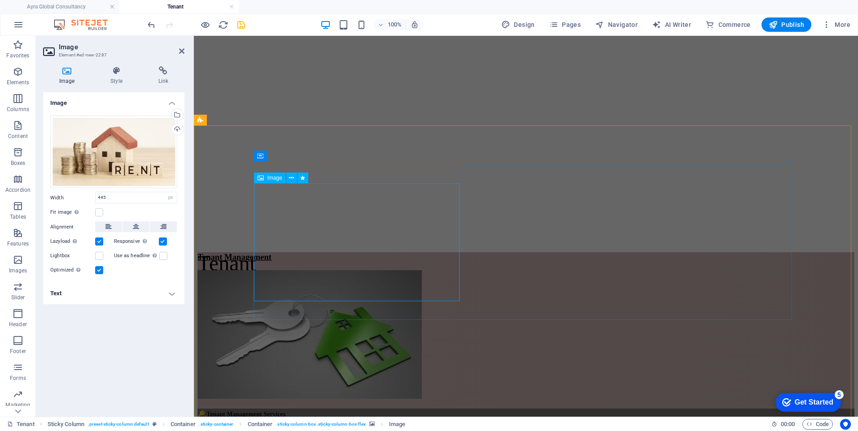
click at [424, 270] on figure at bounding box center [525, 335] width 657 height 130
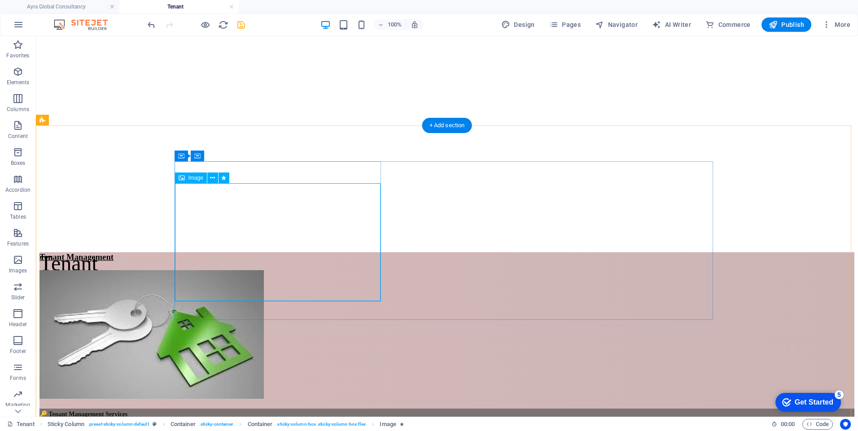
click at [281, 284] on figure at bounding box center [446, 335] width 814 height 130
select select "px"
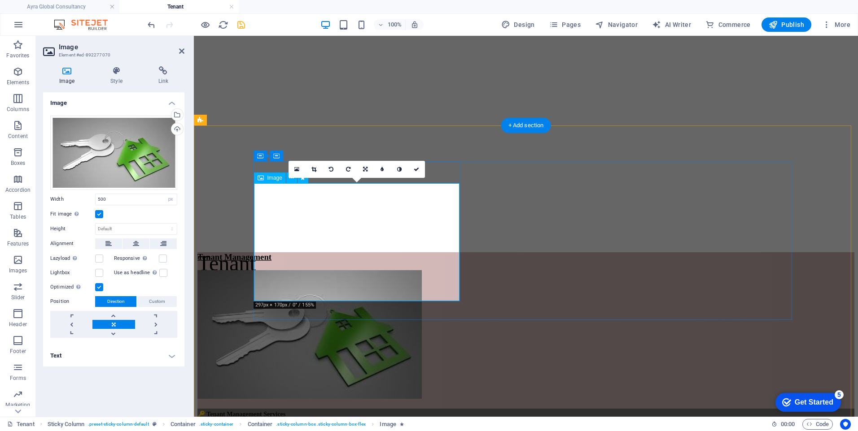
click at [339, 275] on figure at bounding box center [525, 335] width 657 height 130
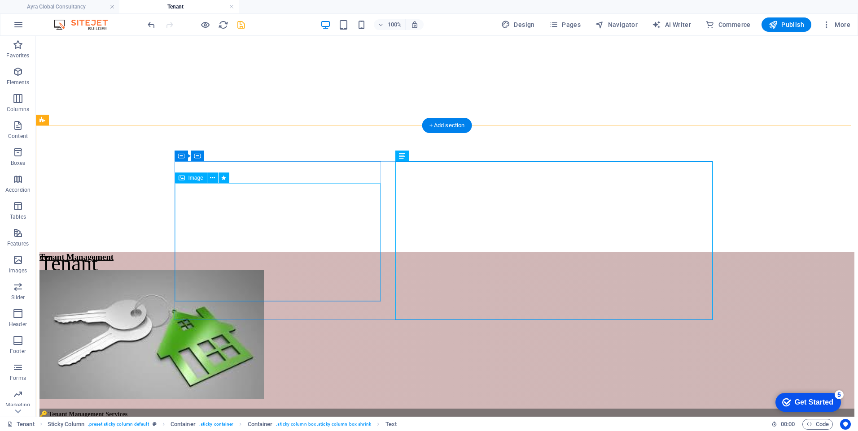
click at [355, 279] on figure at bounding box center [446, 335] width 814 height 130
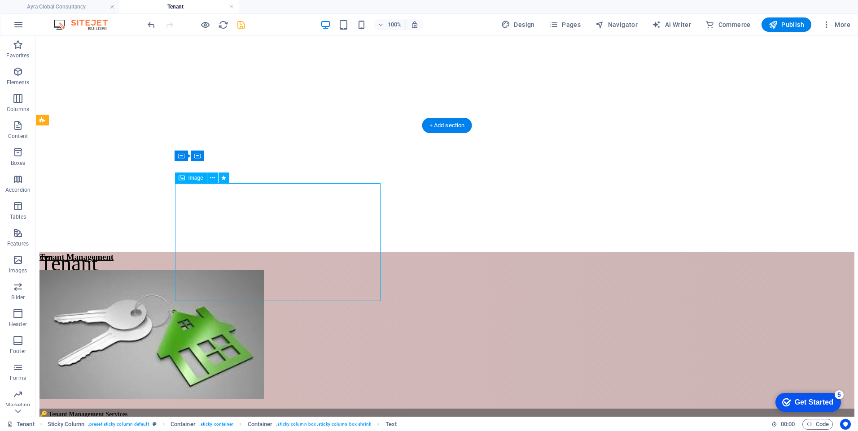
click at [355, 279] on figure at bounding box center [446, 335] width 814 height 130
select select "px"
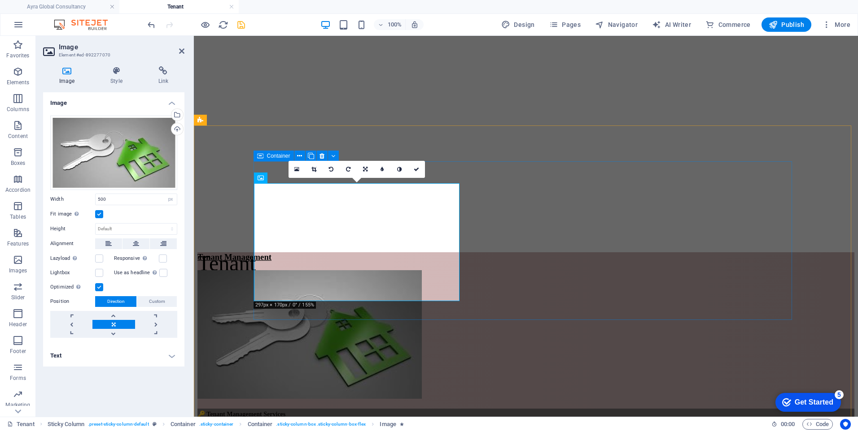
drag, startPoint x: 397, startPoint y: 301, endPoint x: 397, endPoint y: 309, distance: 7.6
click at [397, 309] on div "Tenant Management 🔑 Tenant Management Services 1. Tenant Acquisition Advertisin…" at bounding box center [525, 410] width 657 height 315
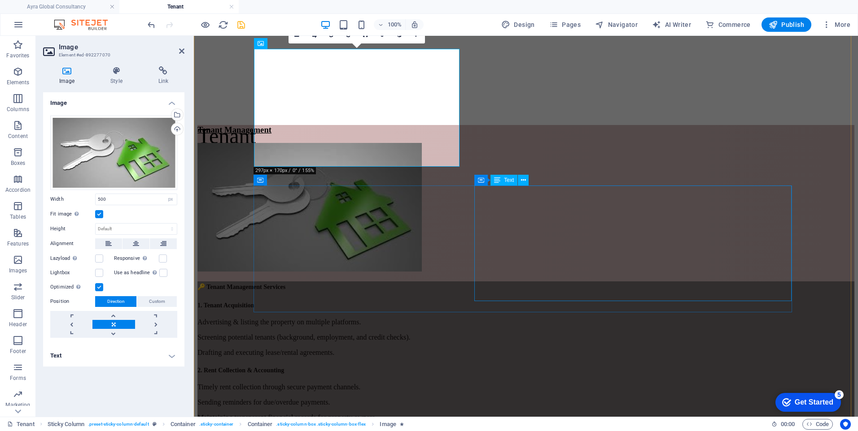
scroll to position [269, 0]
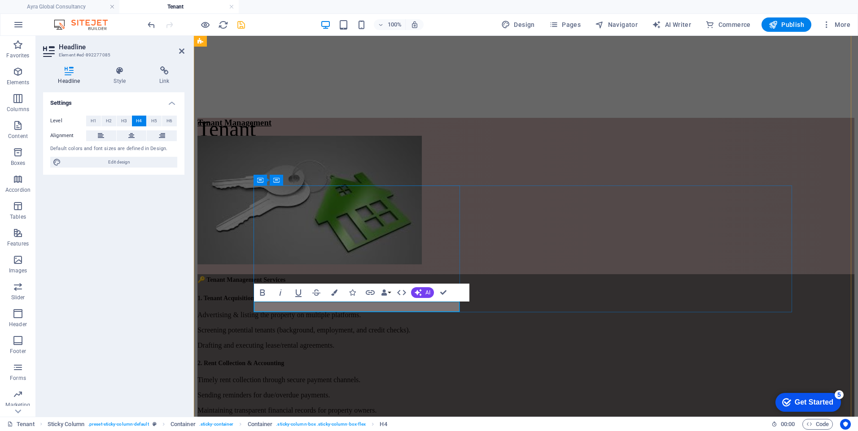
drag, startPoint x: 313, startPoint y: 306, endPoint x: 290, endPoint y: 307, distance: 22.9
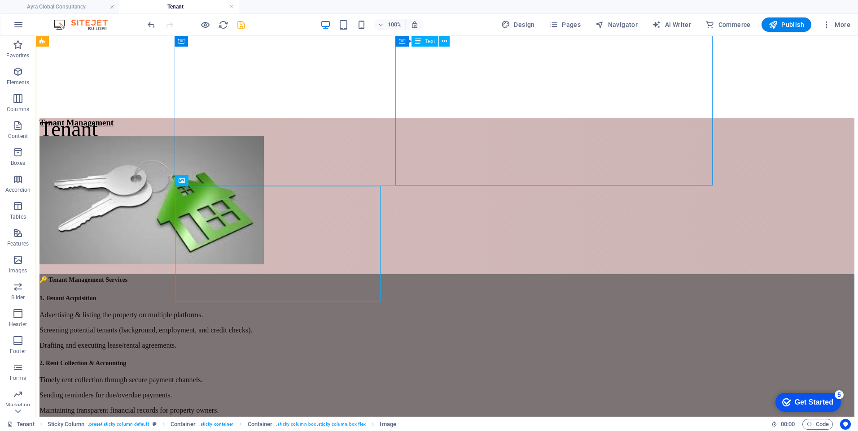
click at [493, 274] on div "🔑 Tenant Management Services 1. Tenant Acquisition Advertising & listing the pr…" at bounding box center [446, 353] width 814 height 159
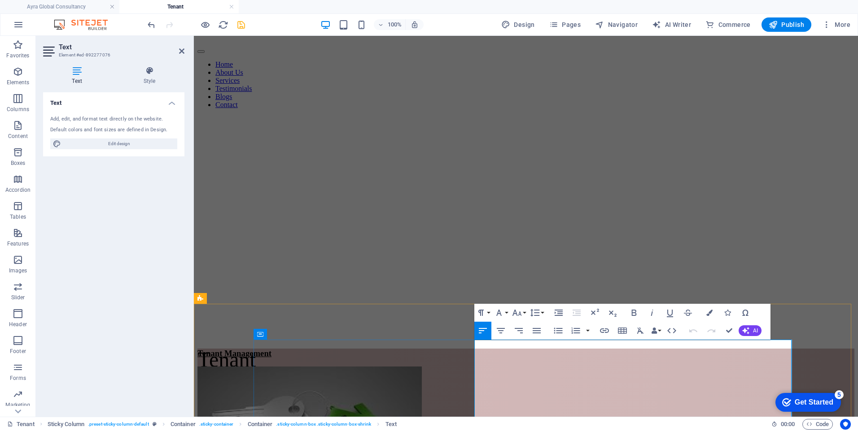
scroll to position [25, 0]
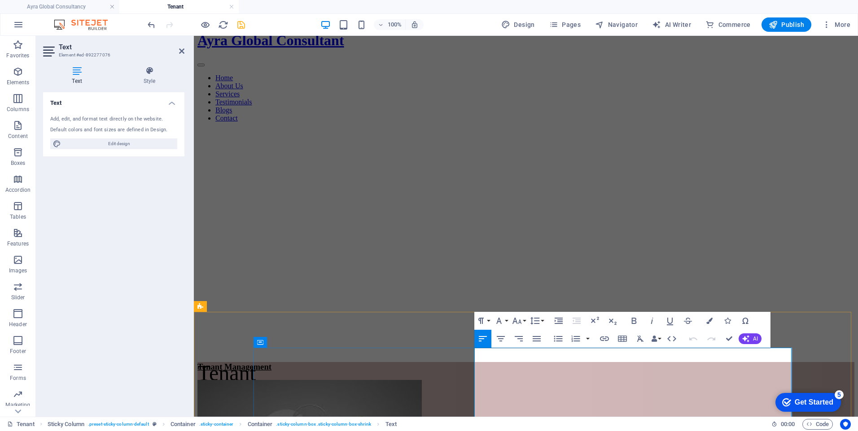
drag, startPoint x: 583, startPoint y: 362, endPoint x: 475, endPoint y: 356, distance: 107.8
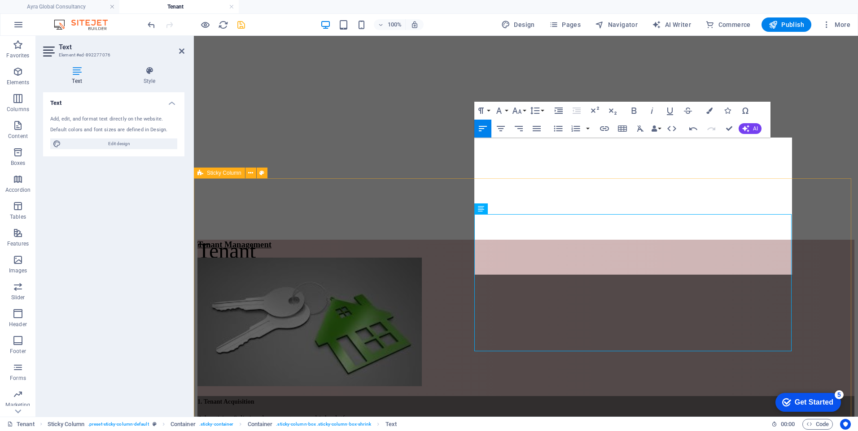
scroll to position [159, 0]
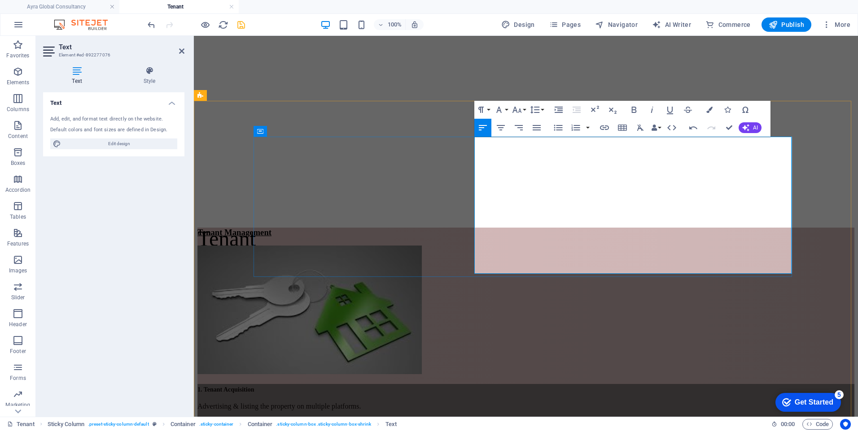
click at [481, 384] on h3 "1. Tenant Acquisition" at bounding box center [525, 389] width 657 height 10
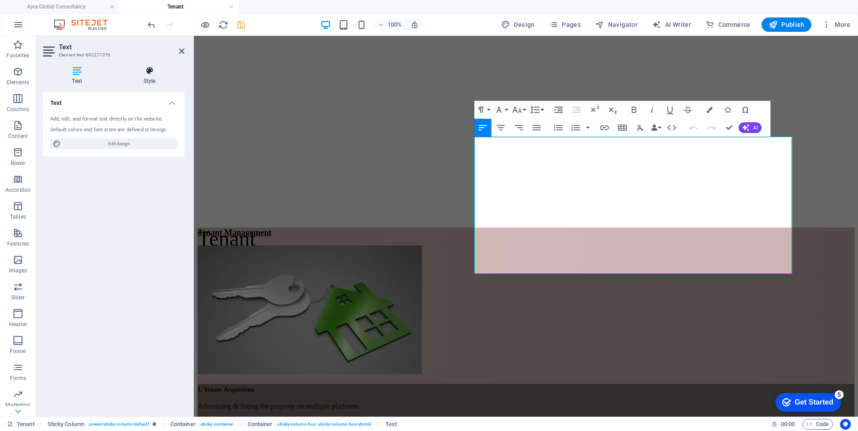
click at [145, 80] on h4 "Style" at bounding box center [149, 75] width 70 height 19
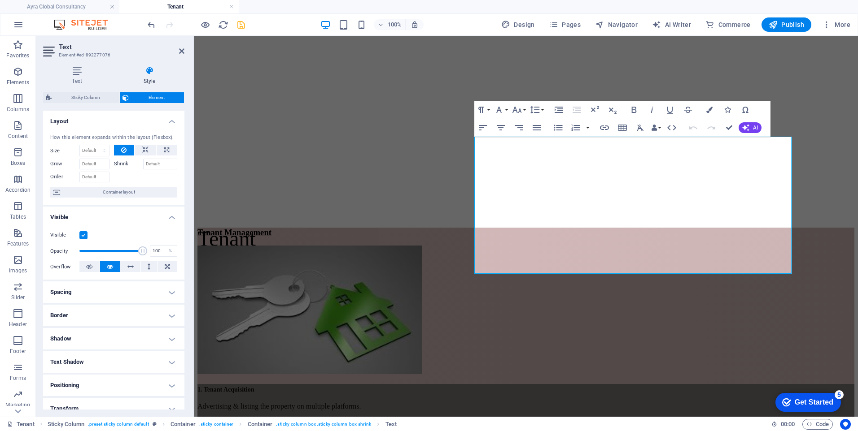
click at [150, 98] on span "Element" at bounding box center [156, 97] width 50 height 11
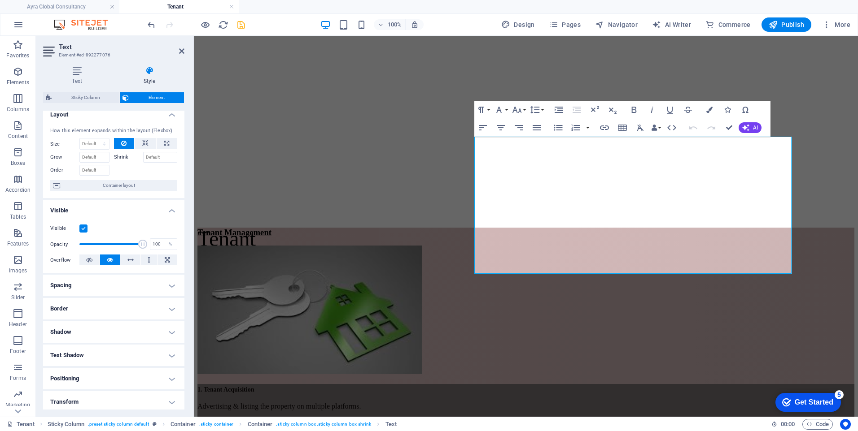
scroll to position [0, 0]
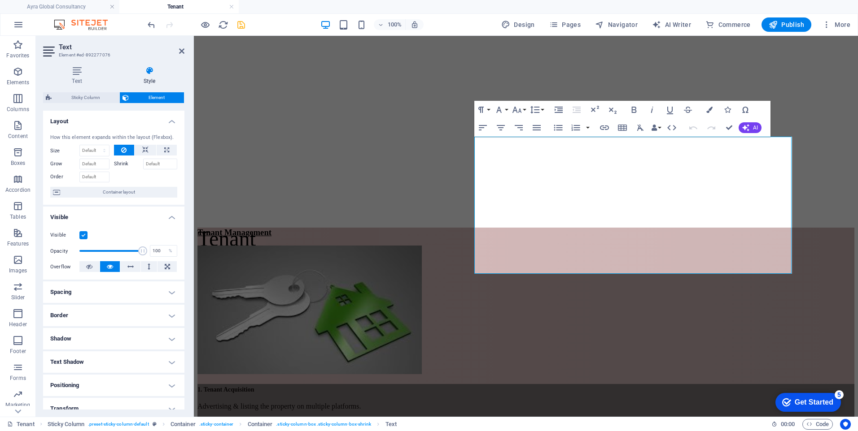
click at [148, 68] on icon at bounding box center [149, 70] width 70 height 9
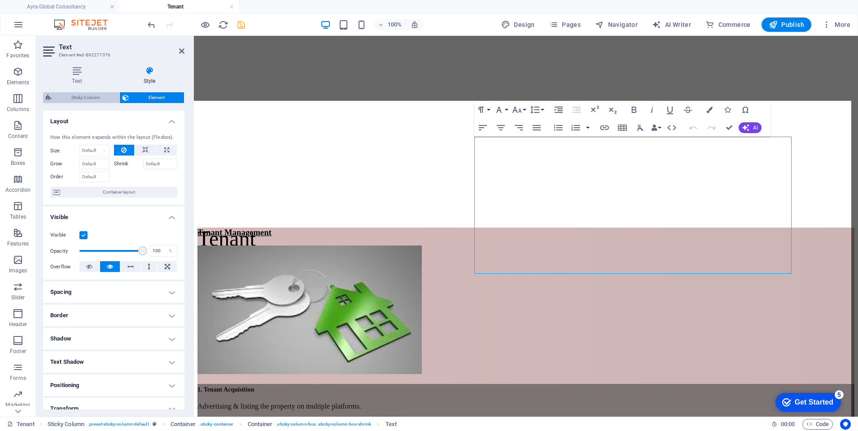
click at [93, 101] on span "Sticky Column" at bounding box center [85, 97] width 62 height 11
select select "%"
select select "rem"
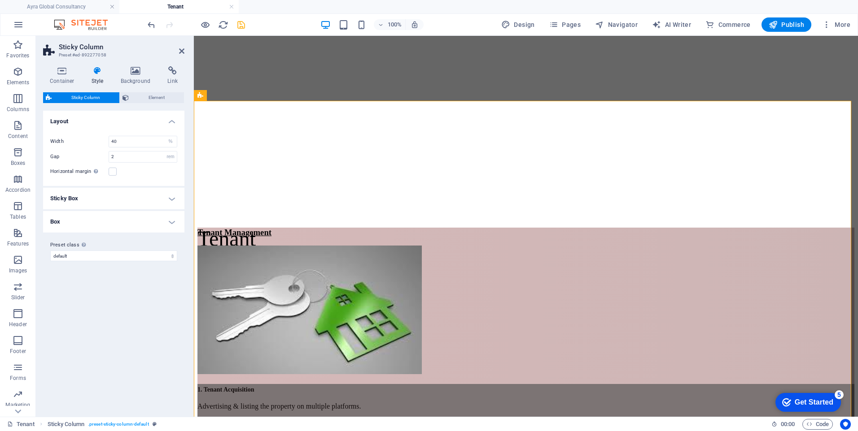
click at [95, 74] on icon at bounding box center [98, 70] width 26 height 9
click at [138, 78] on h4 "Background" at bounding box center [137, 75] width 47 height 19
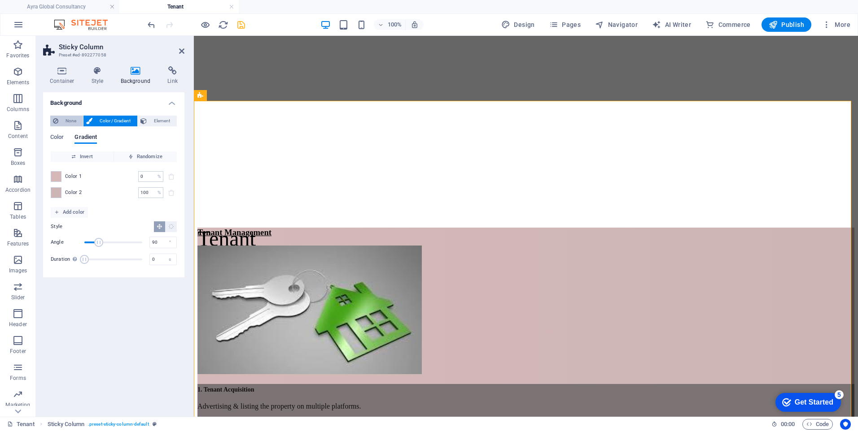
click at [72, 122] on span "None" at bounding box center [70, 121] width 19 height 11
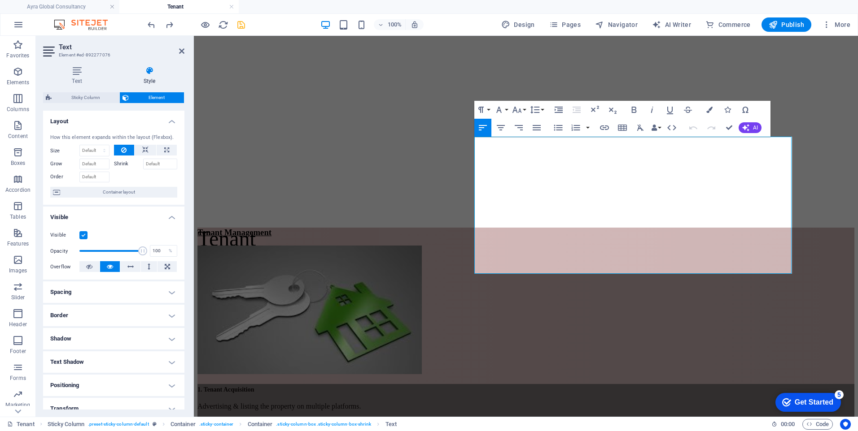
click at [147, 67] on icon at bounding box center [149, 70] width 70 height 9
click at [80, 76] on h4 "Text" at bounding box center [78, 75] width 71 height 19
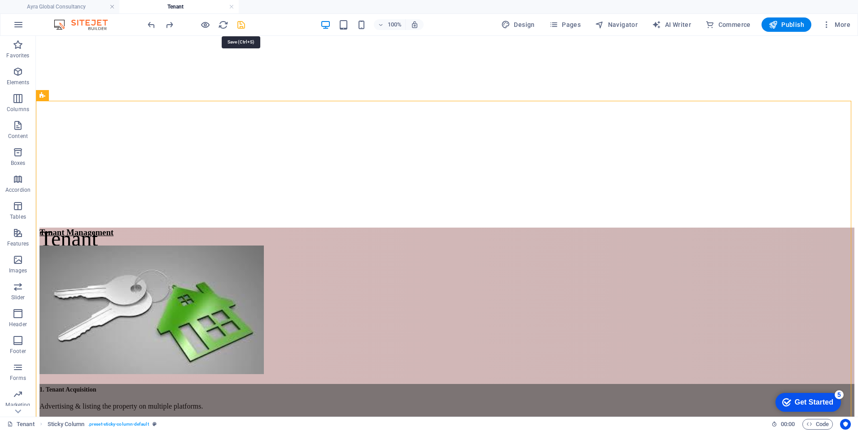
click at [242, 28] on icon "save" at bounding box center [241, 25] width 10 height 10
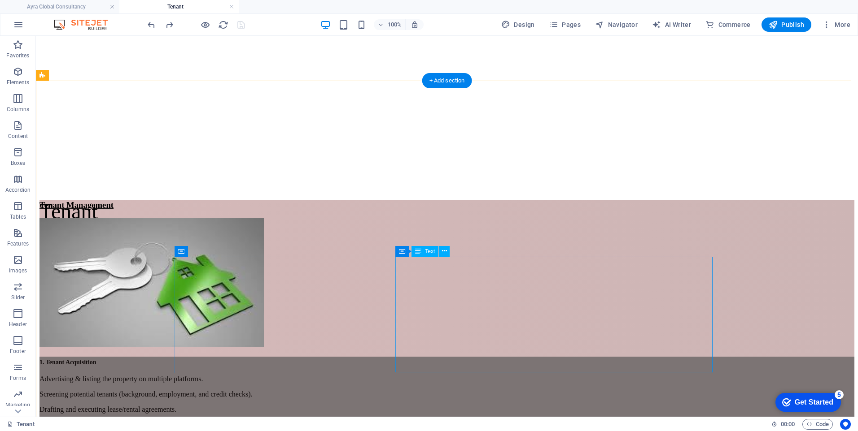
scroll to position [179, 0]
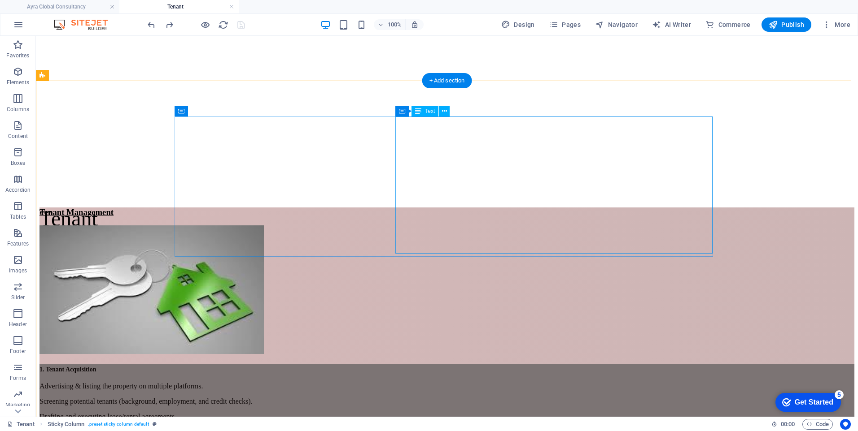
click at [631, 364] on div "1. Tenant Acquisition Advertising & listing the property on multiple platforms.…" at bounding box center [446, 434] width 814 height 140
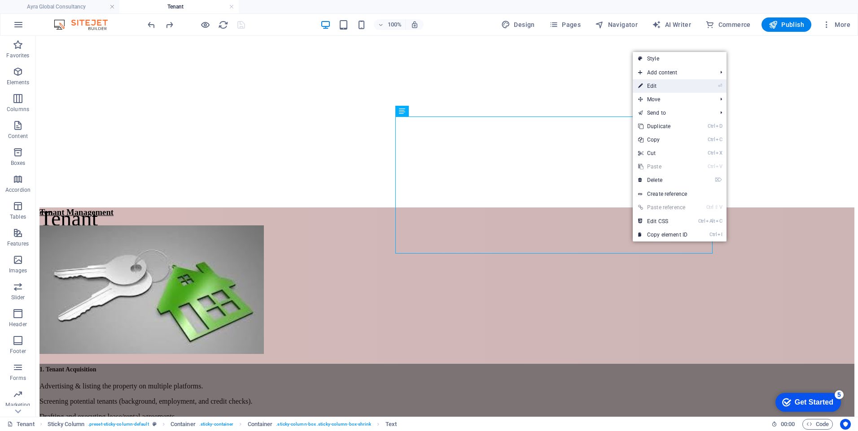
click at [646, 80] on link "⏎ Edit" at bounding box center [662, 85] width 60 height 13
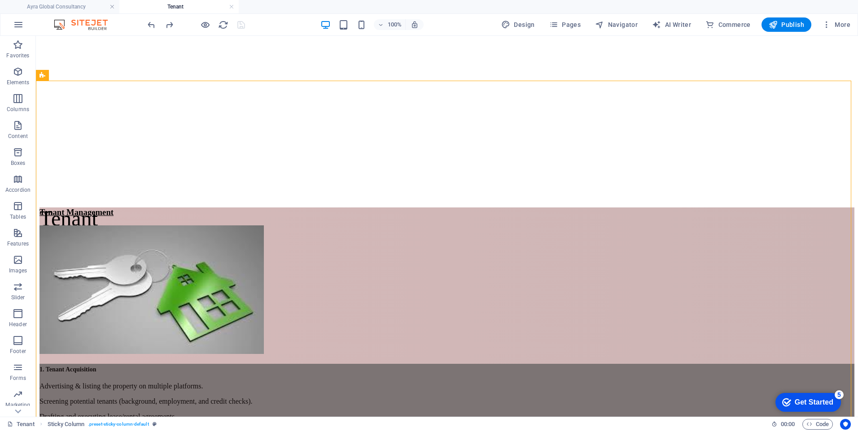
click at [244, 27] on div at bounding box center [196, 24] width 100 height 14
click at [404, 113] on icon at bounding box center [402, 111] width 6 height 11
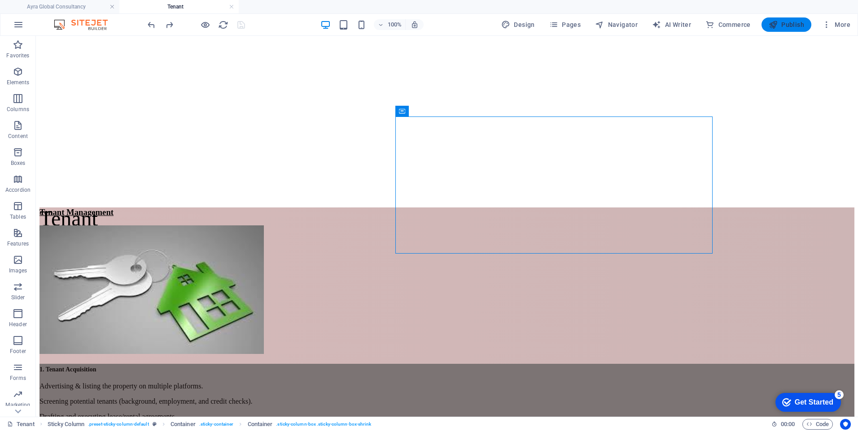
click at [796, 28] on span "Publish" at bounding box center [785, 24] width 35 height 9
